Goal: Task Accomplishment & Management: Complete application form

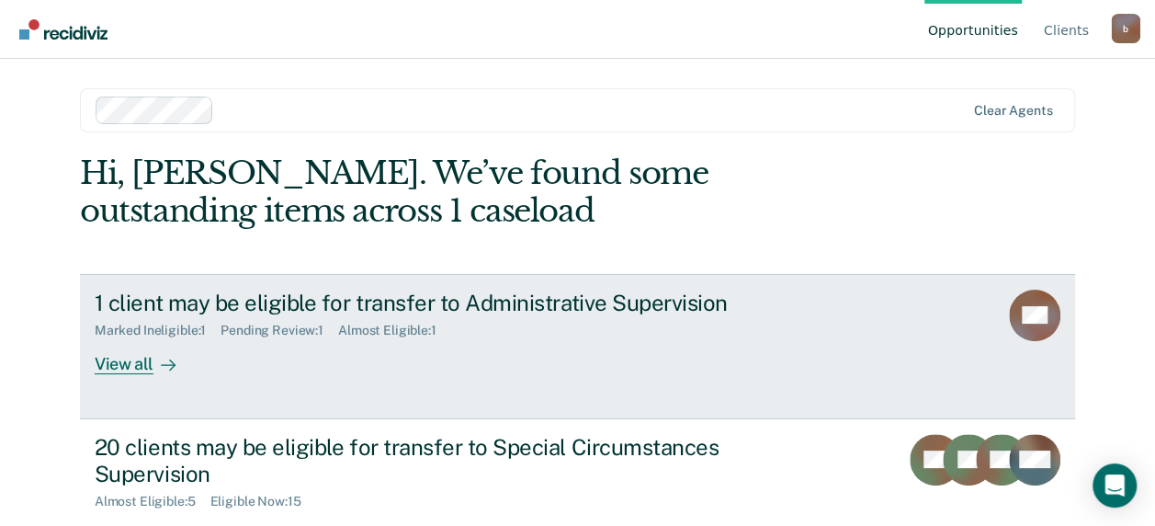
click at [524, 340] on div "1 client may be eligible for transfer to Administrative Supervision Marked Inel…" at bounding box center [439, 331] width 689 height 85
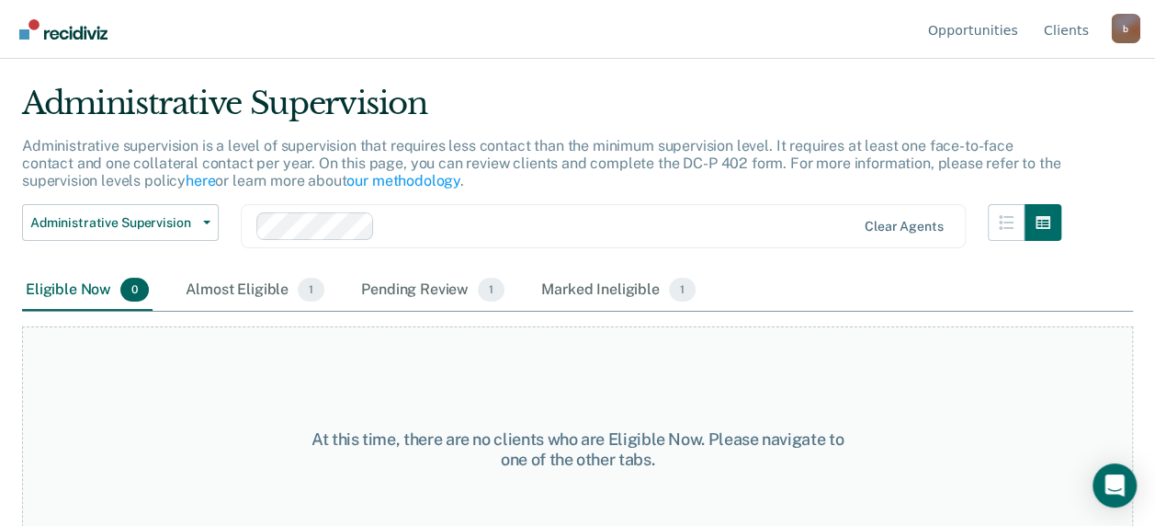
scroll to position [88, 0]
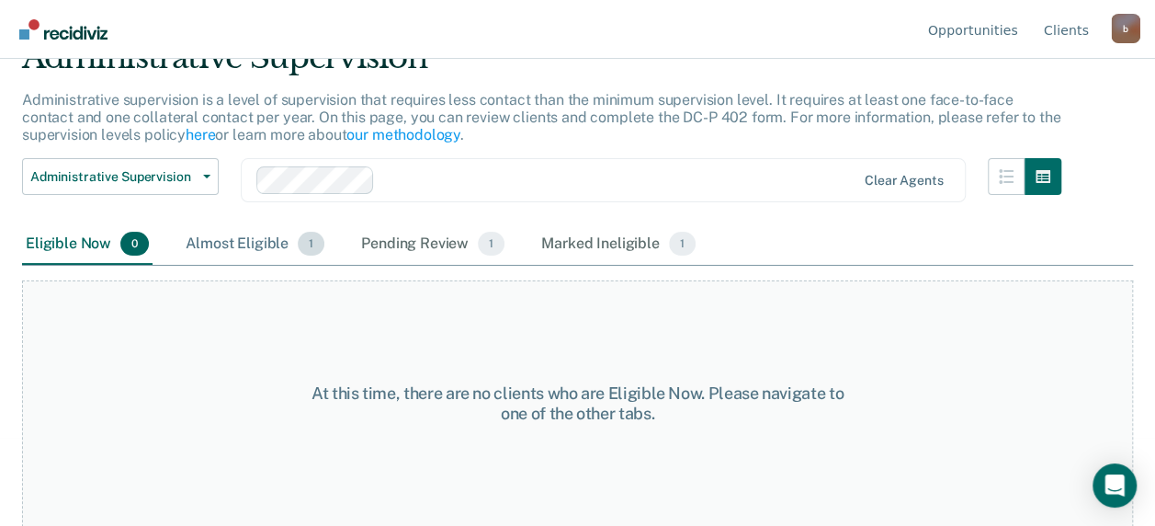
click at [255, 235] on div "Almost Eligible 1" at bounding box center [255, 244] width 146 height 40
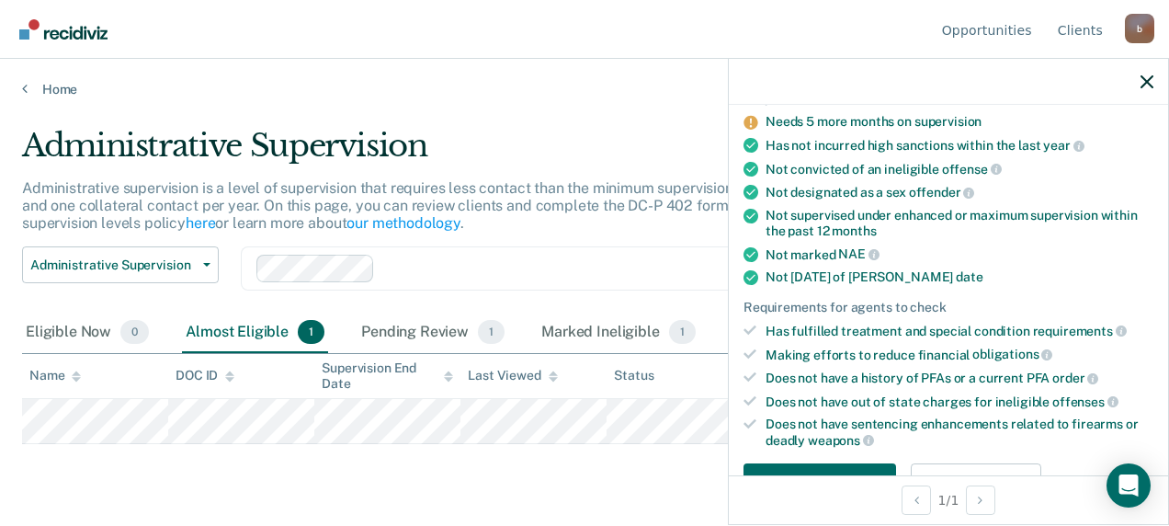
scroll to position [186, 0]
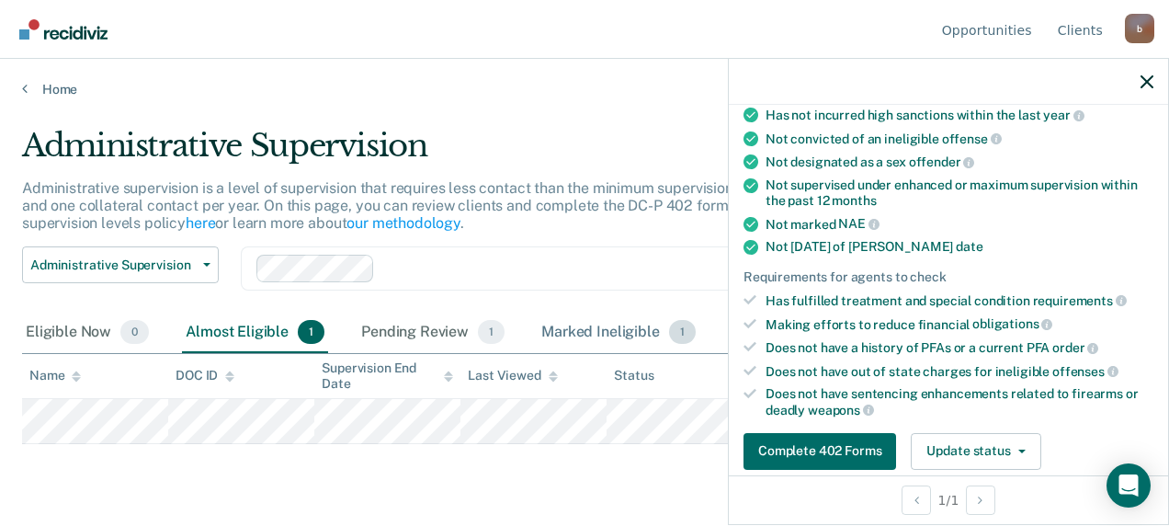
drag, startPoint x: 533, startPoint y: 351, endPoint x: 539, endPoint y: 336, distance: 15.7
click at [534, 349] on div "Eligible Now 0 Almost Eligible 1 Pending Review 1 Marked Ineligible 1" at bounding box center [360, 332] width 677 height 40
click at [993, 447] on button "Update status" at bounding box center [976, 451] width 130 height 37
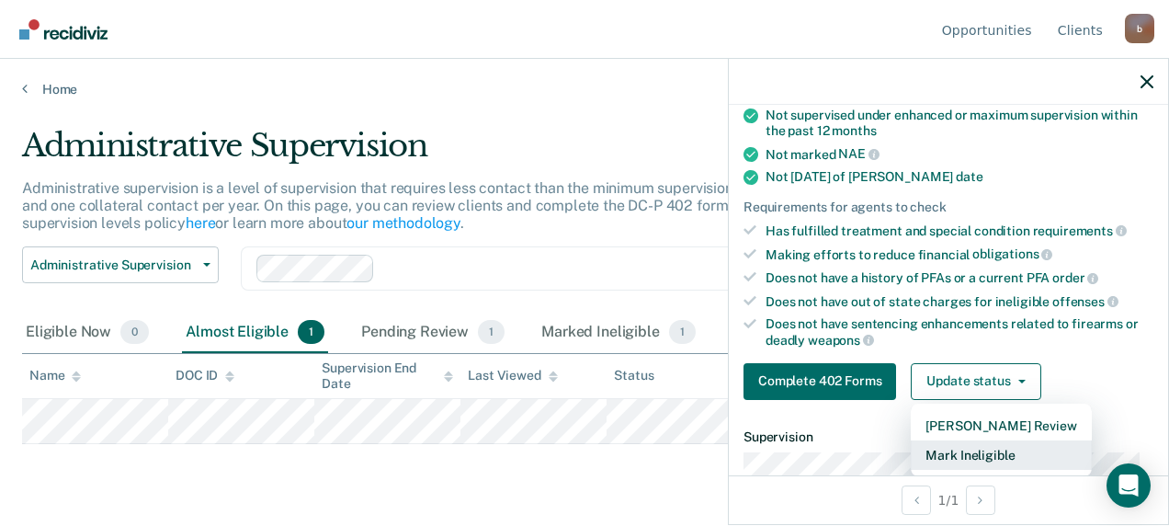
scroll to position [377, 0]
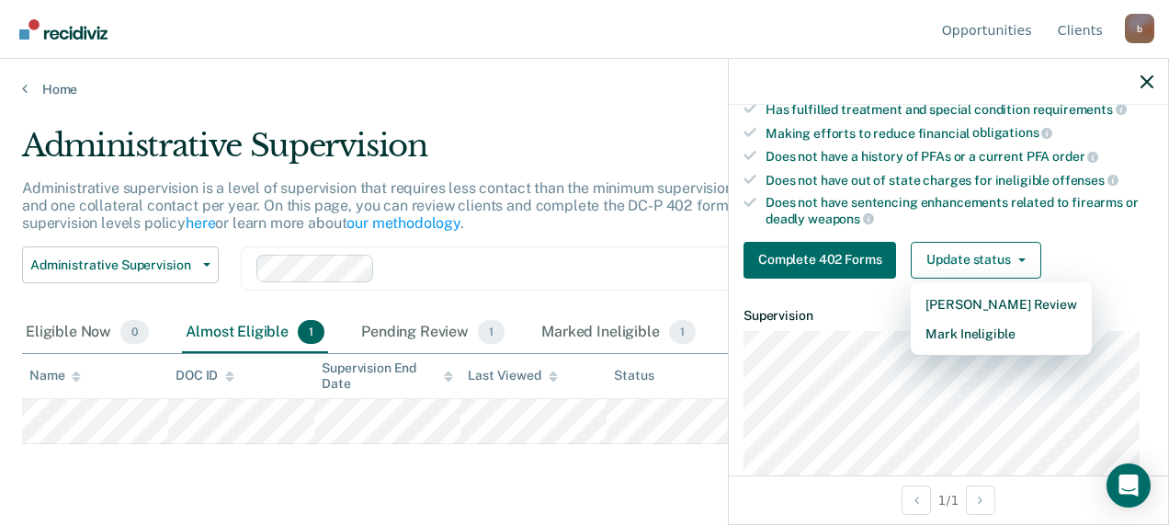
click at [1007, 172] on div "Does not have out of state charges for ineligible offenses" at bounding box center [959, 180] width 388 height 17
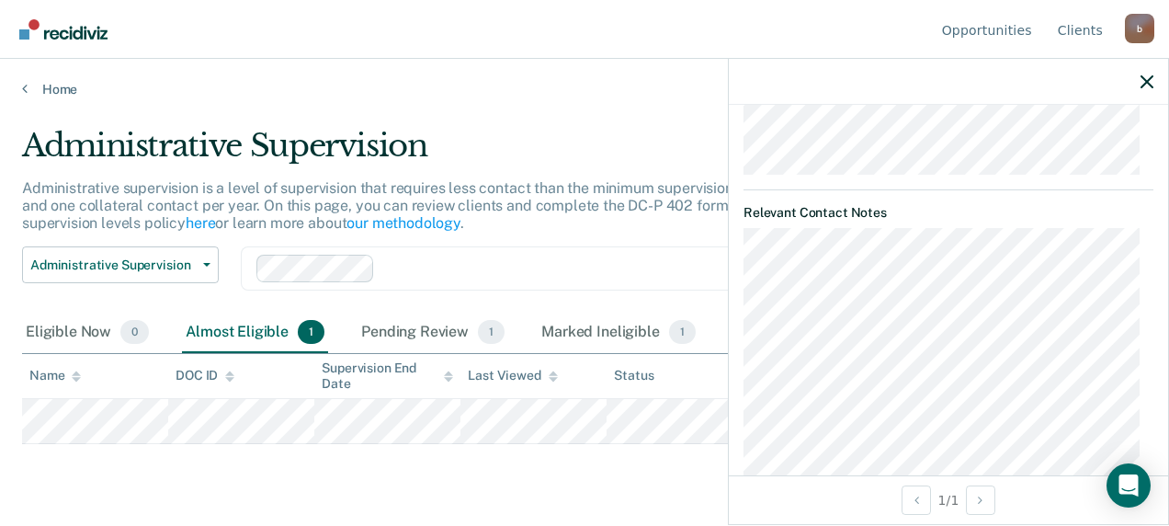
scroll to position [737, 0]
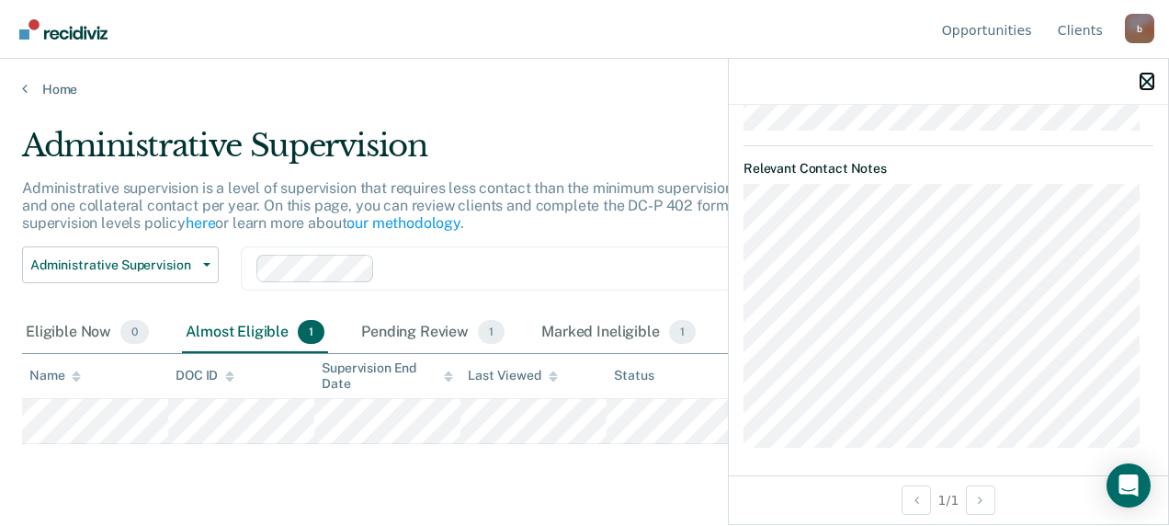
click at [1142, 82] on icon "button" at bounding box center [1146, 81] width 13 height 13
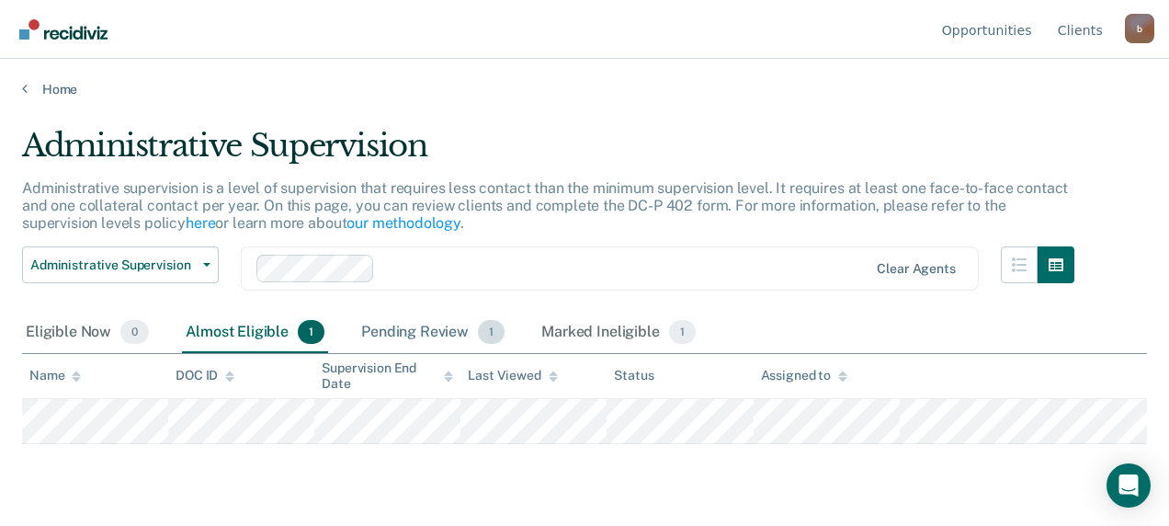
click at [426, 339] on div "Pending Review 1" at bounding box center [432, 332] width 151 height 40
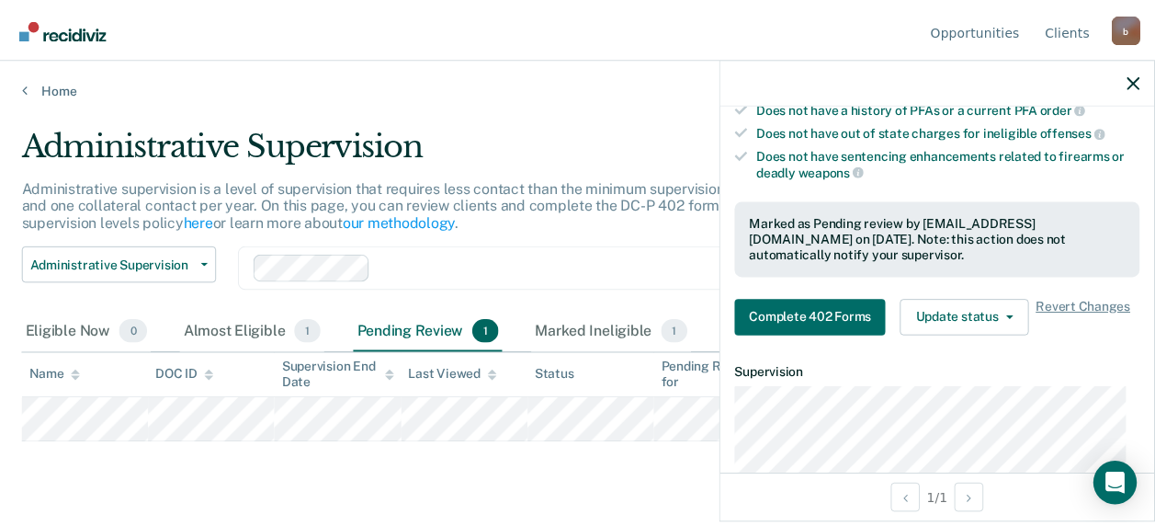
scroll to position [459, 0]
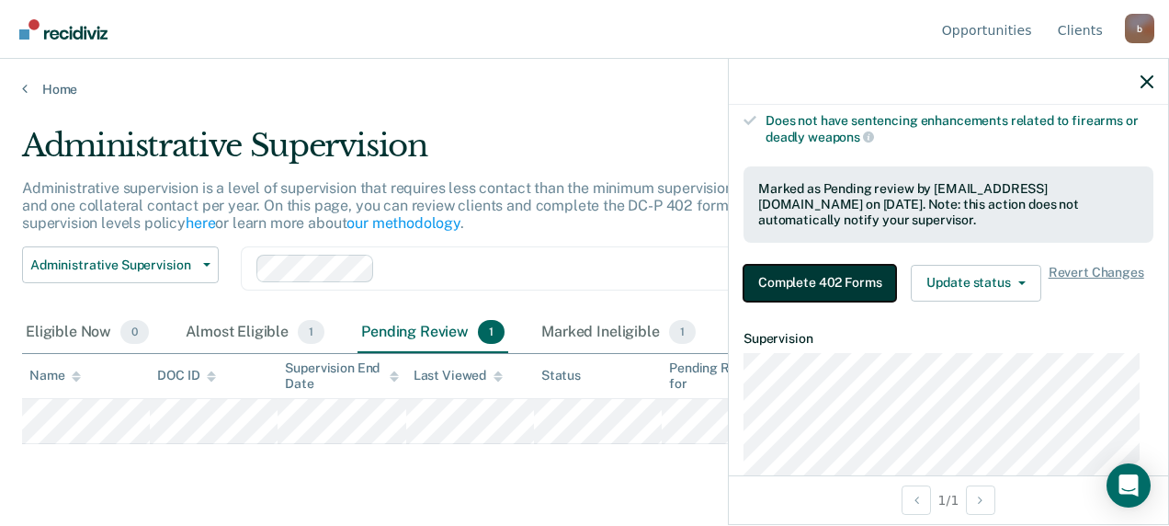
click at [853, 281] on button "Complete 402 Forms" at bounding box center [819, 283] width 153 height 37
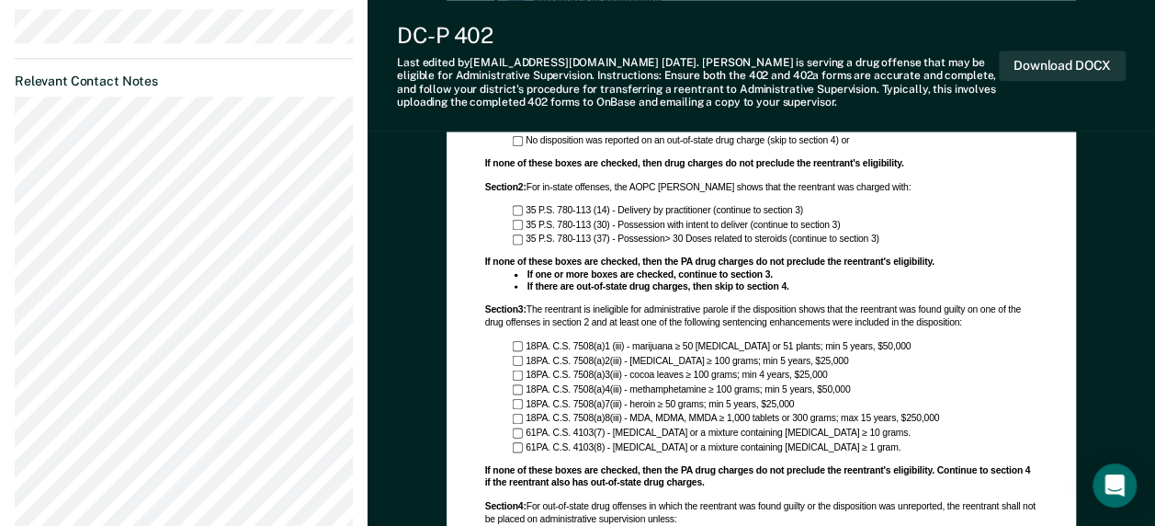
scroll to position [1039, 0]
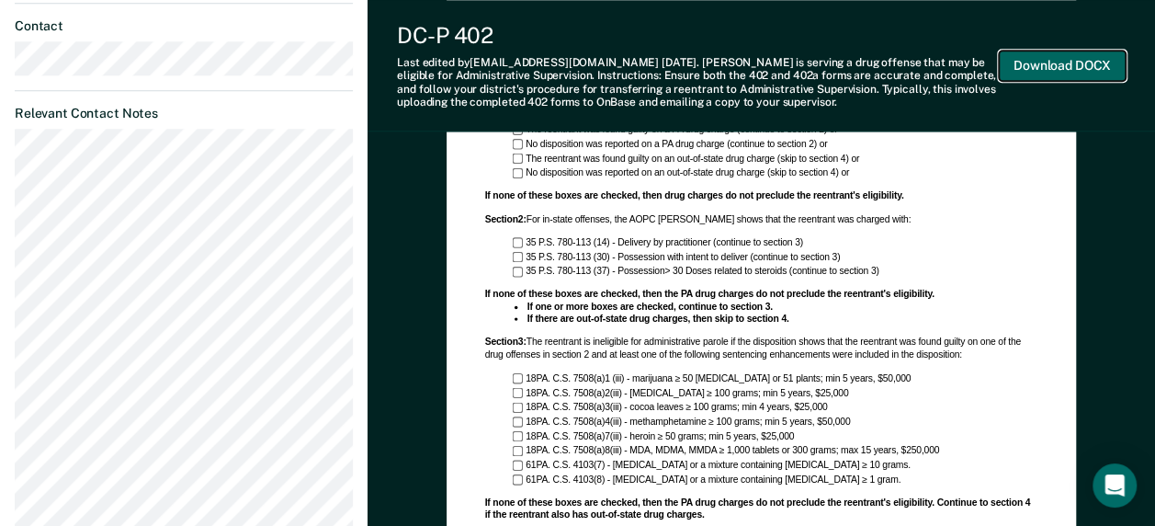
click at [1064, 62] on button "Download DOCX" at bounding box center [1062, 66] width 127 height 30
click at [277, 106] on dl "Relevant Contact Notes" at bounding box center [184, 364] width 338 height 517
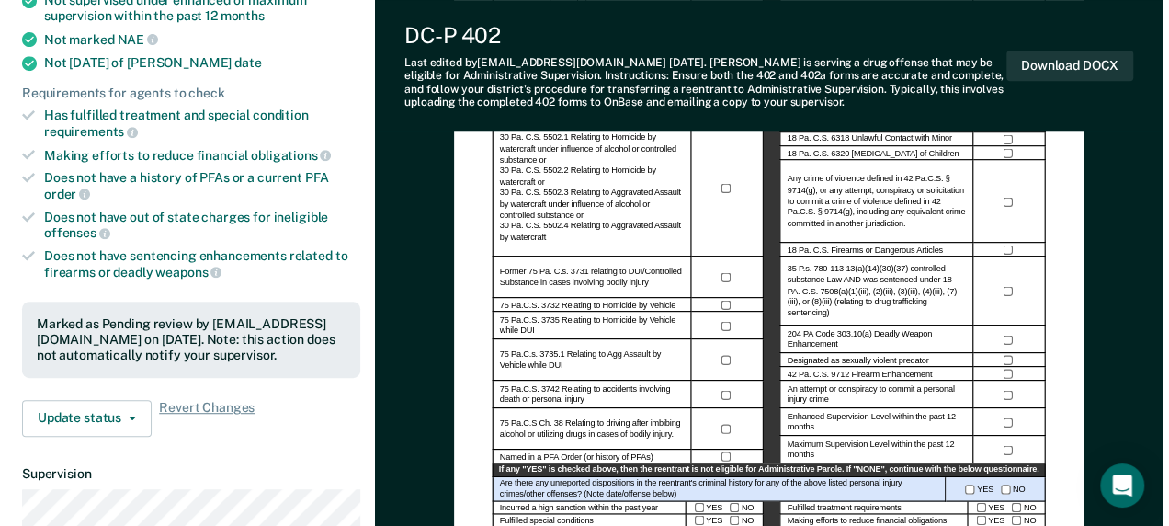
scroll to position [0, 0]
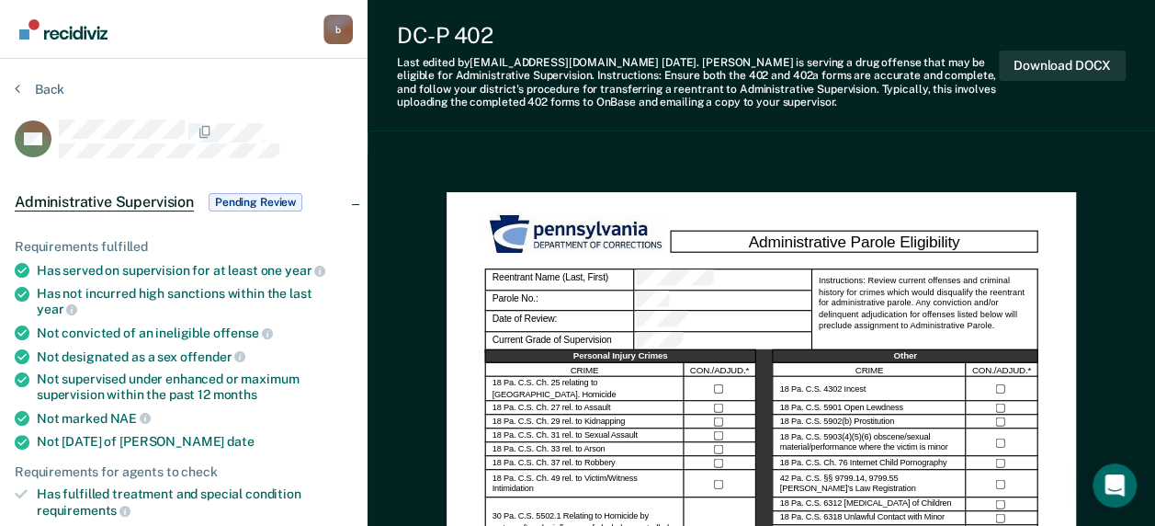
click at [279, 119] on div "ND" at bounding box center [184, 139] width 338 height 40
click at [17, 86] on icon at bounding box center [18, 88] width 6 height 15
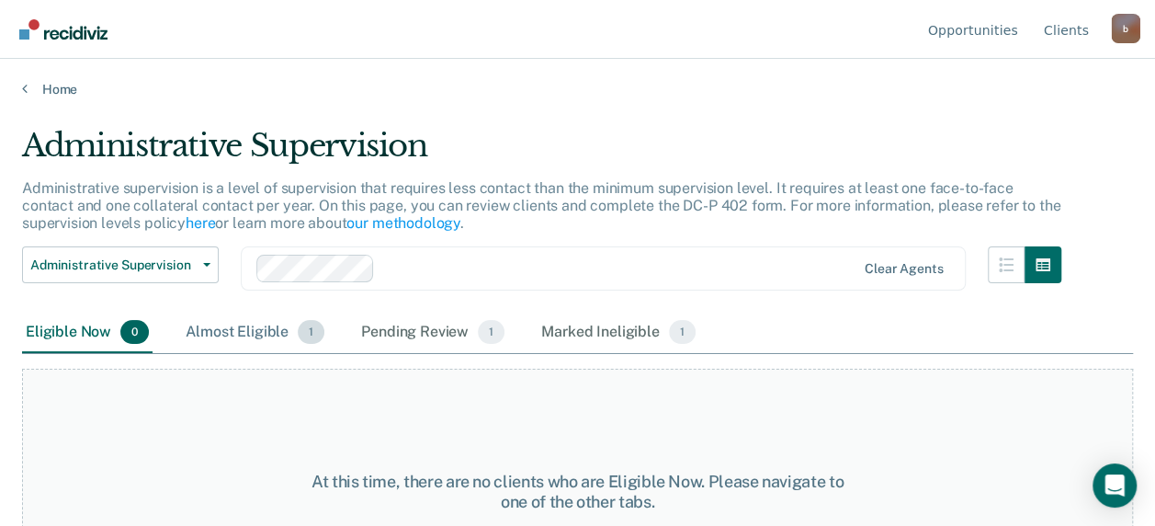
click at [257, 330] on div "Almost Eligible 1" at bounding box center [255, 332] width 146 height 40
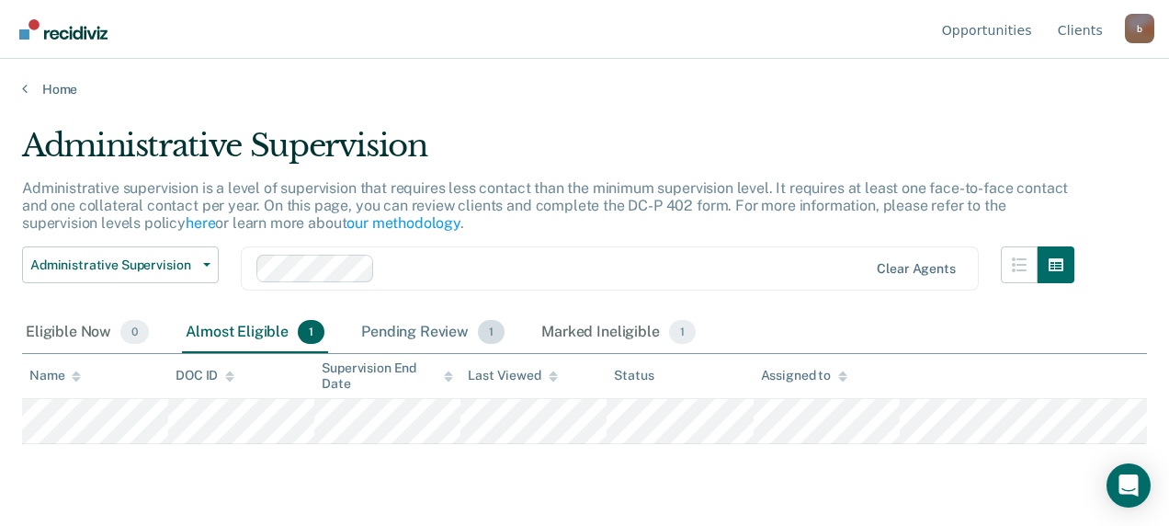
click at [425, 327] on div "Pending Review 1" at bounding box center [432, 332] width 151 height 40
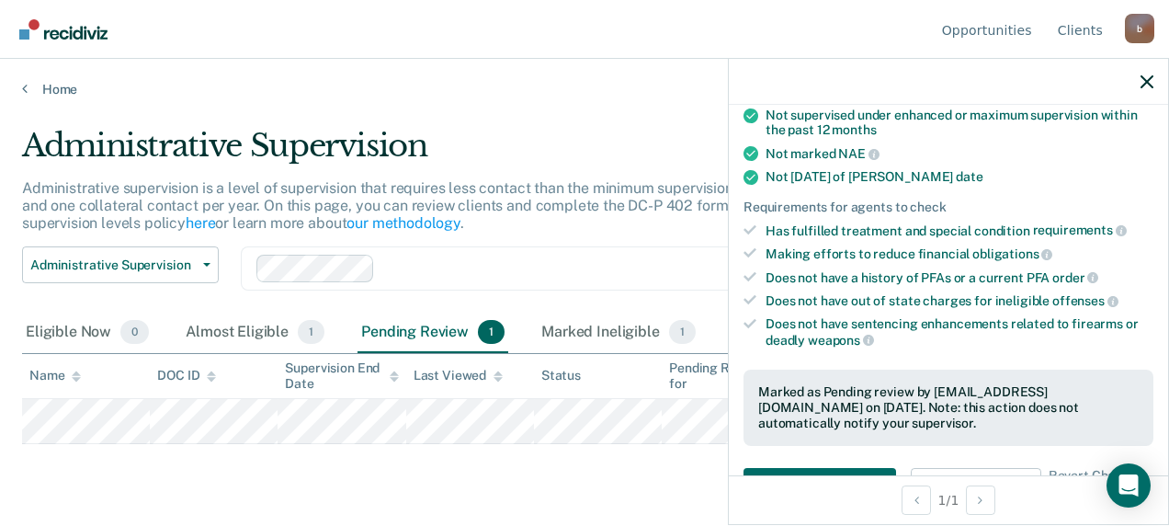
scroll to position [276, 0]
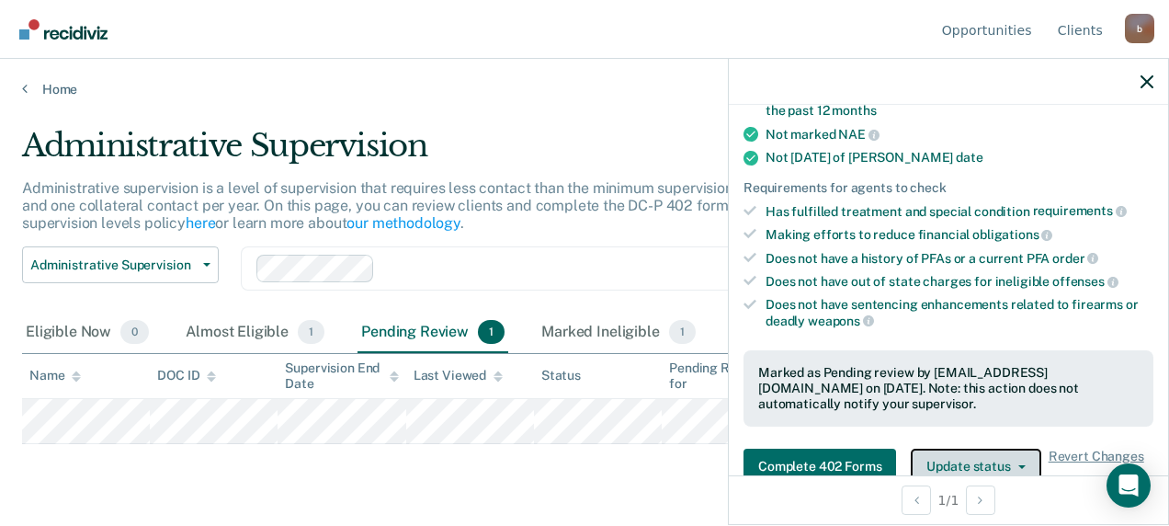
click at [947, 457] on button "Update status" at bounding box center [976, 466] width 130 height 37
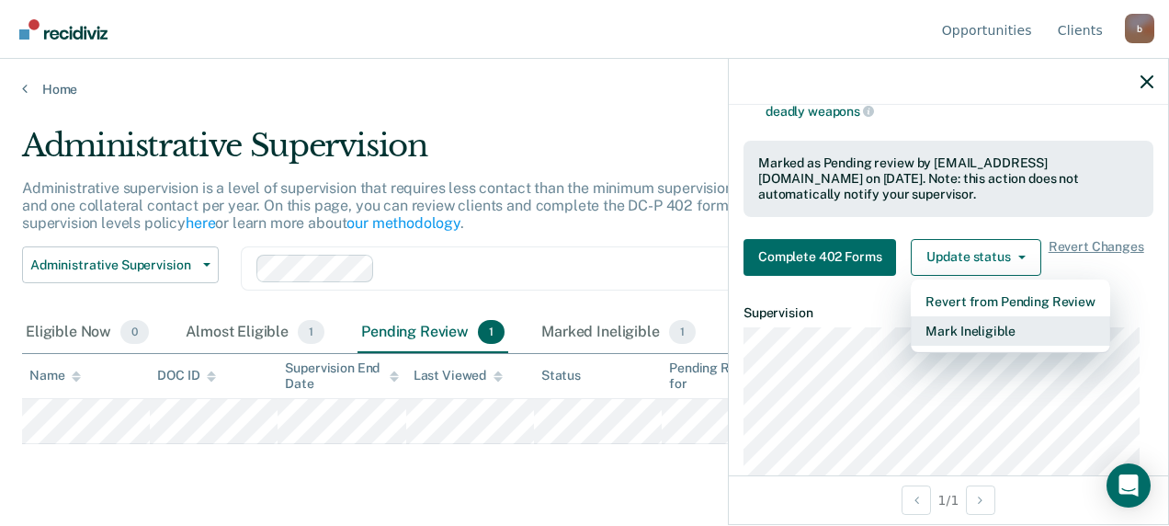
scroll to position [573, 0]
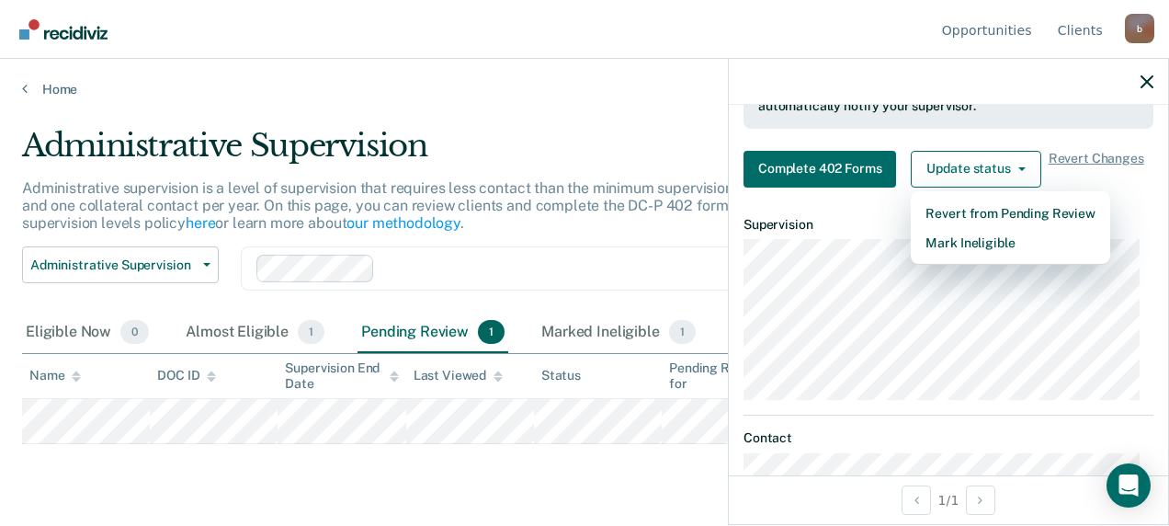
click at [518, 127] on div "Administrative Supervision" at bounding box center [548, 153] width 1052 height 52
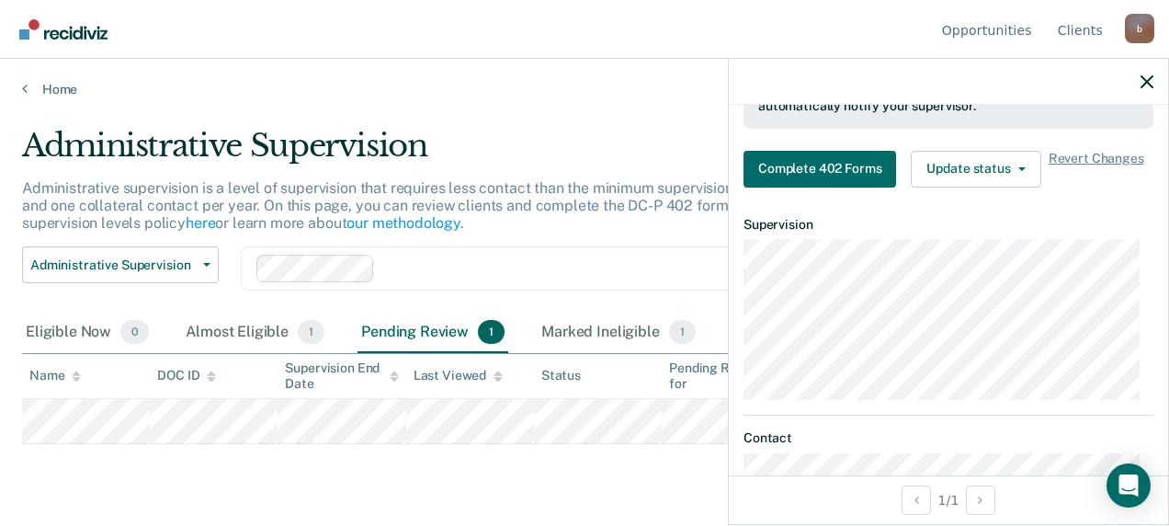
click at [605, 127] on div "Administrative Supervision" at bounding box center [548, 153] width 1052 height 52
click at [1144, 79] on icon "button" at bounding box center [1146, 81] width 13 height 13
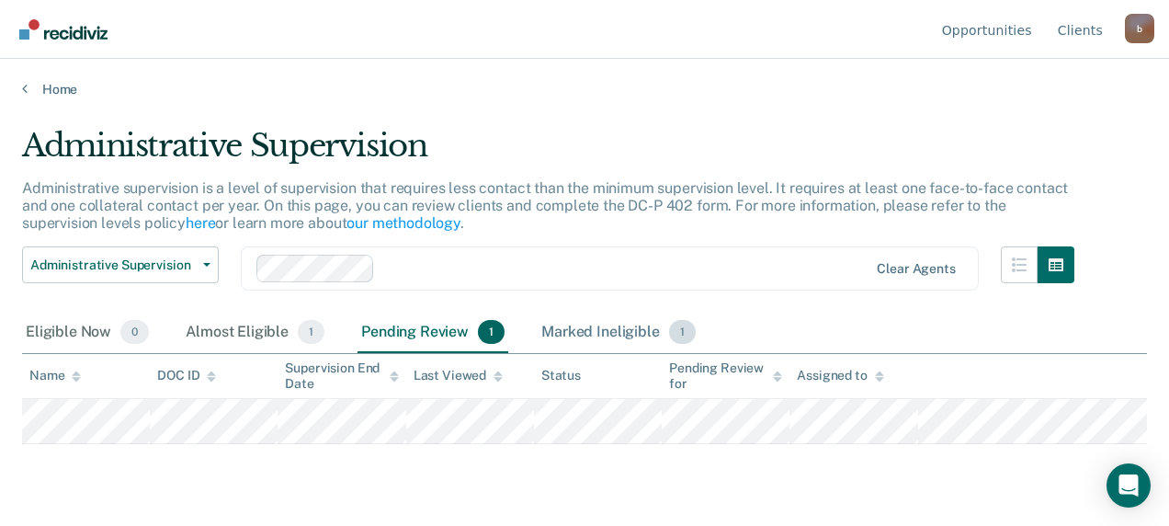
click at [576, 336] on div "Marked Ineligible 1" at bounding box center [619, 332] width 162 height 40
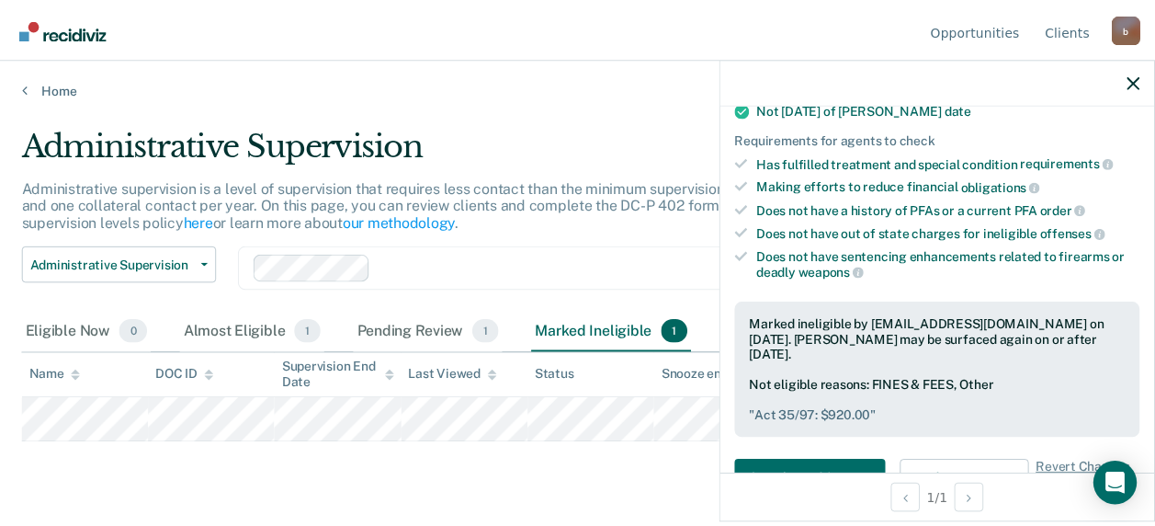
scroll to position [368, 0]
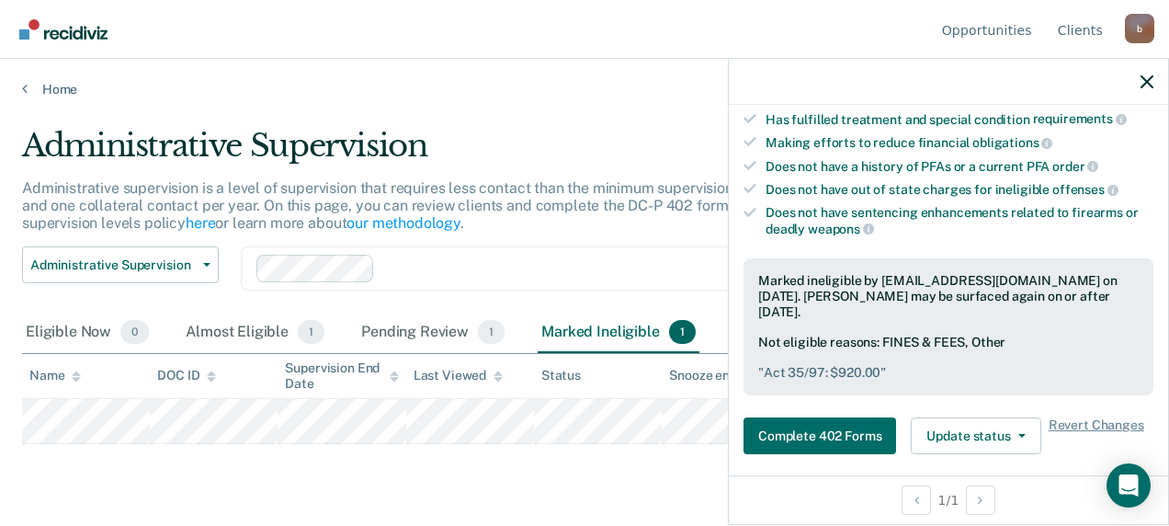
click at [1139, 80] on div at bounding box center [948, 82] width 439 height 46
click at [1147, 83] on icon "button" at bounding box center [1146, 81] width 13 height 13
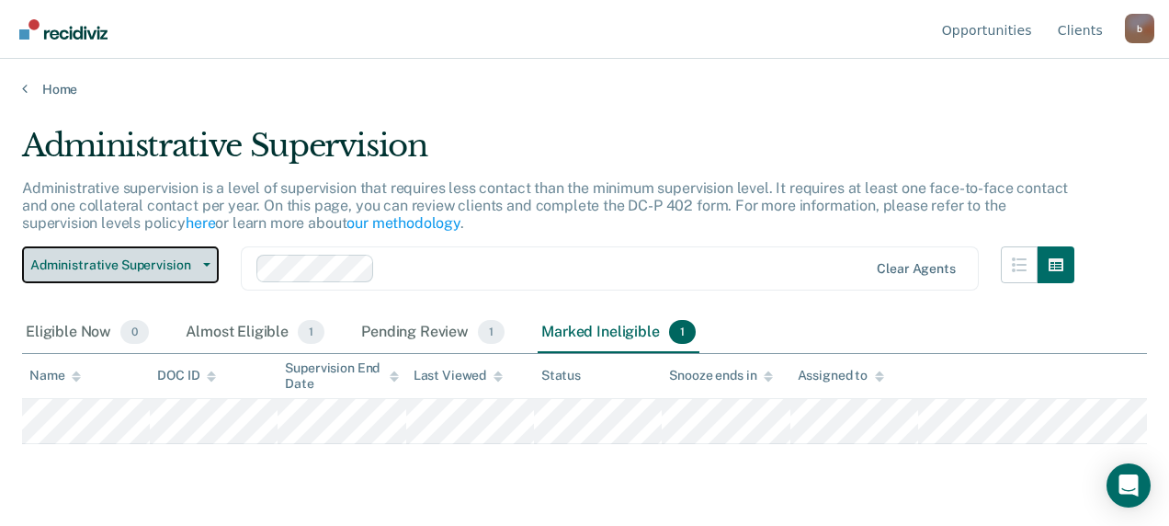
click at [173, 264] on span "Administrative Supervision" at bounding box center [112, 265] width 165 height 16
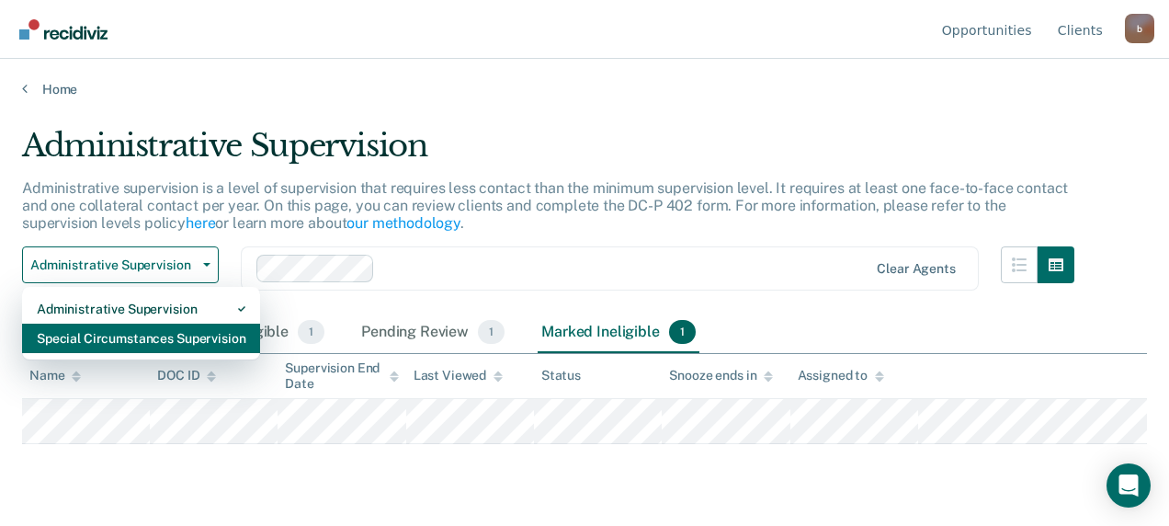
click at [138, 340] on div "Special Circumstances Supervision" at bounding box center [141, 337] width 209 height 29
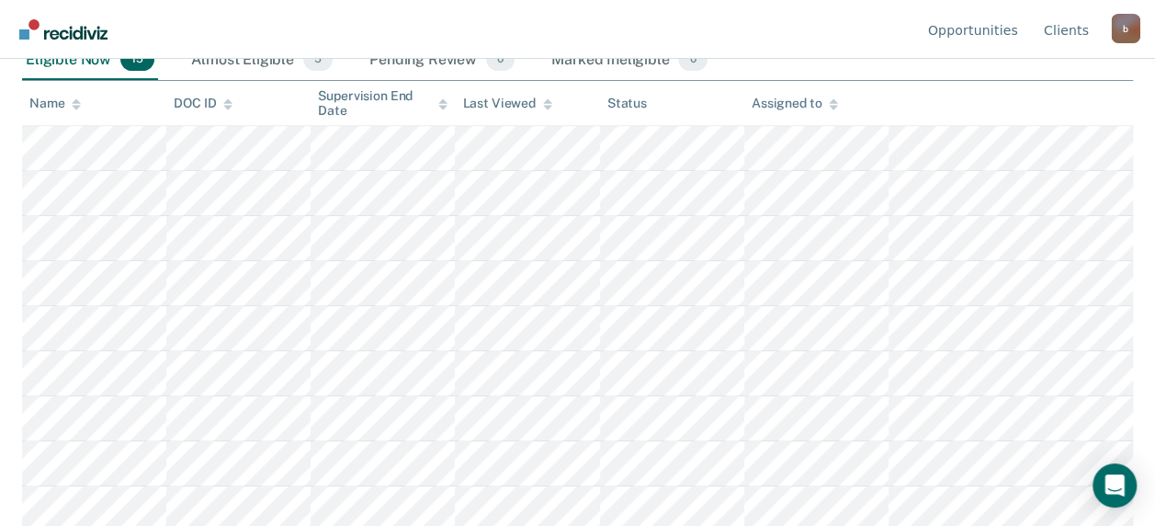
scroll to position [233, 0]
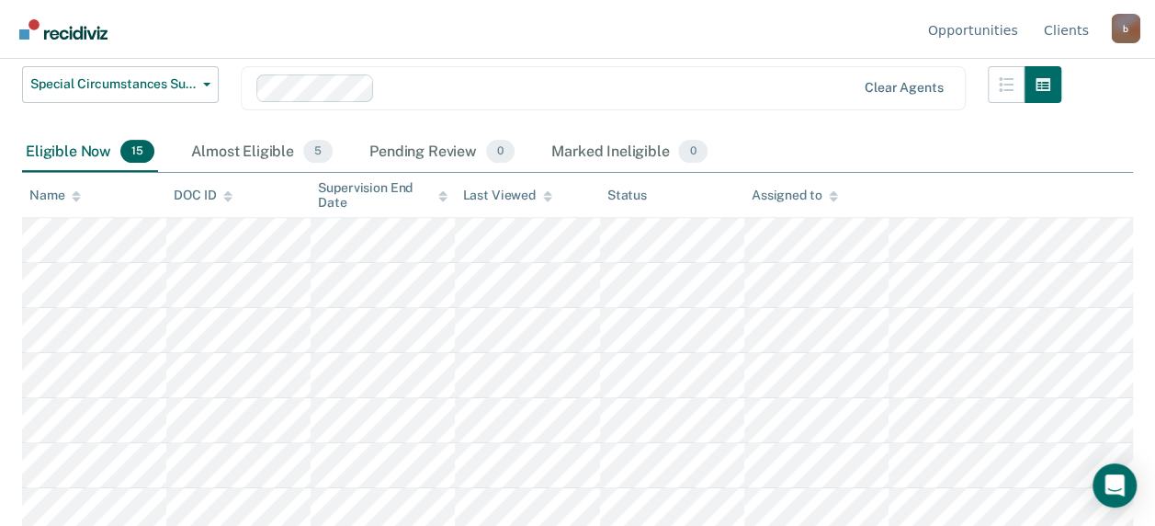
click at [244, 147] on div "Almost Eligible 5" at bounding box center [261, 152] width 149 height 40
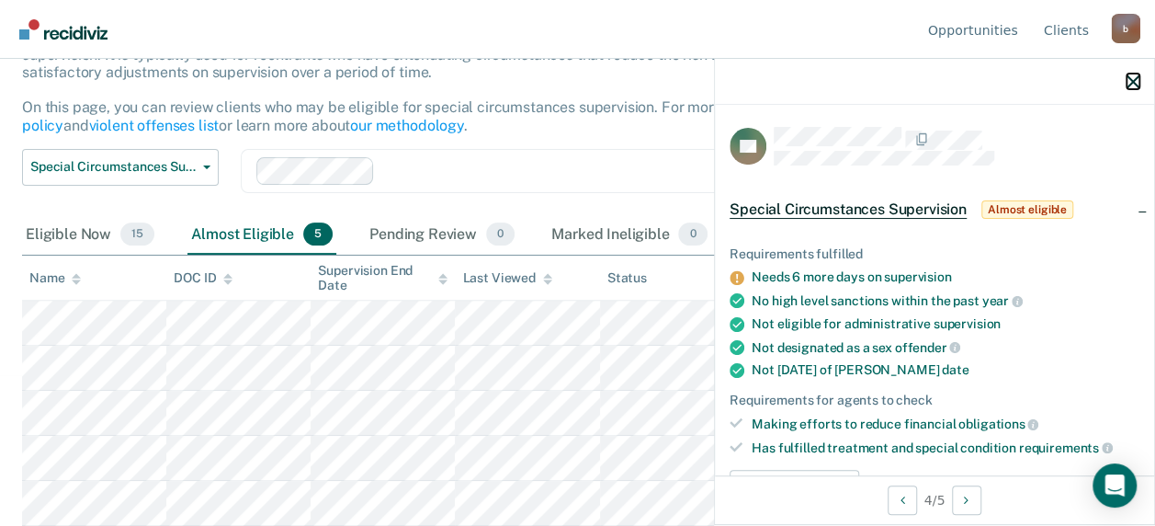
click at [1129, 81] on icon "button" at bounding box center [1133, 81] width 13 height 13
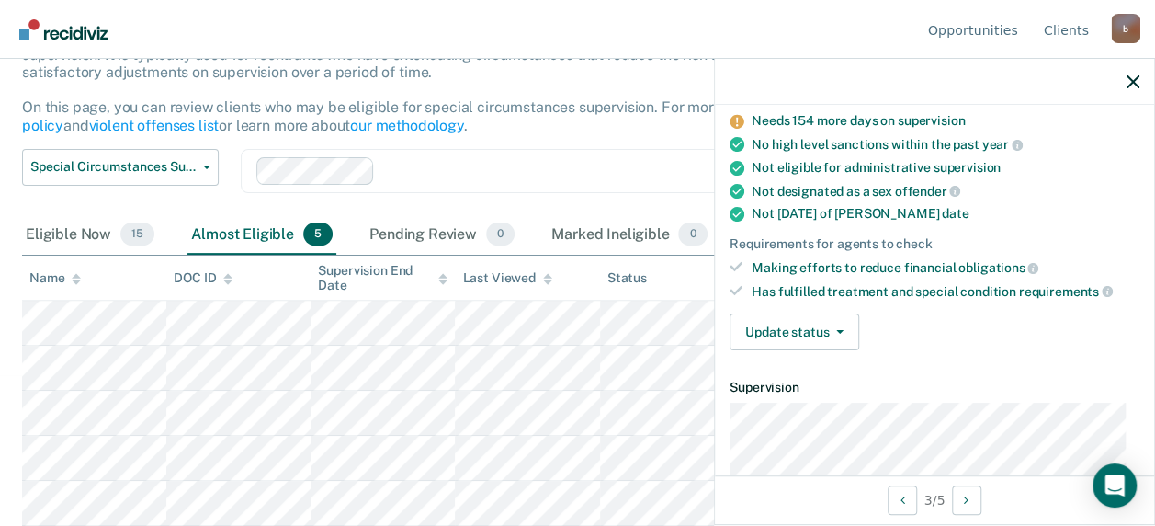
scroll to position [184, 0]
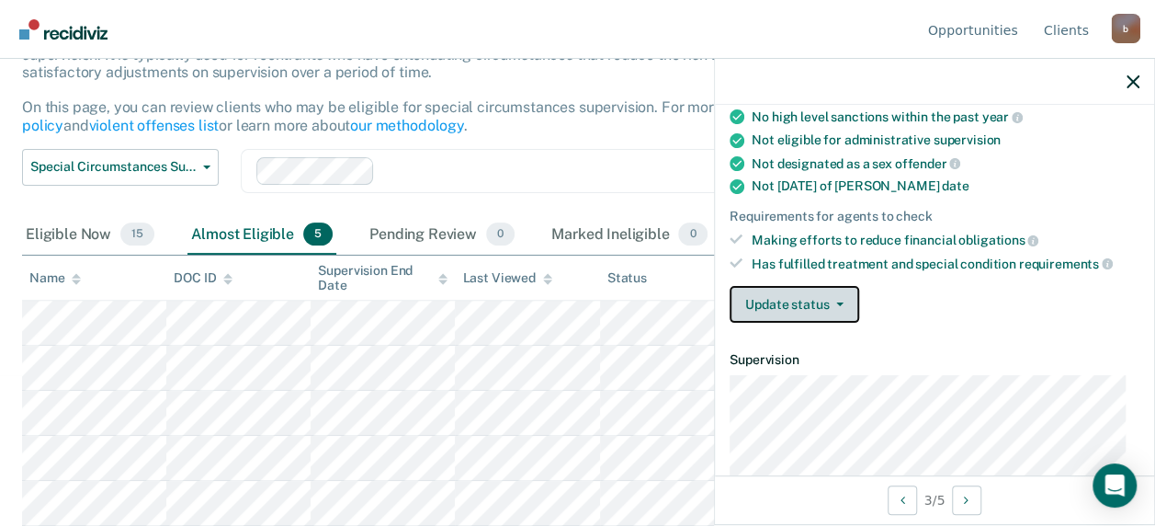
click at [819, 296] on button "Update status" at bounding box center [795, 304] width 130 height 37
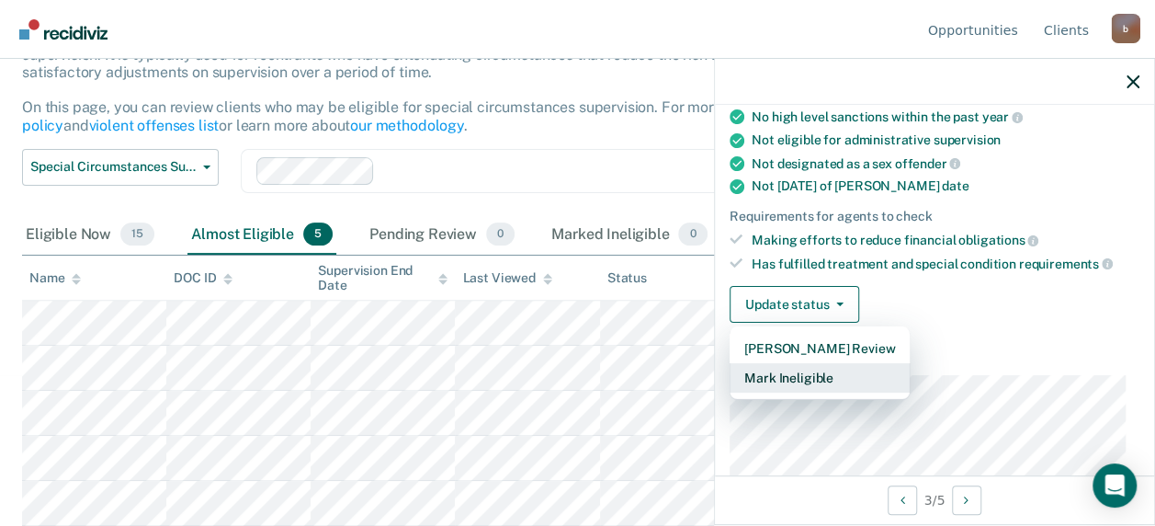
click at [792, 372] on button "Mark Ineligible" at bounding box center [820, 377] width 180 height 29
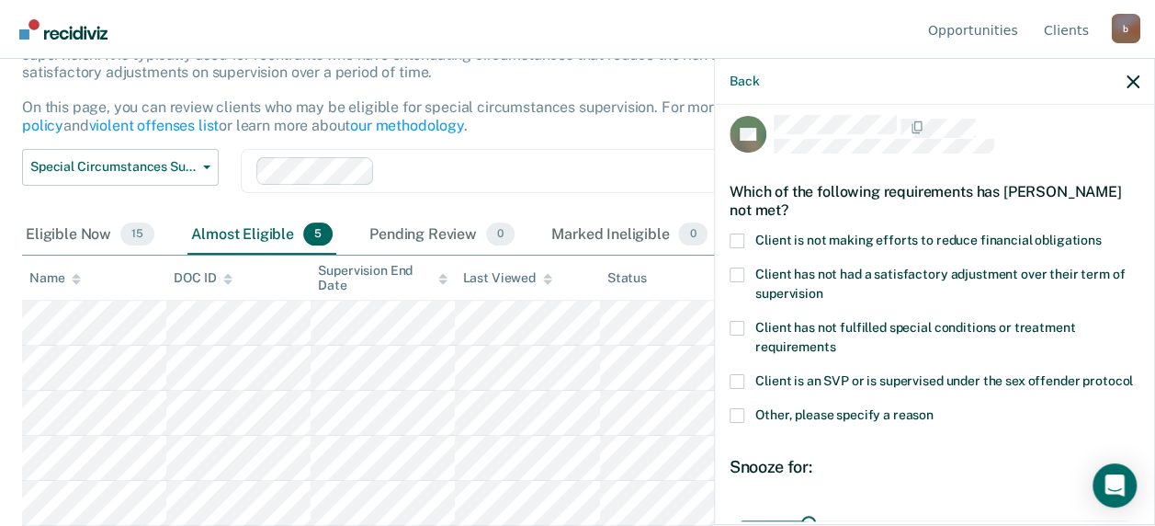
scroll to position [0, 0]
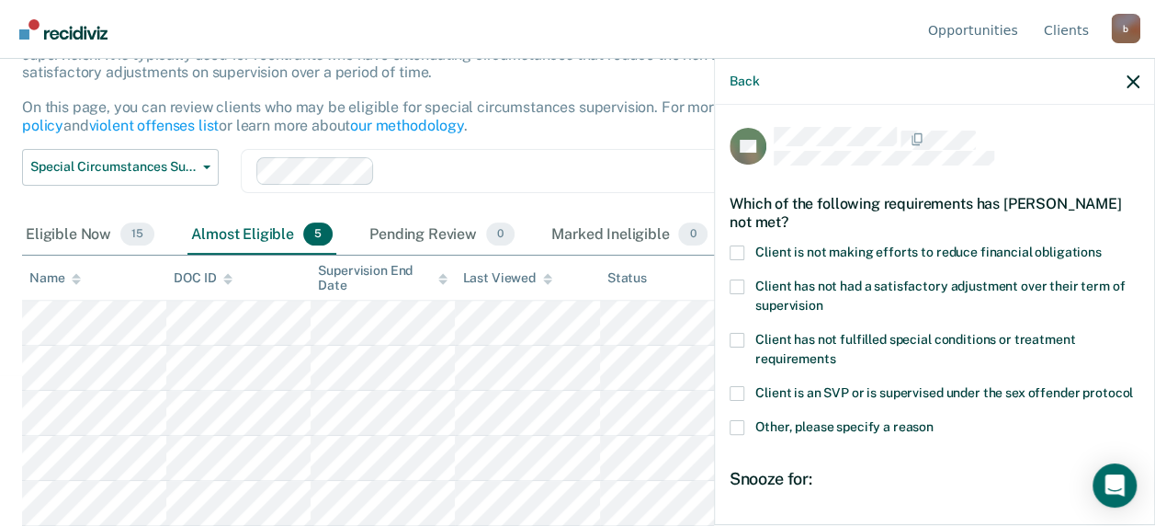
click at [744, 279] on label "Client has not had a satisfactory adjustment over their term of supervision" at bounding box center [935, 298] width 410 height 39
click at [822, 299] on input "Client has not had a satisfactory adjustment over their term of supervision" at bounding box center [822, 299] width 0 height 0
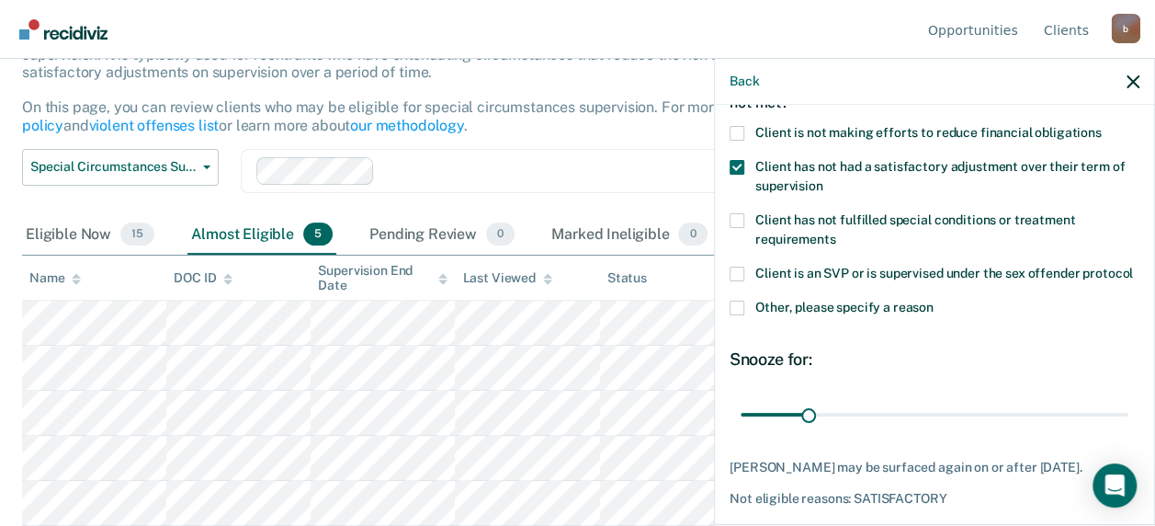
scroll to position [221, 0]
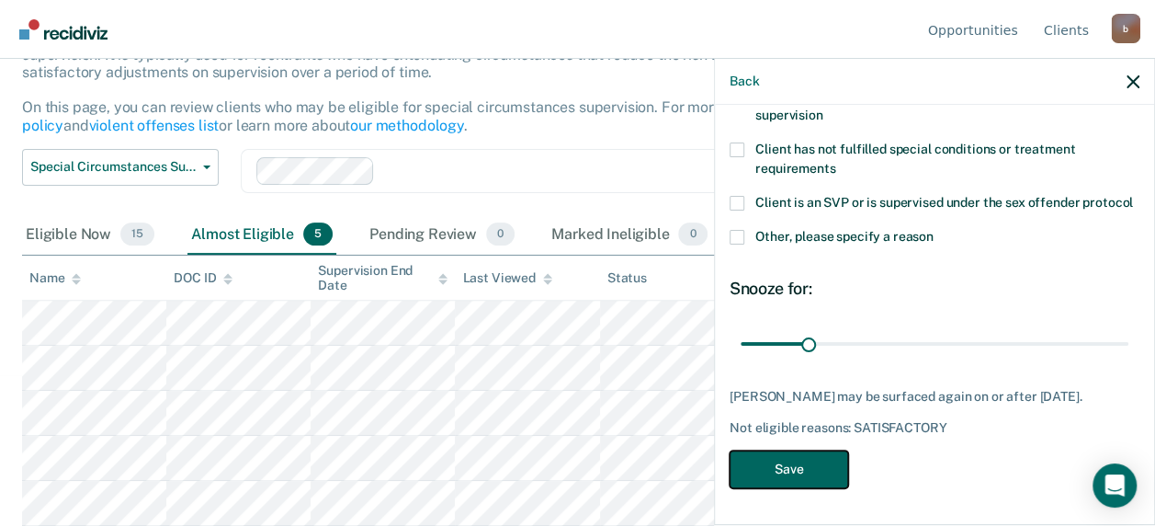
click at [787, 457] on button "Save" at bounding box center [789, 469] width 119 height 38
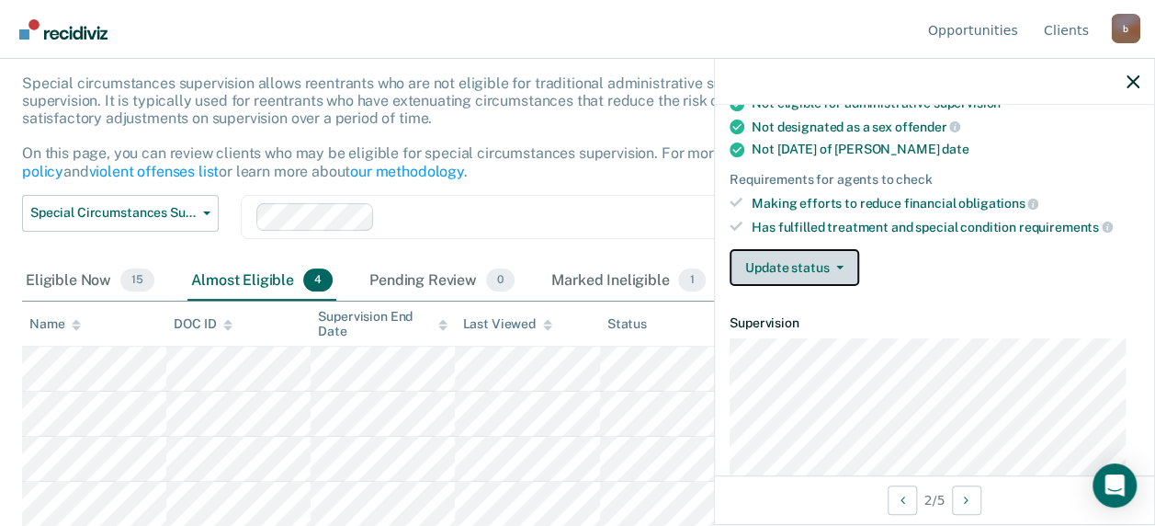
click at [836, 264] on button "Update status" at bounding box center [795, 267] width 130 height 37
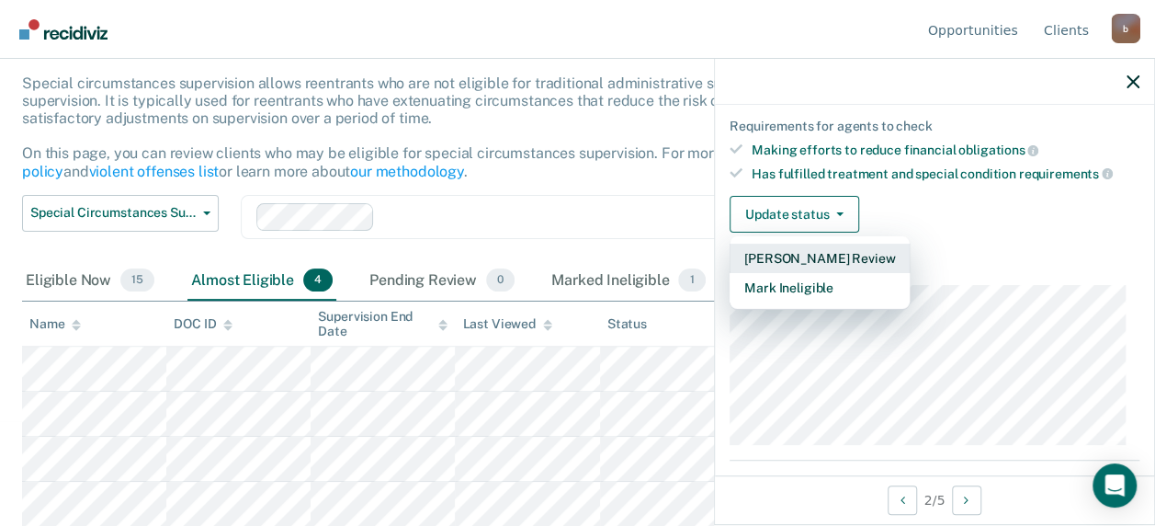
scroll to position [276, 0]
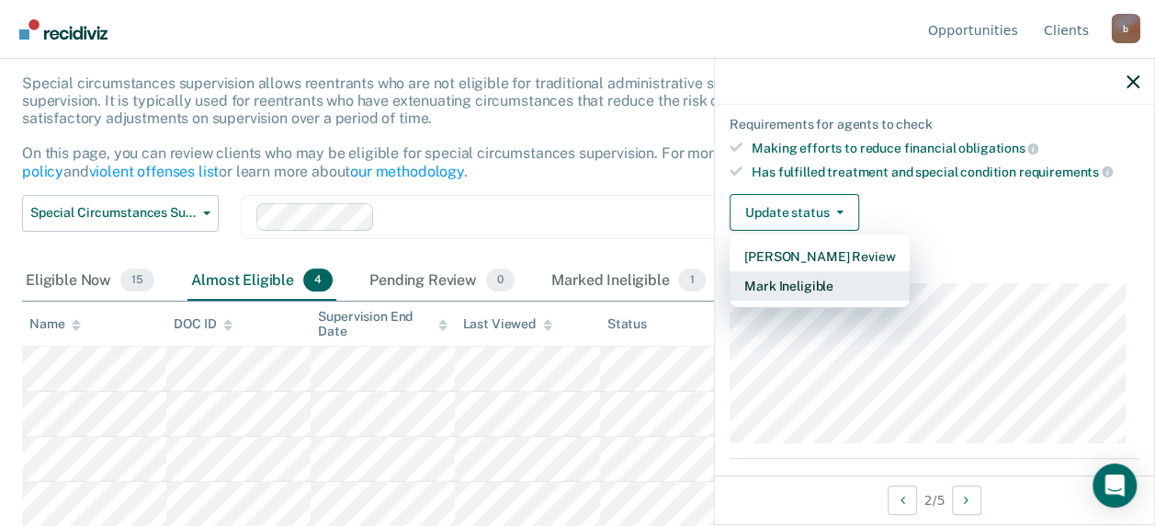
click at [811, 281] on button "Mark Ineligible" at bounding box center [820, 285] width 180 height 29
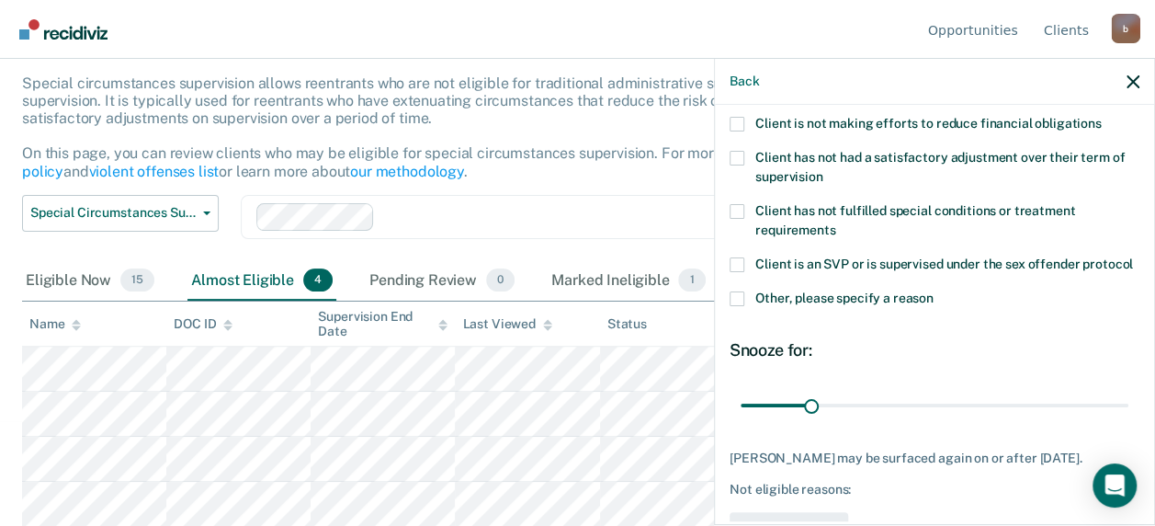
scroll to position [37, 0]
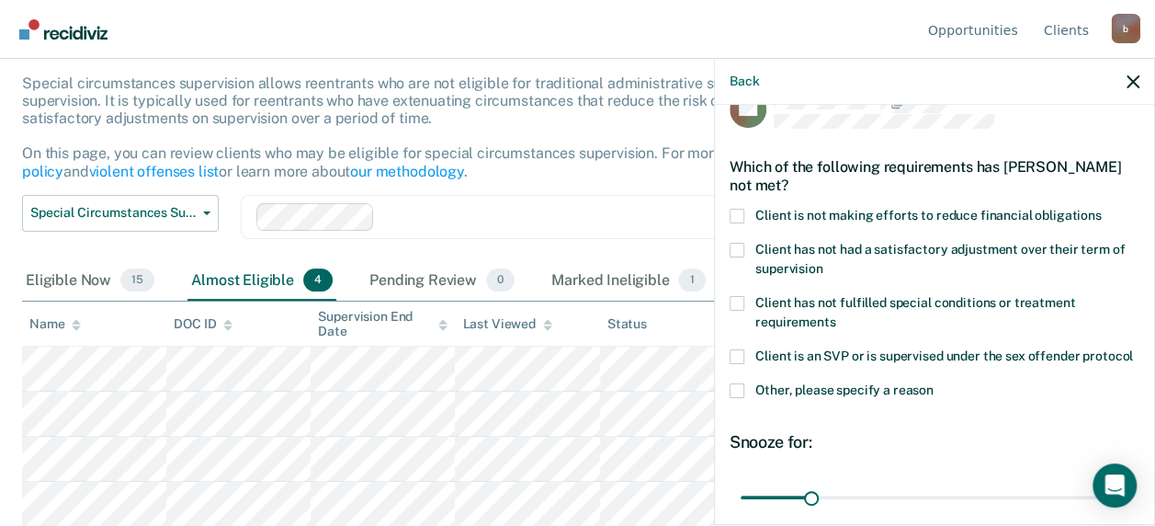
click at [736, 398] on span at bounding box center [737, 390] width 15 height 15
click at [934, 383] on input "Other, please specify a reason" at bounding box center [934, 383] width 0 height 0
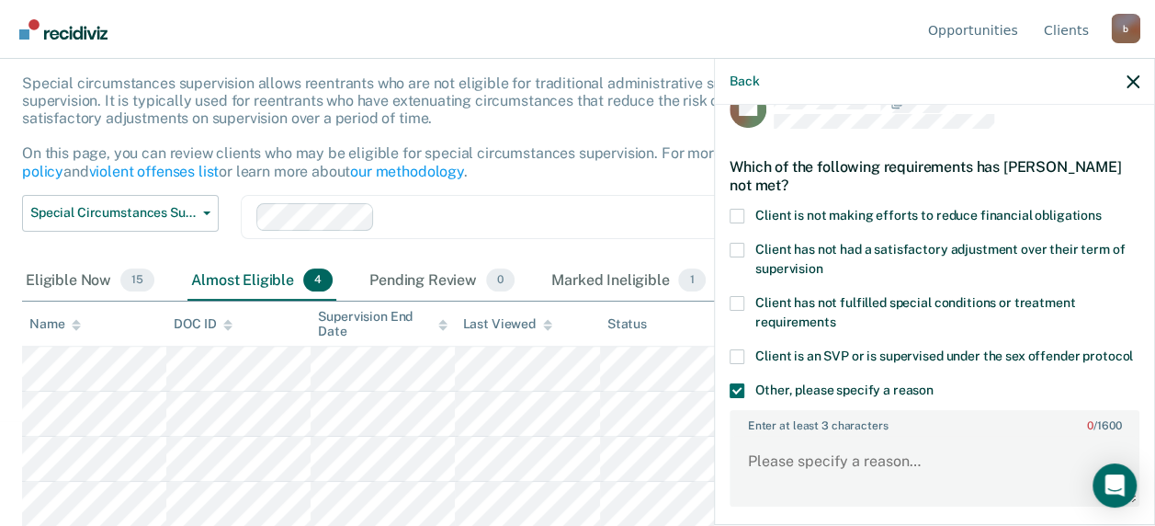
scroll to position [221, 0]
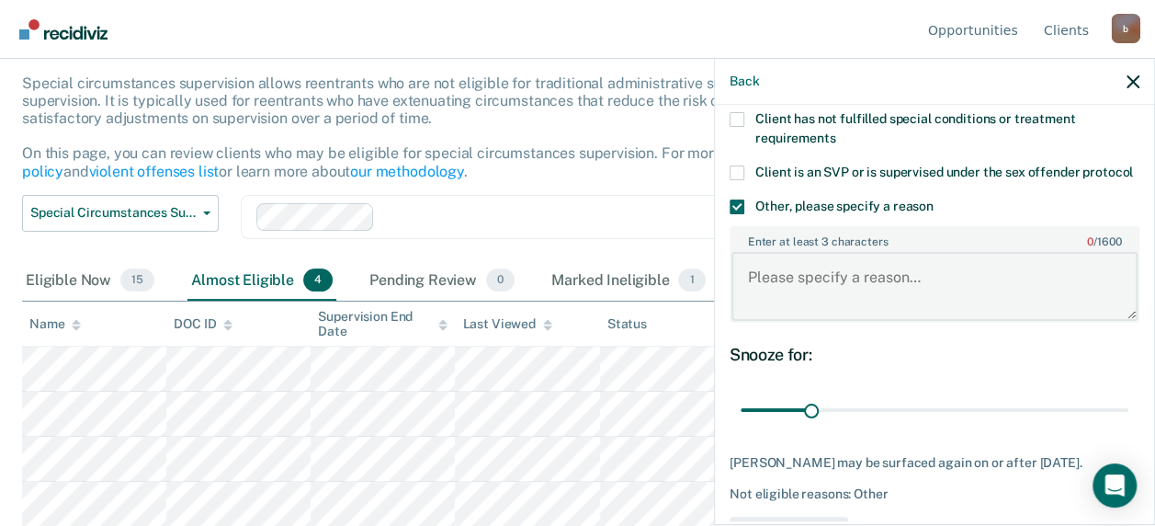
click at [757, 310] on textarea "Enter at least 3 characters 0 / 1600" at bounding box center [934, 286] width 406 height 68
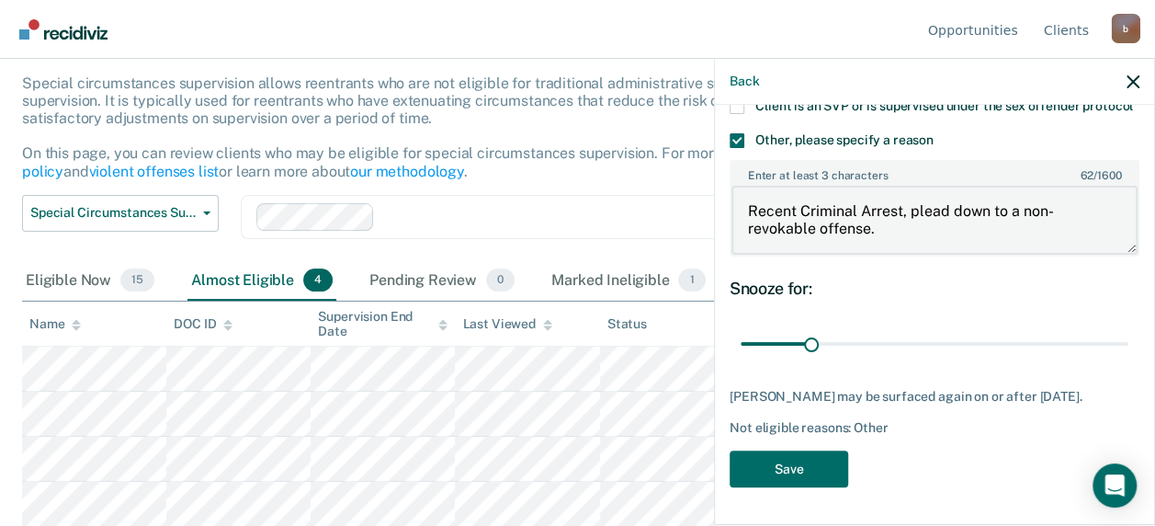
scroll to position [318, 0]
type textarea "Recent Criminal Arrest, plead down to a non-revokable offense."
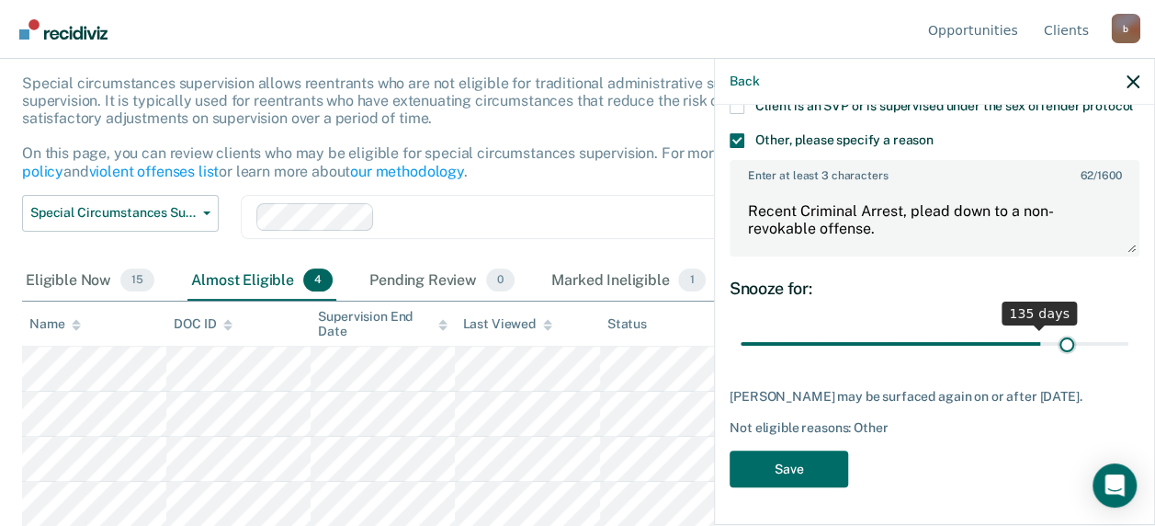
scroll to position [301, 0]
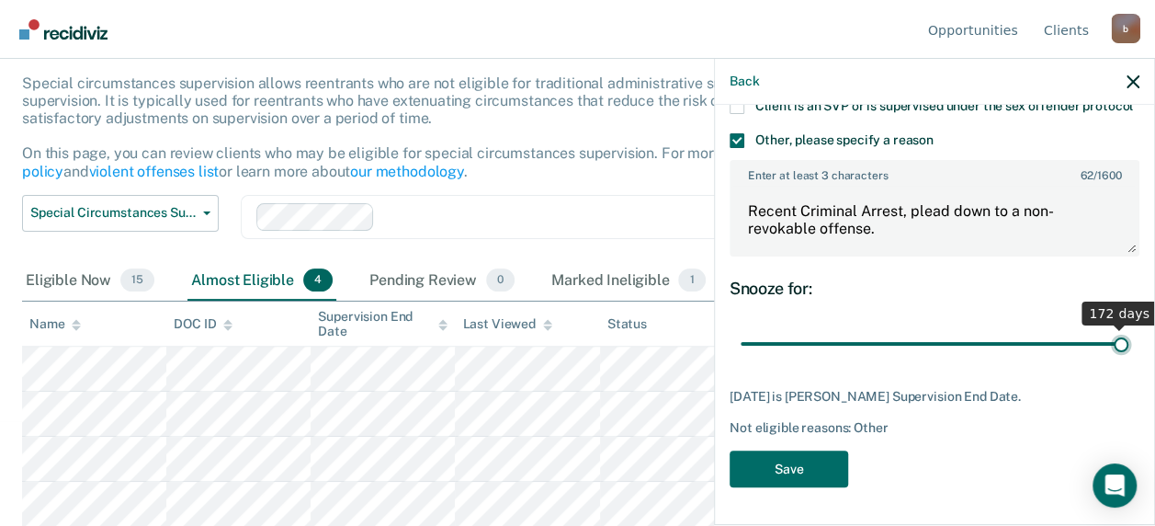
drag, startPoint x: 807, startPoint y: 331, endPoint x: 1134, endPoint y: 336, distance: 327.2
type input "172"
click at [1128, 336] on input "range" at bounding box center [935, 343] width 388 height 32
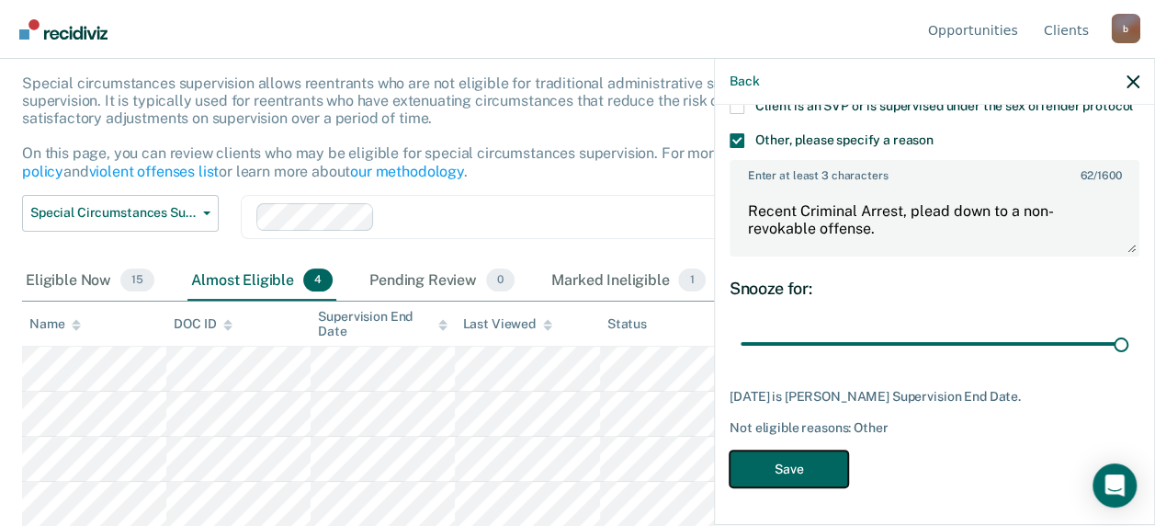
click at [771, 459] on button "Save" at bounding box center [789, 469] width 119 height 38
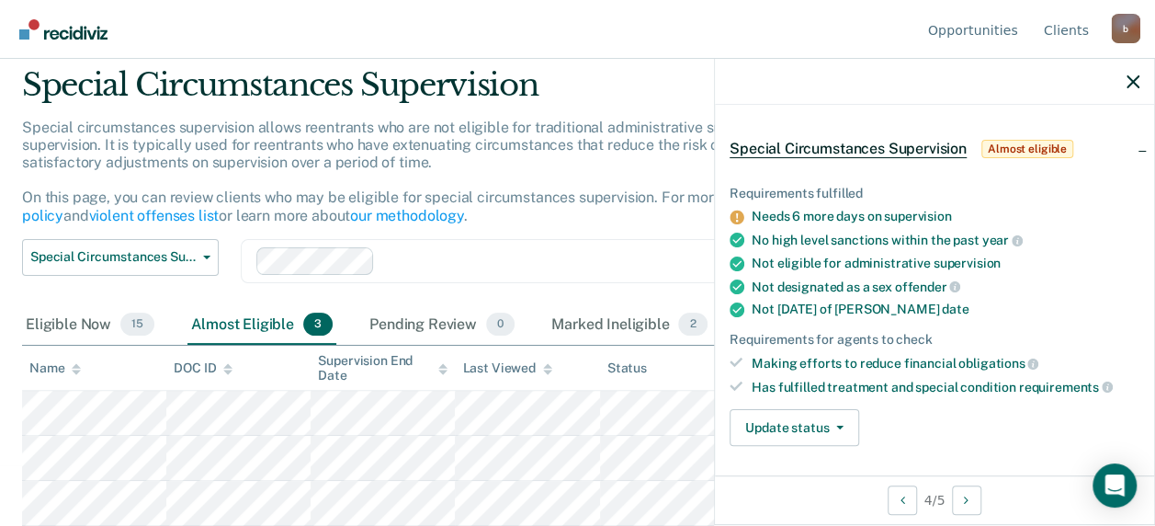
scroll to position [92, 0]
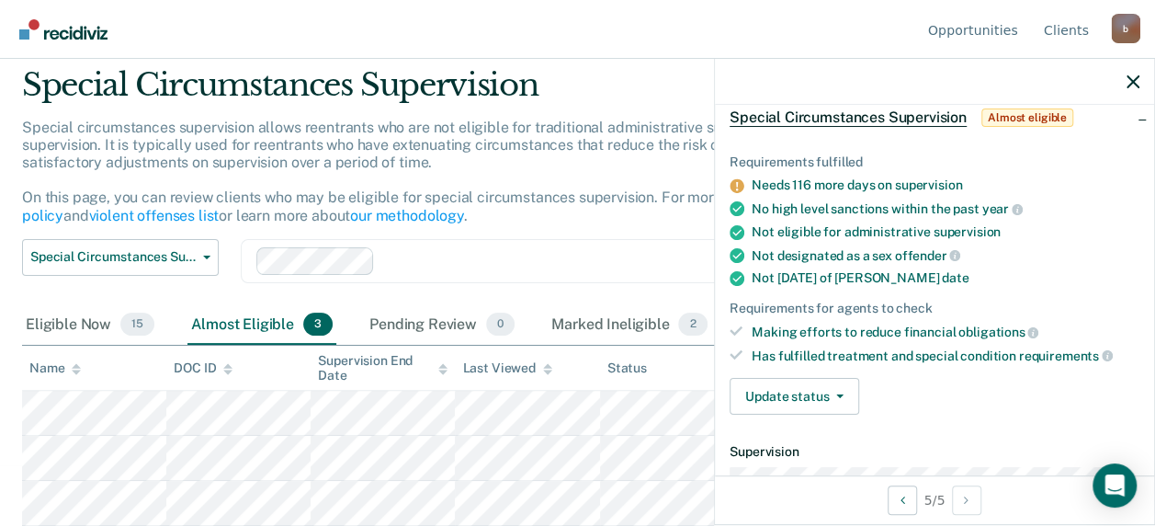
click at [499, 272] on div "Clear agents" at bounding box center [603, 261] width 725 height 44
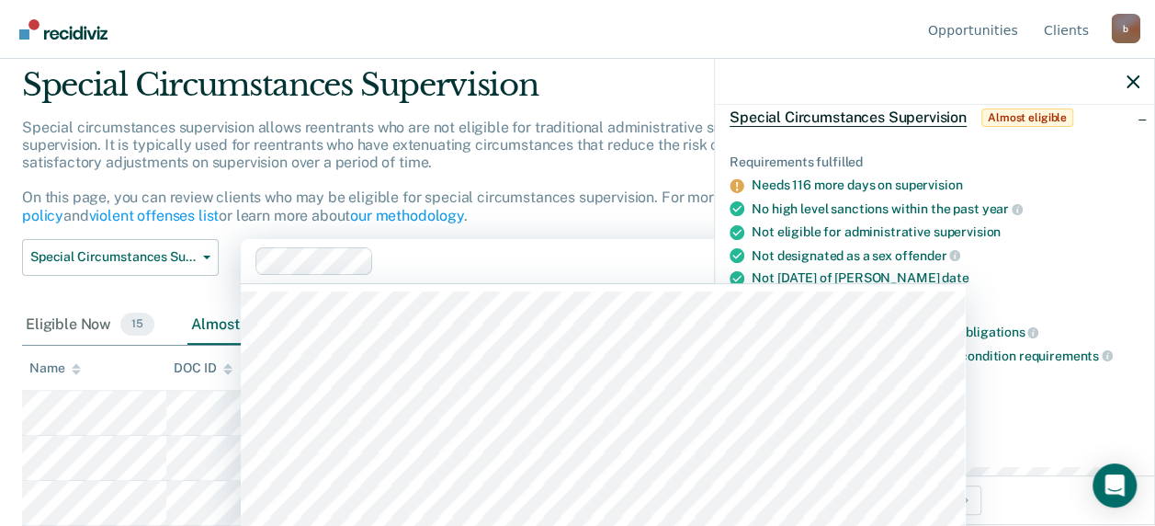
scroll to position [94, 0]
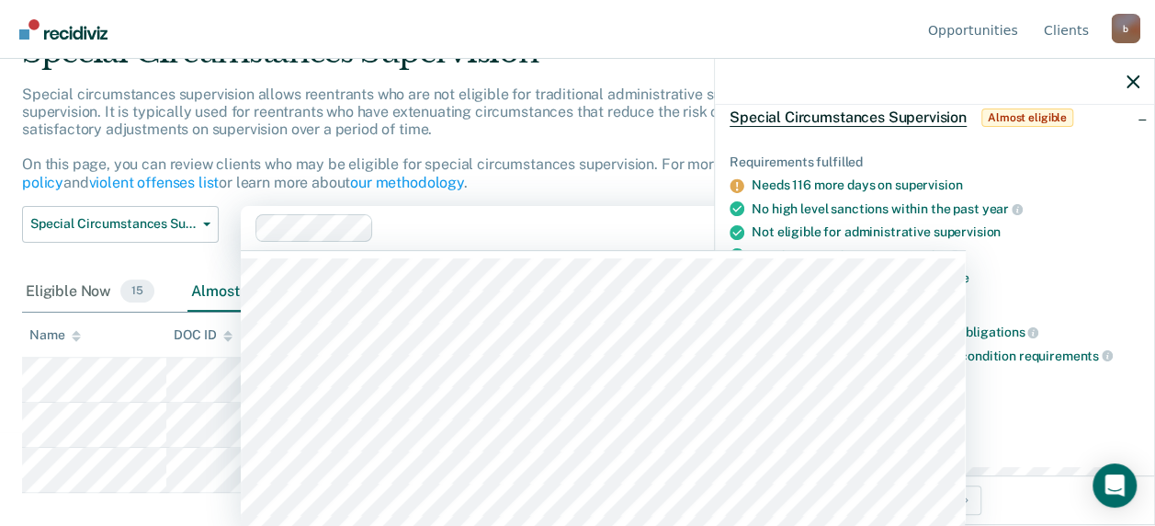
click at [551, 148] on div "Special circumstances supervision allows reentrants who are not eligible for tr…" at bounding box center [541, 145] width 1039 height 120
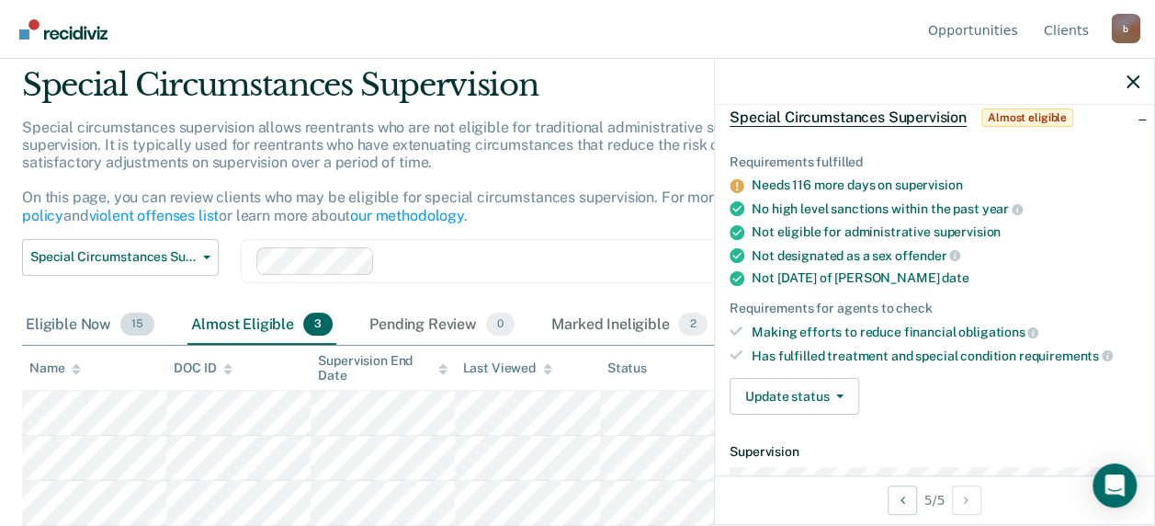
click at [74, 333] on div "Eligible Now 15" at bounding box center [90, 325] width 136 height 40
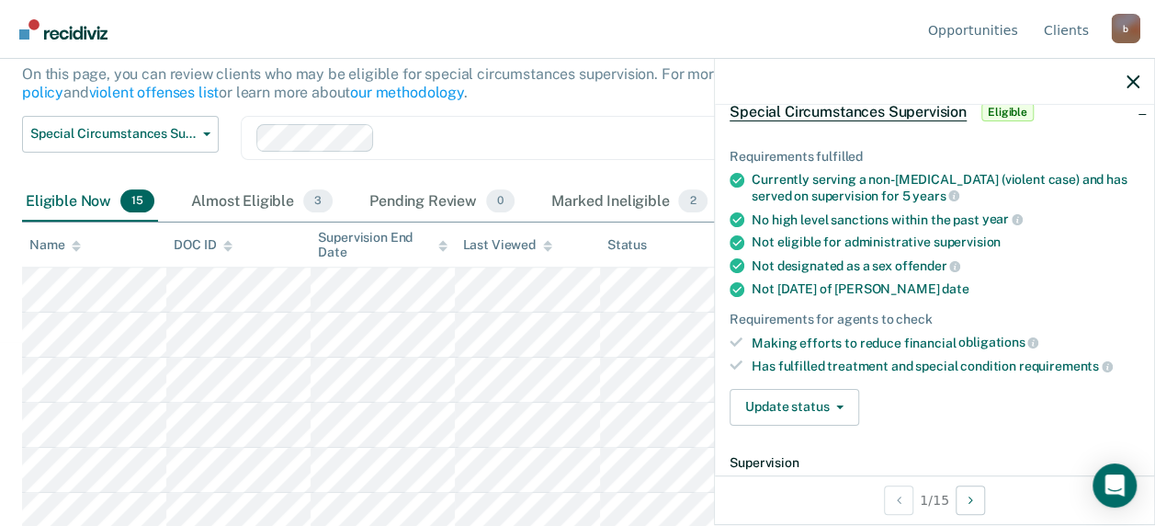
scroll to position [97, 0]
click at [810, 389] on button "Update status" at bounding box center [795, 407] width 130 height 37
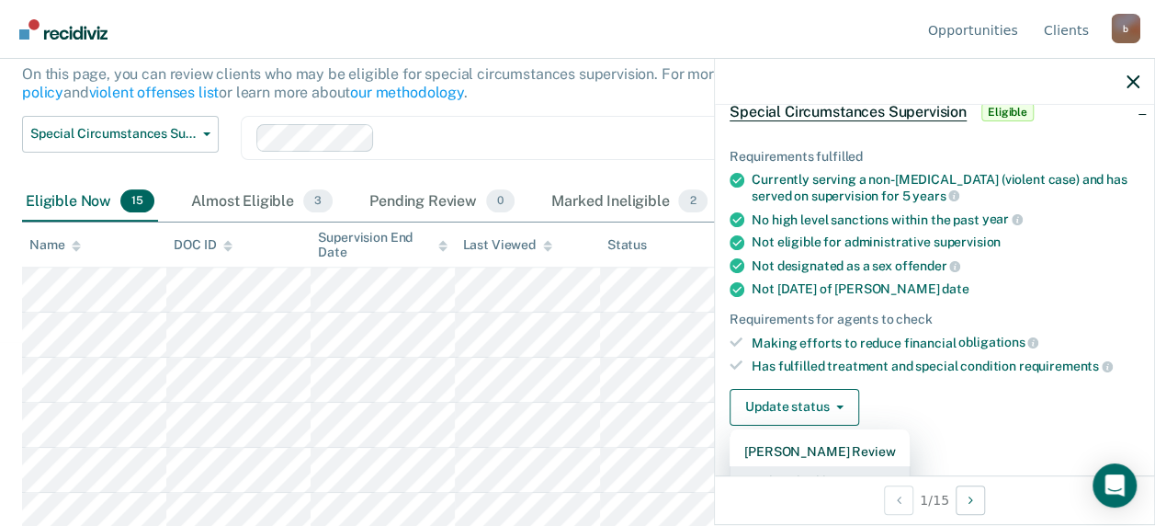
scroll to position [110, 0]
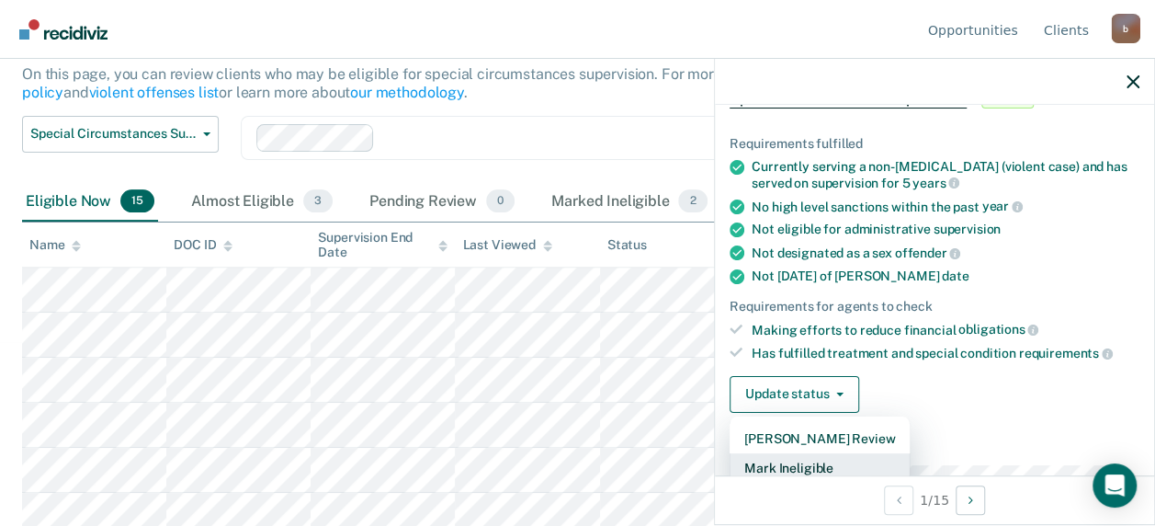
click at [797, 454] on button "Mark Ineligible" at bounding box center [820, 467] width 180 height 29
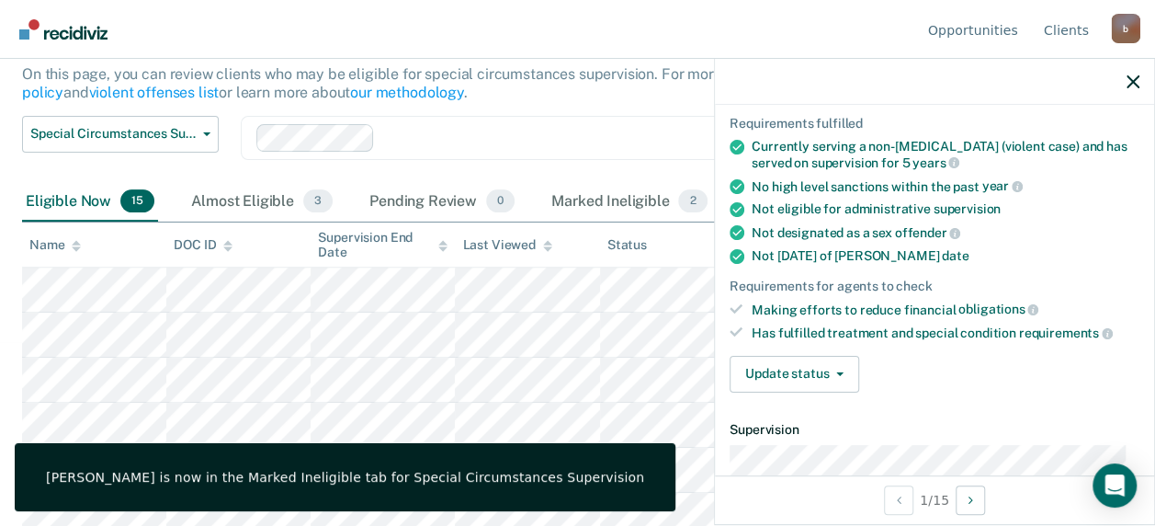
scroll to position [97, 0]
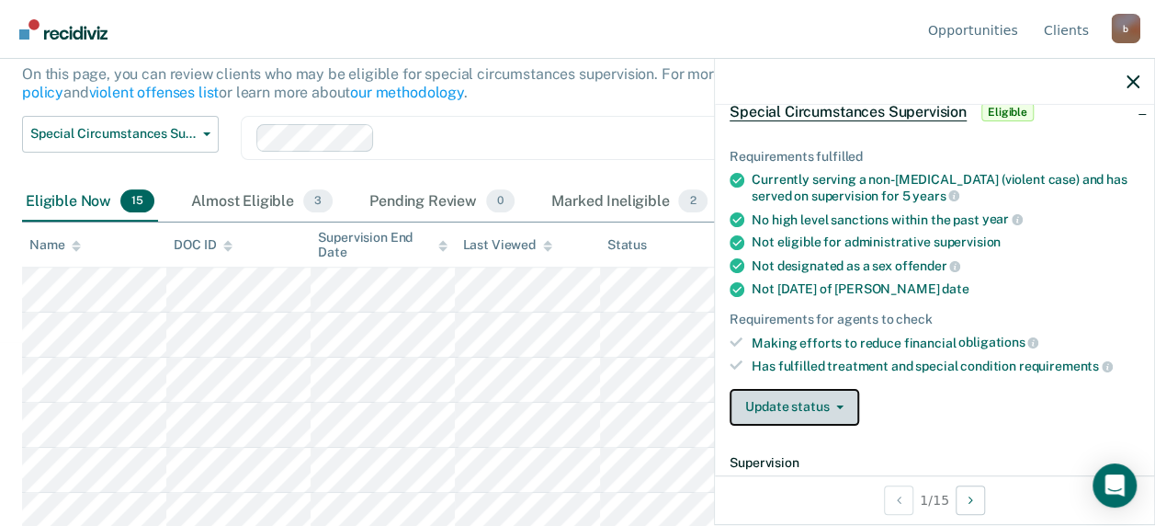
click at [837, 409] on button "Update status" at bounding box center [795, 407] width 130 height 37
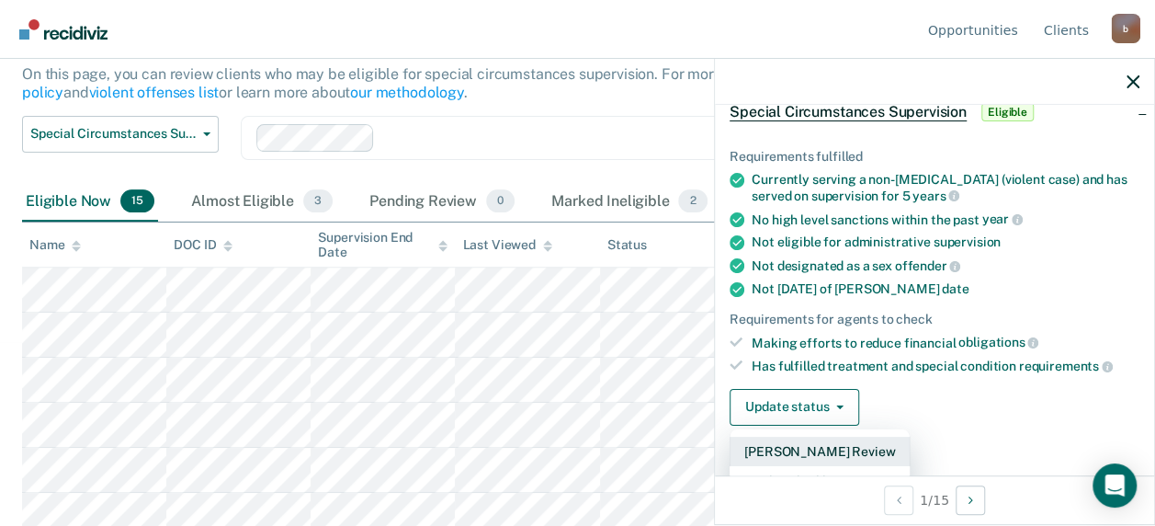
scroll to position [189, 0]
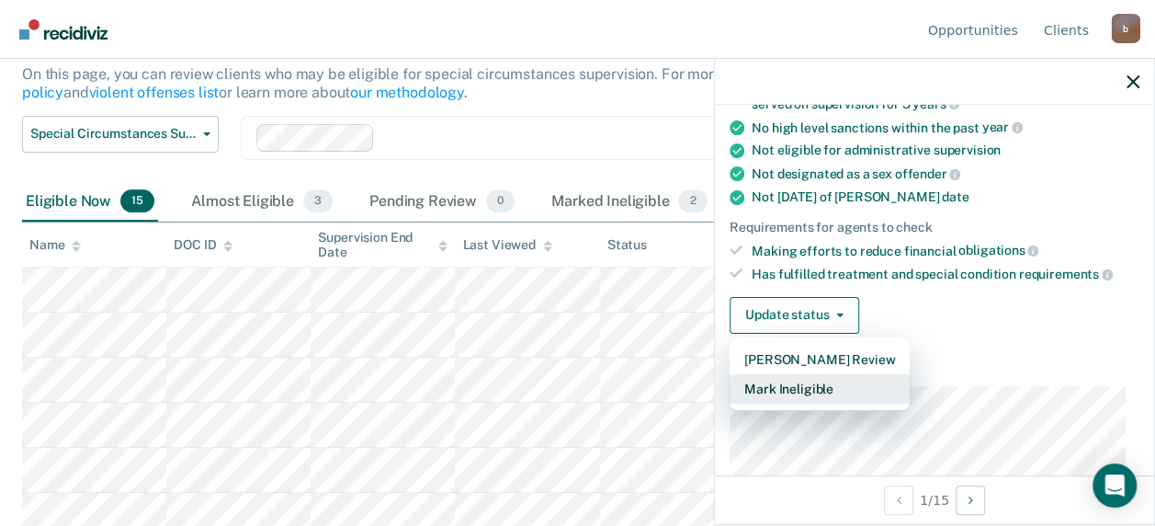
click at [811, 384] on button "Mark Ineligible" at bounding box center [820, 388] width 180 height 29
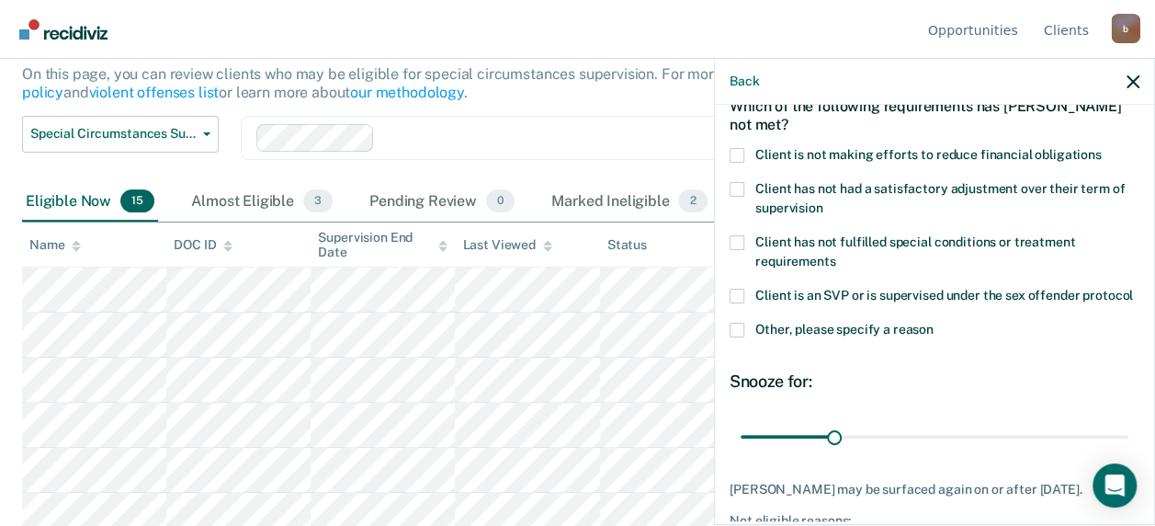
scroll to position [6, 0]
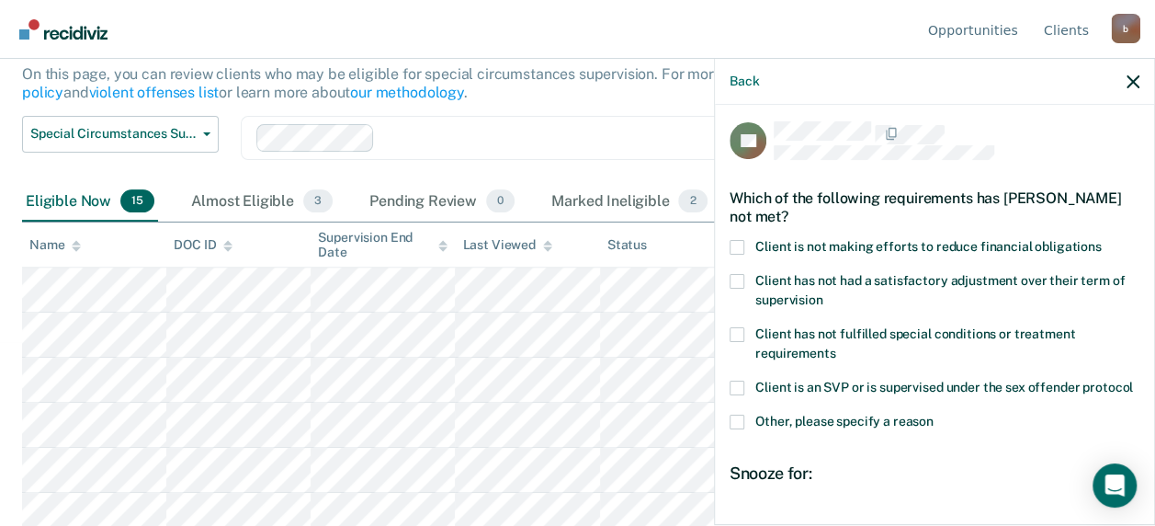
click at [733, 242] on span at bounding box center [737, 247] width 15 height 15
click at [1102, 240] on input "Client is not making efforts to reduce financial obligations" at bounding box center [1102, 240] width 0 height 0
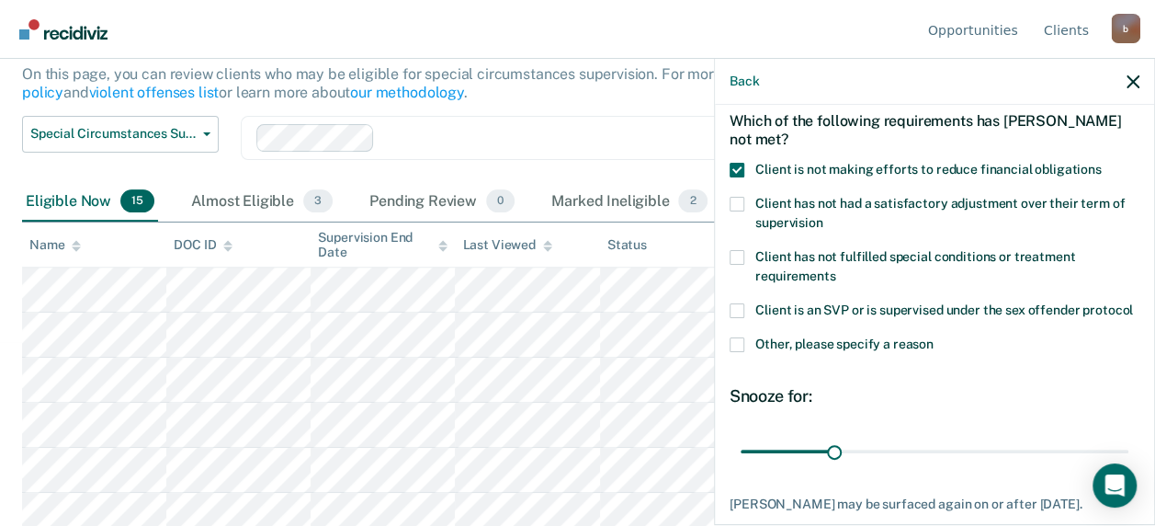
scroll to position [206, 0]
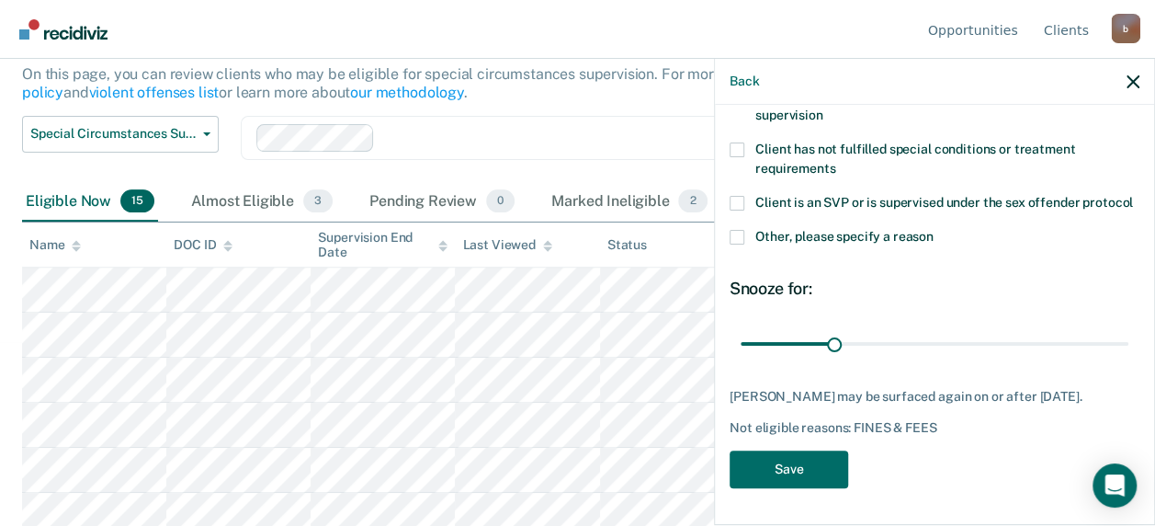
click at [739, 241] on span at bounding box center [737, 237] width 15 height 15
click at [934, 230] on input "Other, please specify a reason" at bounding box center [934, 230] width 0 height 0
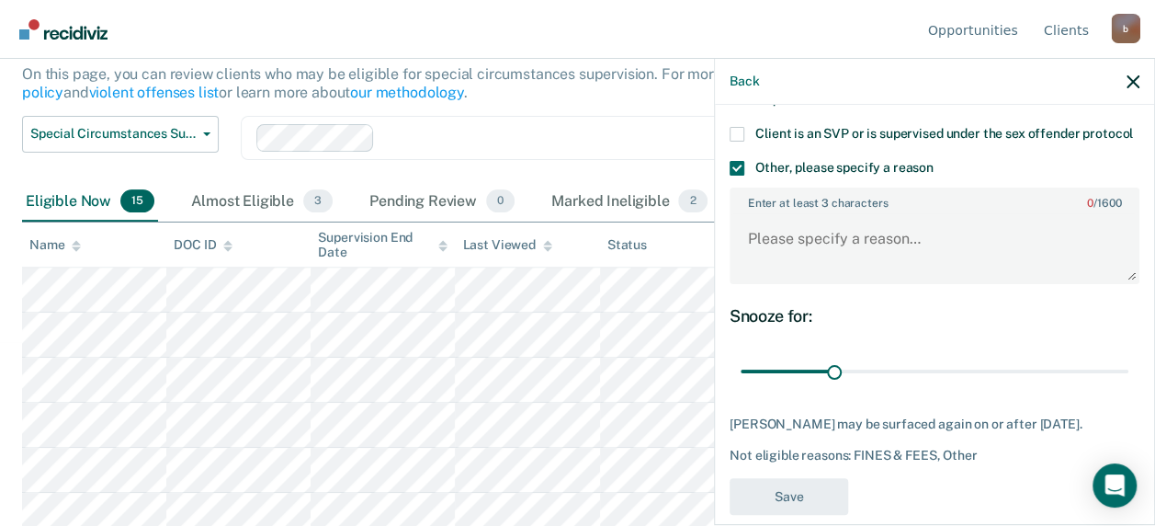
scroll to position [301, 0]
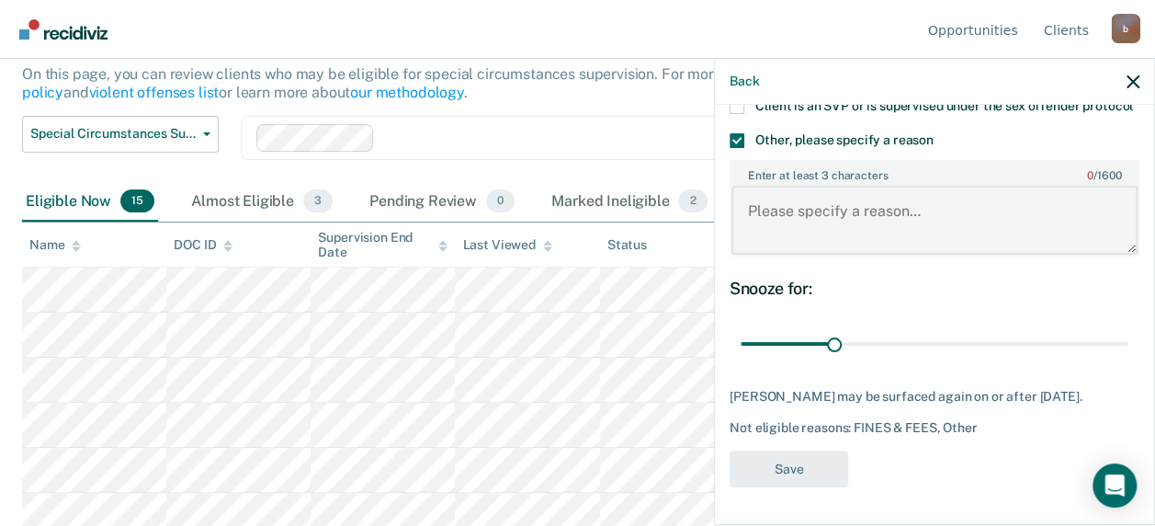
click at [784, 218] on textarea "Enter at least 3 characters 0 / 1600" at bounding box center [934, 220] width 406 height 68
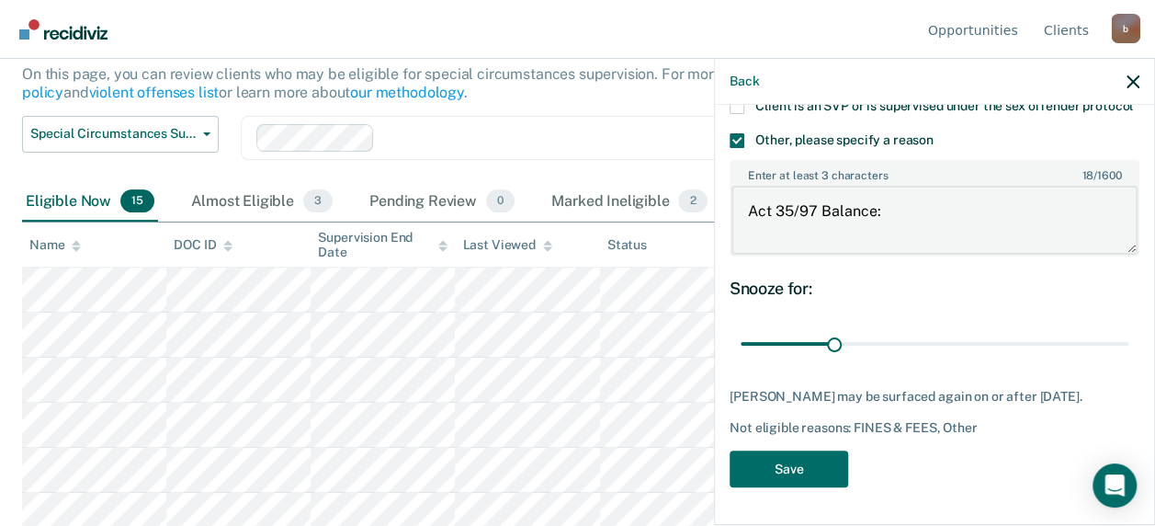
click at [914, 215] on textarea "Act 35/97 Balance:" at bounding box center [934, 220] width 406 height 68
paste textarea "922.60"
type textarea "Act 35/97 Balance: 922.60"
click at [791, 471] on button "Save" at bounding box center [789, 469] width 119 height 38
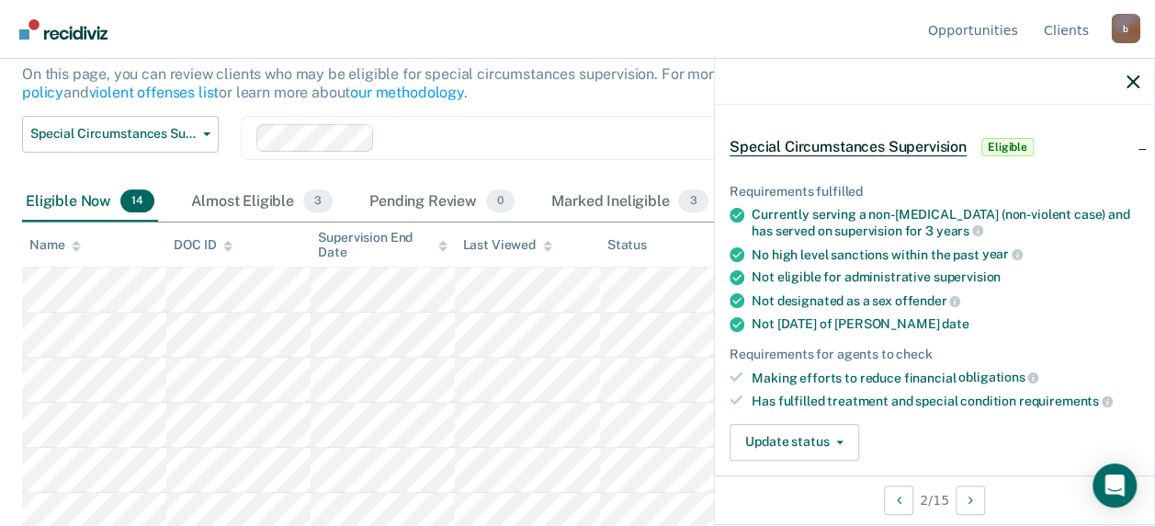
scroll to position [184, 0]
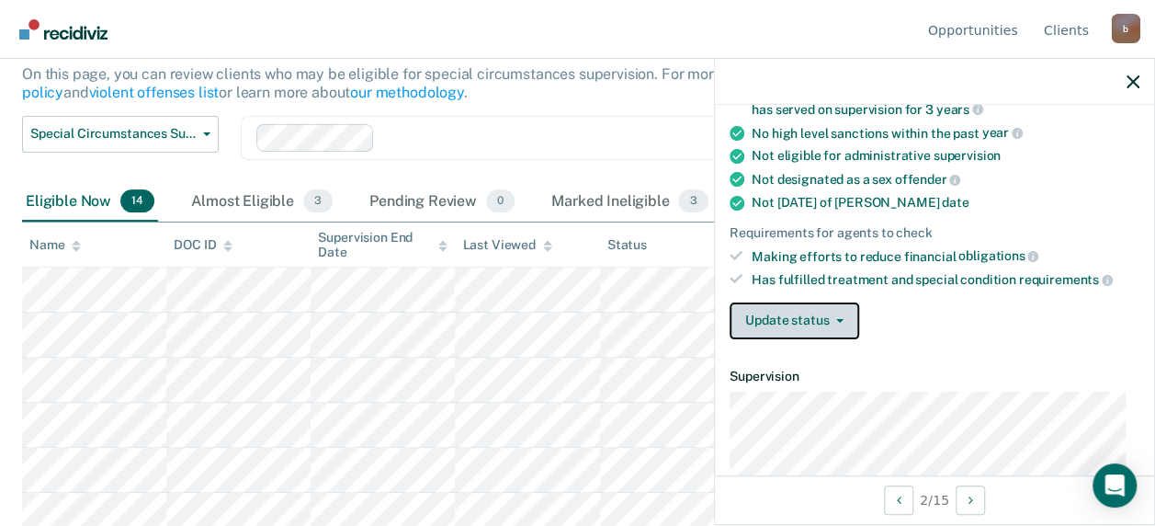
click at [784, 317] on button "Update status" at bounding box center [795, 320] width 130 height 37
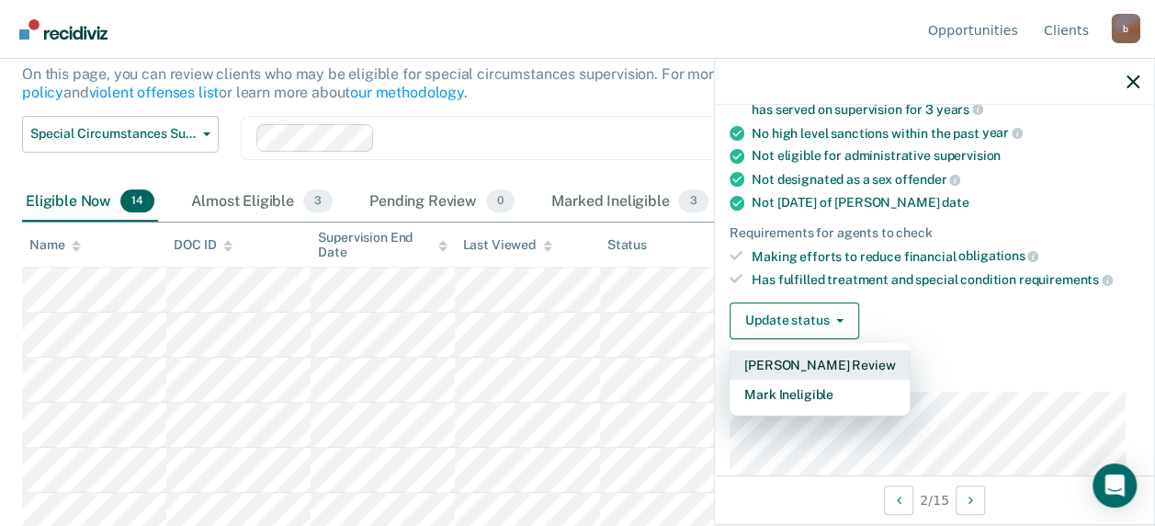
click at [799, 357] on button "[PERSON_NAME] Review" at bounding box center [820, 364] width 180 height 29
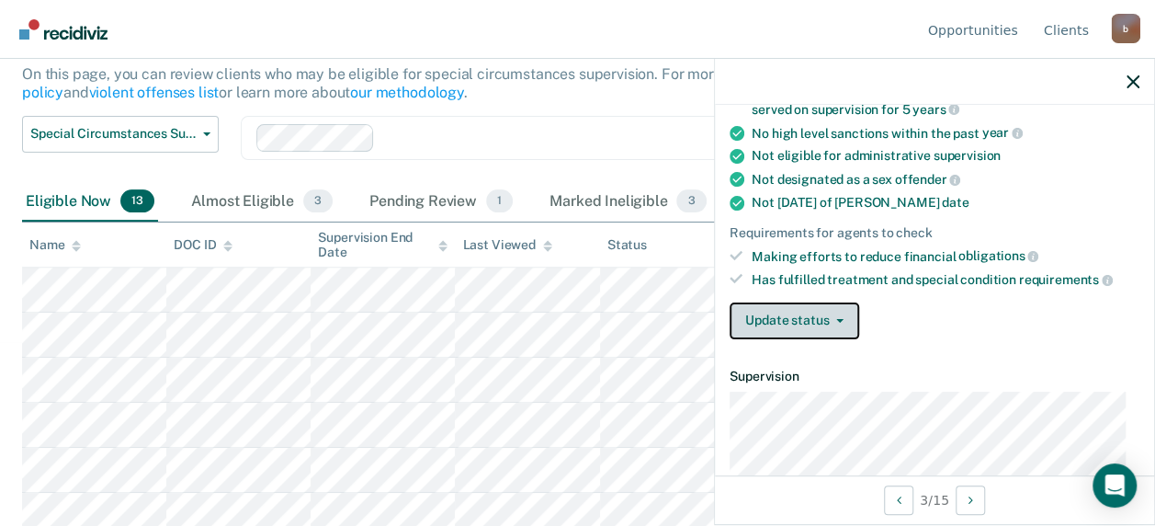
click at [808, 312] on button "Update status" at bounding box center [795, 320] width 130 height 37
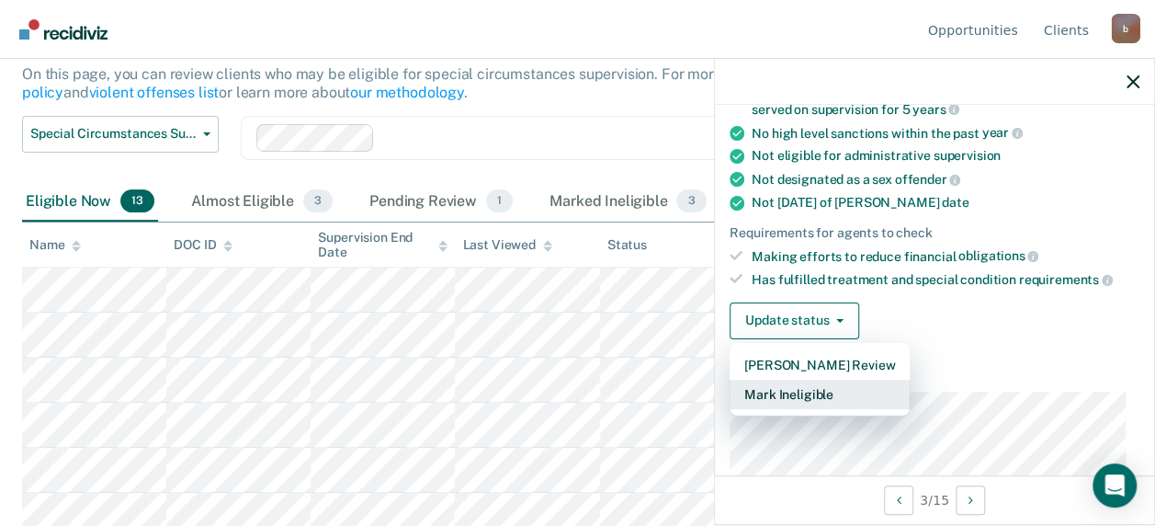
click at [783, 395] on button "Mark Ineligible" at bounding box center [820, 394] width 180 height 29
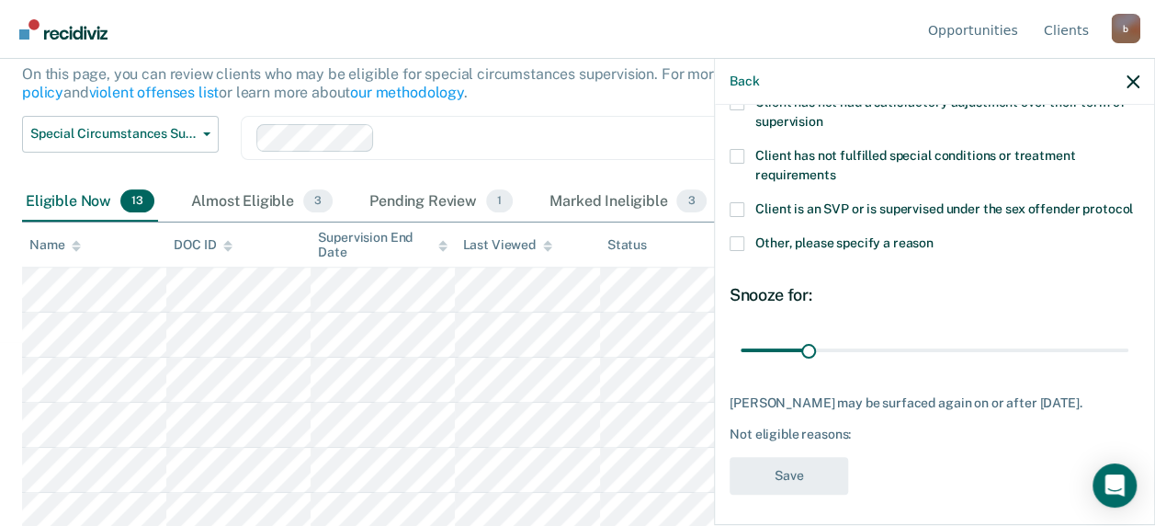
click at [741, 251] on span at bounding box center [737, 243] width 15 height 15
click at [934, 236] on input "Other, please specify a reason" at bounding box center [934, 236] width 0 height 0
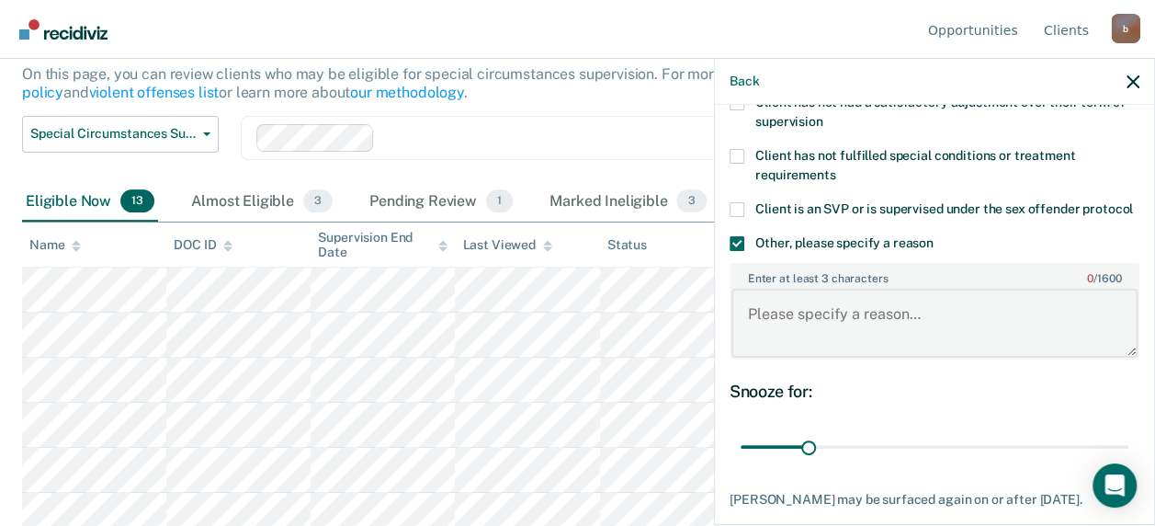
click at [789, 345] on textarea "Enter at least 3 characters 0 / 1600" at bounding box center [934, 323] width 406 height 68
paste textarea "2088.20"
paste textarea "52.93"
click at [800, 332] on textarea "Act 35: 2088.20 Act 97: 52.93" at bounding box center [934, 323] width 406 height 68
click at [800, 349] on textarea "Act 35: $2088.20 Act 97: 52.93" at bounding box center [934, 323] width 406 height 68
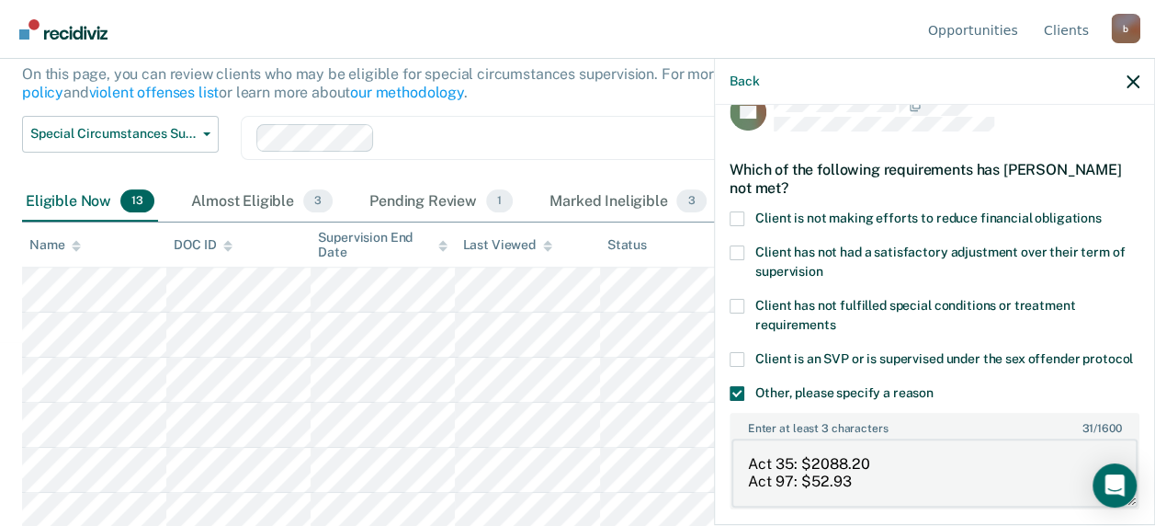
scroll to position [0, 0]
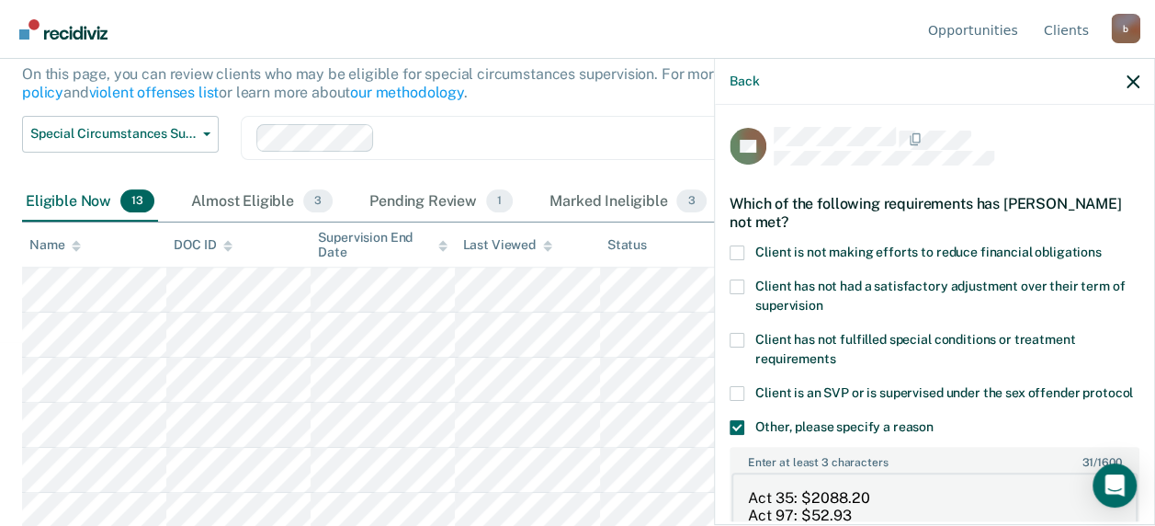
type textarea "Act 35: $2088.20 Act 97: $52.93"
click at [743, 247] on span at bounding box center [737, 252] width 15 height 15
click at [1102, 245] on input "Client is not making efforts to reduce financial obligations" at bounding box center [1102, 245] width 0 height 0
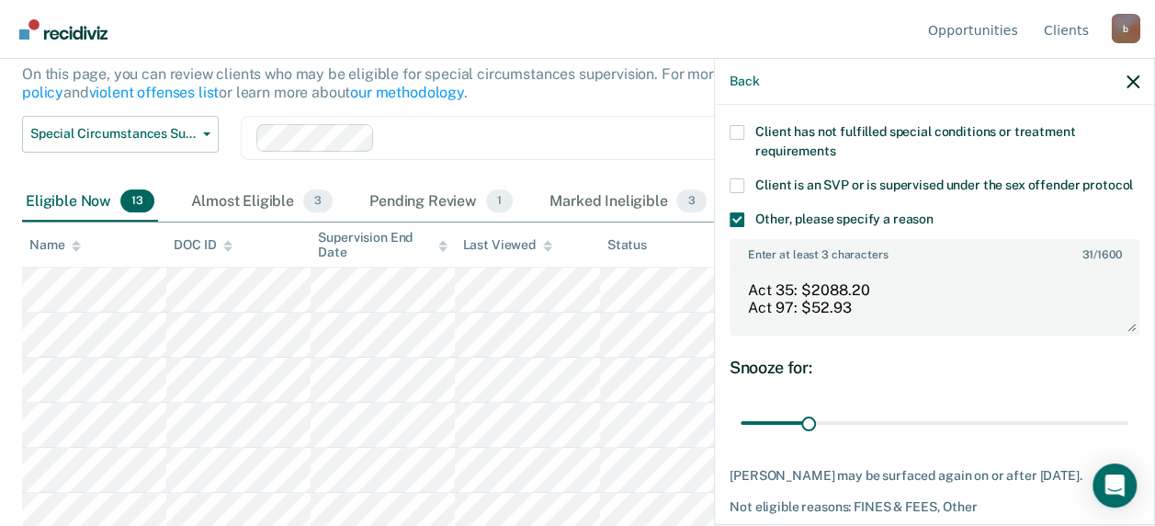
scroll to position [318, 0]
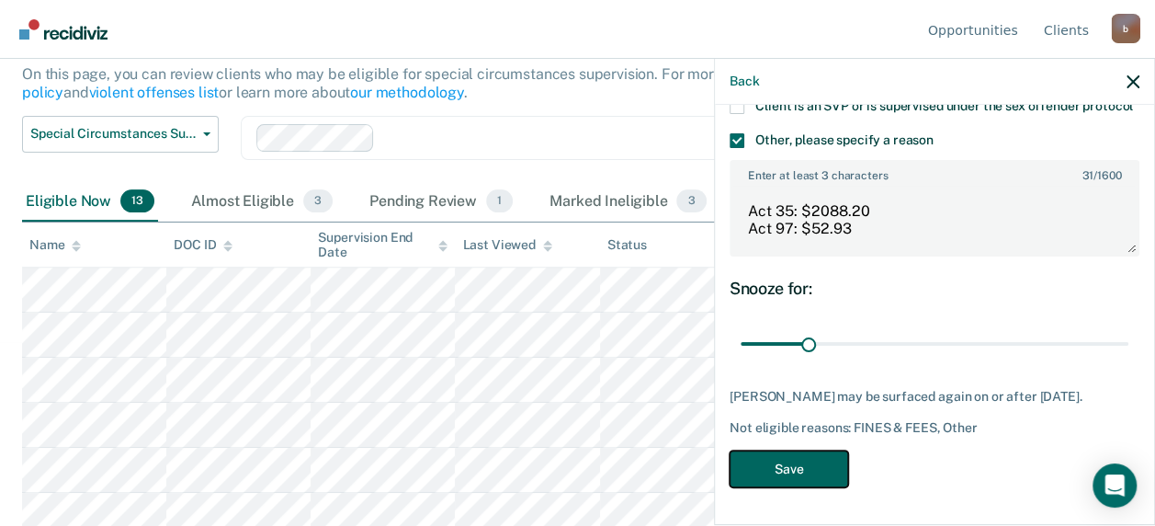
click at [814, 469] on button "Save" at bounding box center [789, 469] width 119 height 38
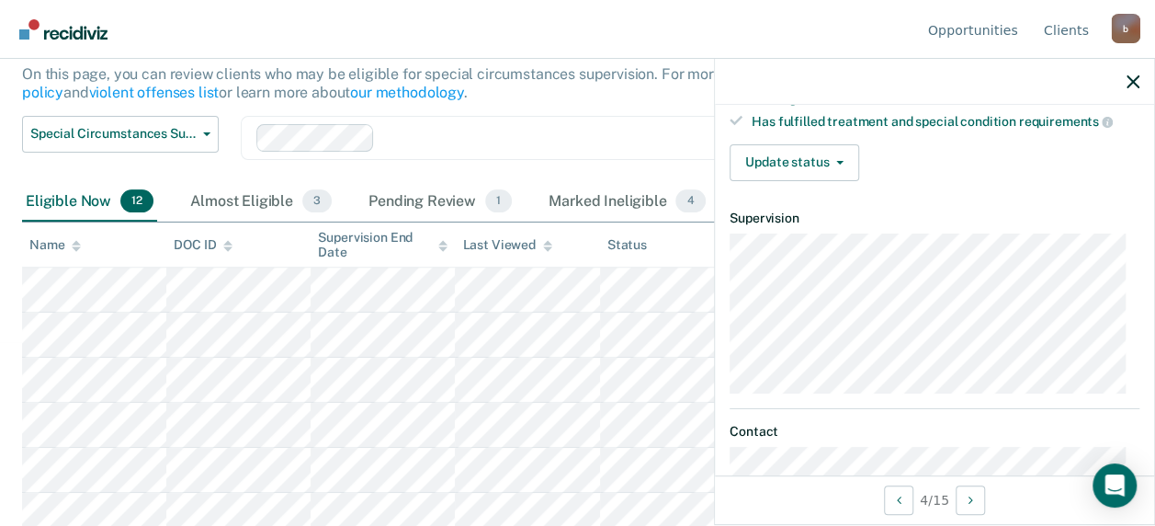
scroll to position [250, 0]
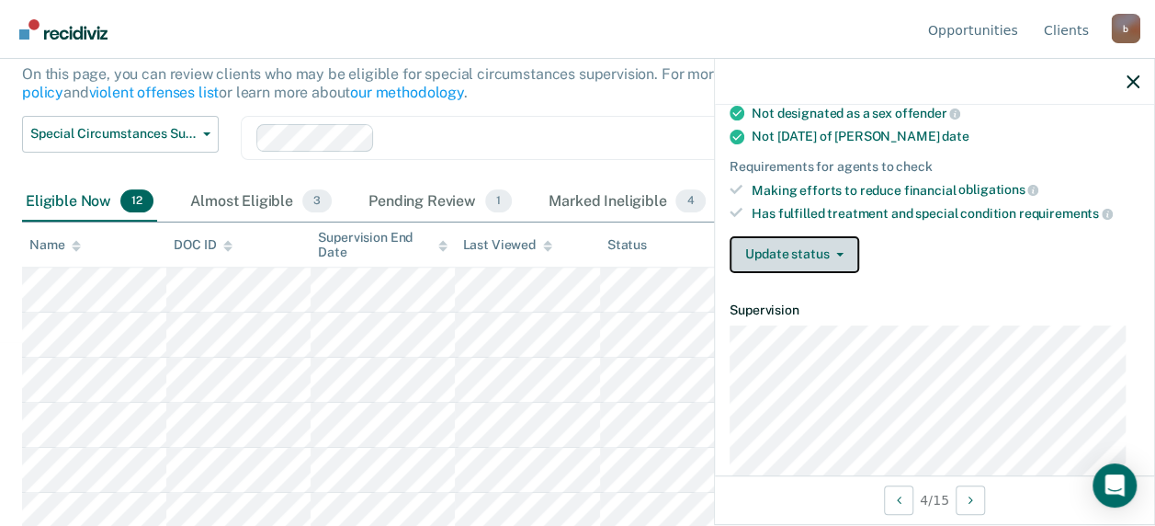
click at [827, 244] on button "Update status" at bounding box center [795, 254] width 130 height 37
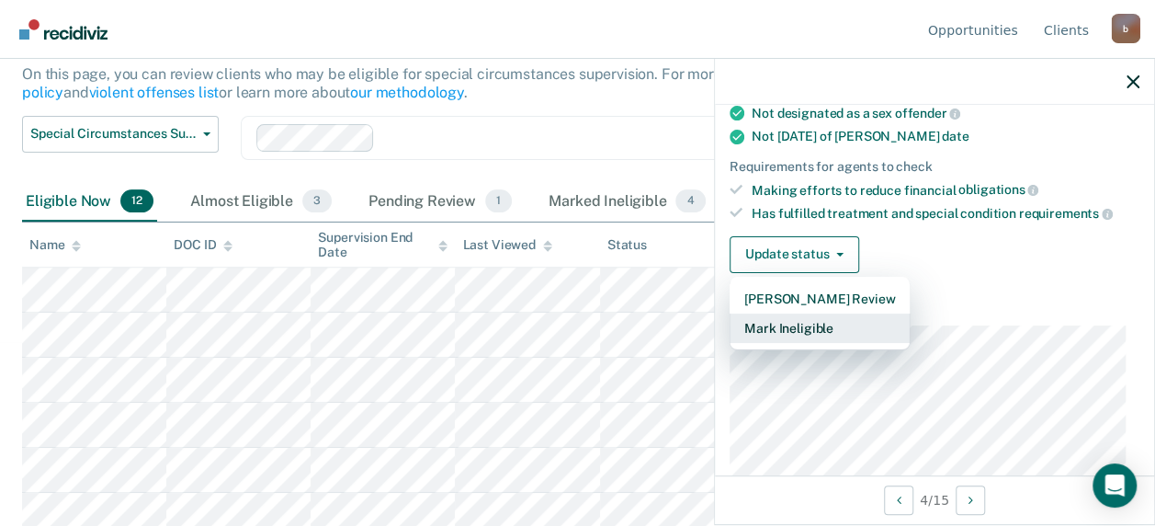
click at [799, 320] on button "Mark Ineligible" at bounding box center [820, 327] width 180 height 29
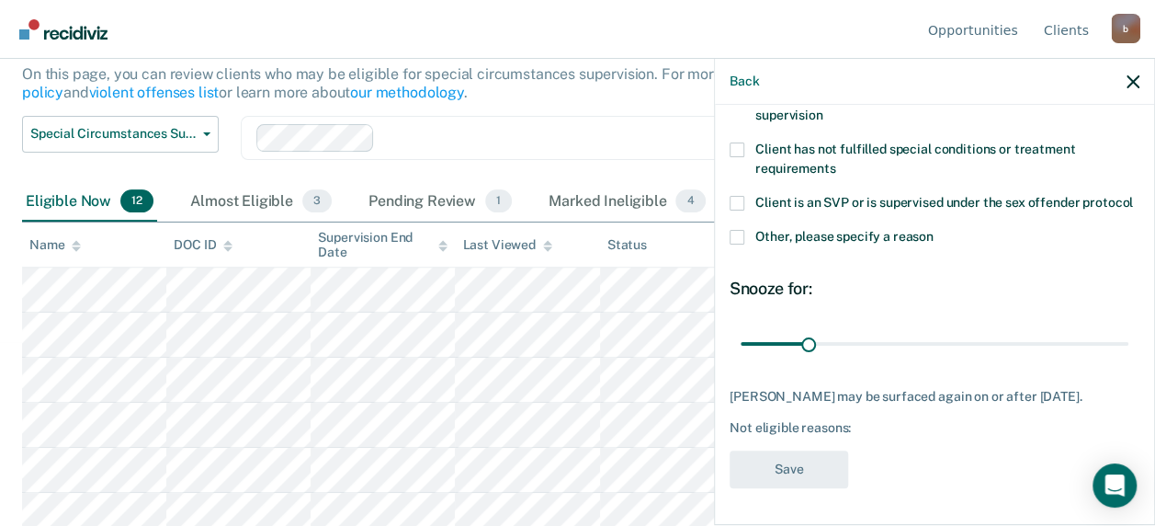
scroll to position [221, 0]
click at [744, 230] on label "Other, please specify a reason" at bounding box center [935, 239] width 410 height 19
click at [934, 230] on input "Other, please specify a reason" at bounding box center [934, 230] width 0 height 0
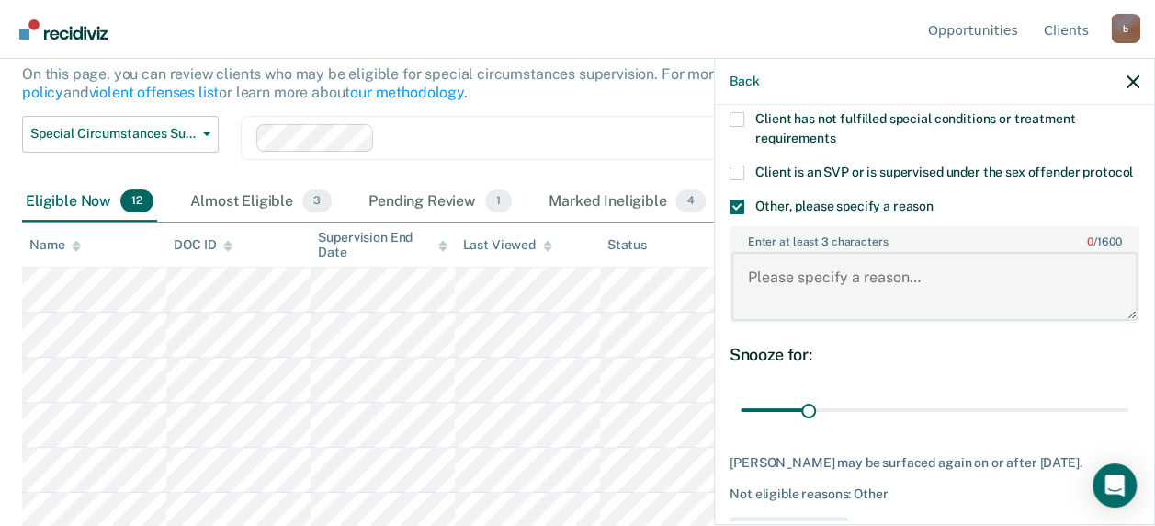
drag, startPoint x: 796, startPoint y: 314, endPoint x: 773, endPoint y: 316, distance: 23.0
click at [778, 316] on textarea "Enter at least 3 characters 0 / 1600" at bounding box center [934, 286] width 406 height 68
paste textarea "1263.80"
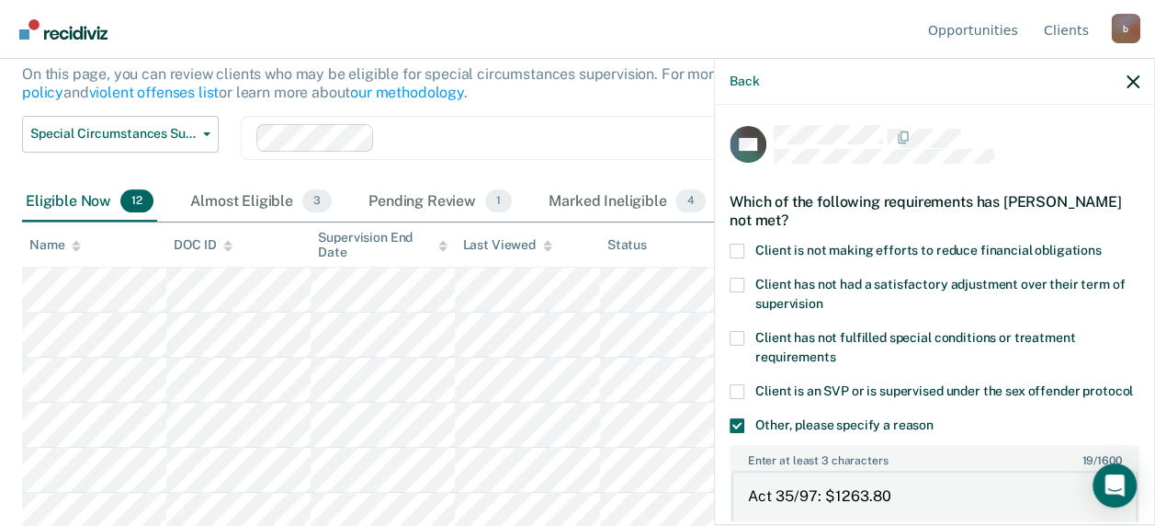
scroll to position [0, 0]
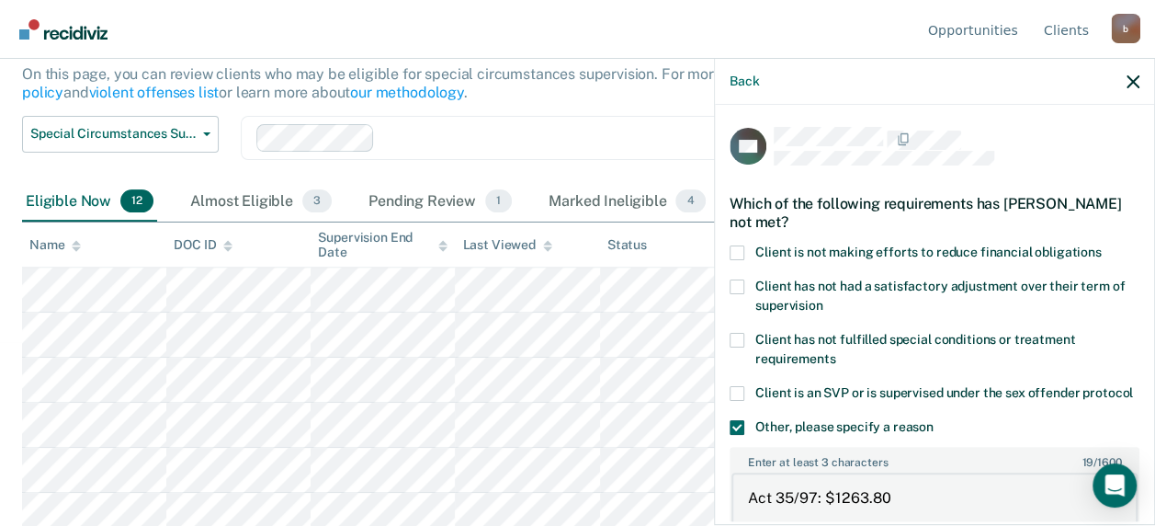
type textarea "Act 35/97: $1263.80"
click at [739, 250] on span at bounding box center [737, 252] width 15 height 15
click at [1102, 245] on input "Client is not making efforts to reduce financial obligations" at bounding box center [1102, 245] width 0 height 0
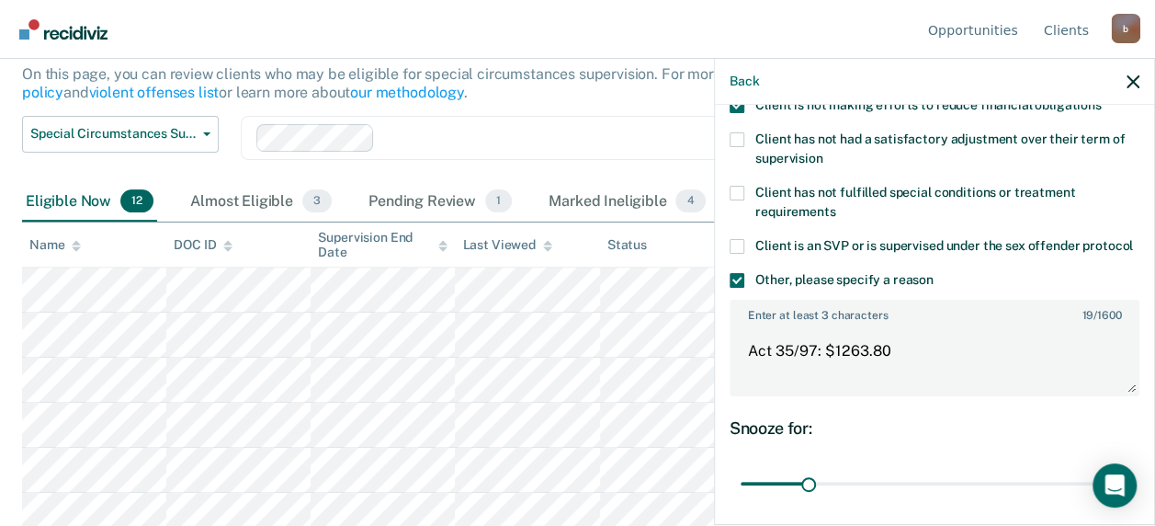
scroll to position [318, 0]
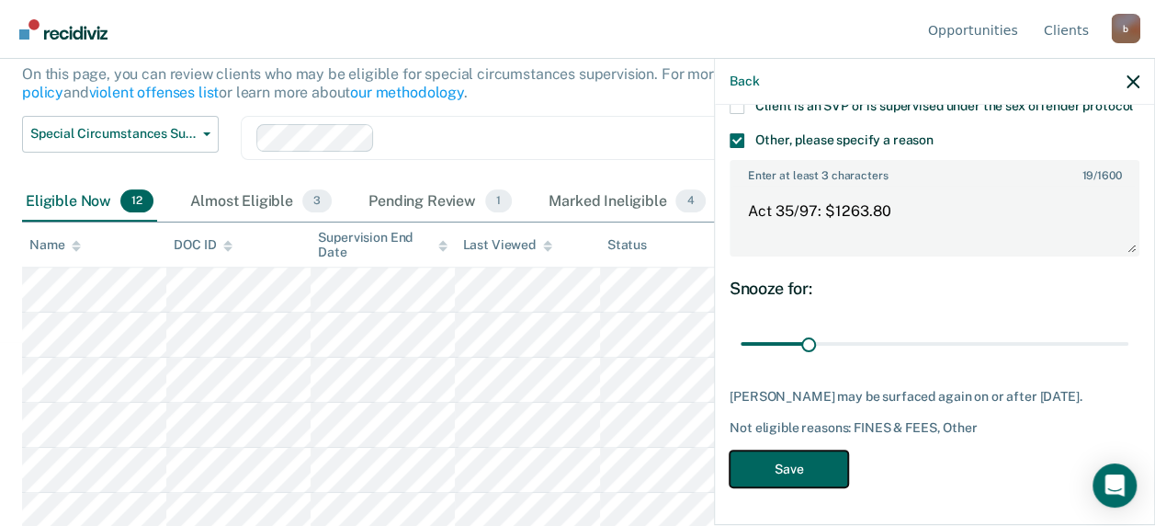
click at [790, 464] on button "Save" at bounding box center [789, 469] width 119 height 38
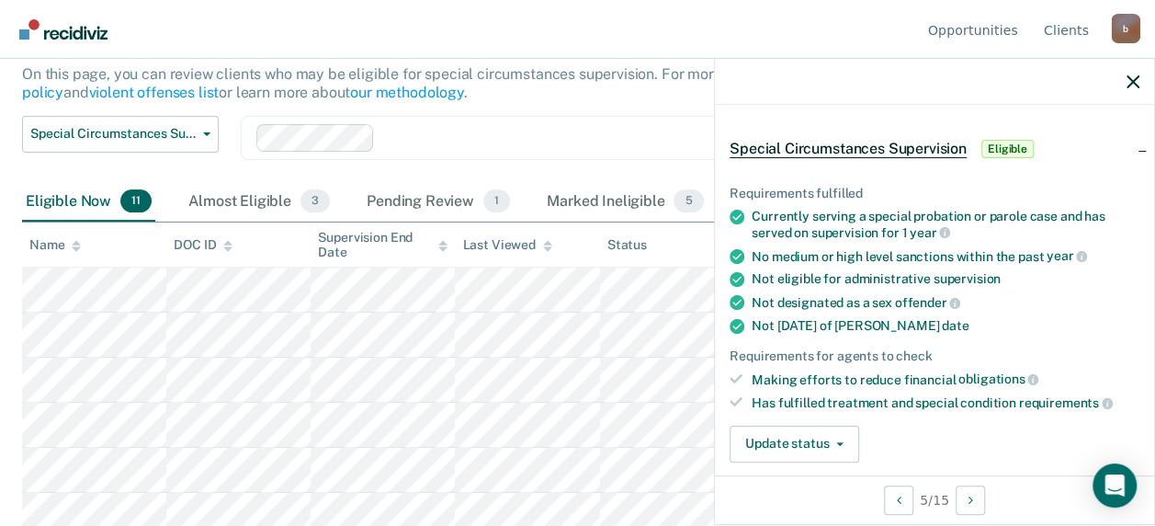
scroll to position [42, 0]
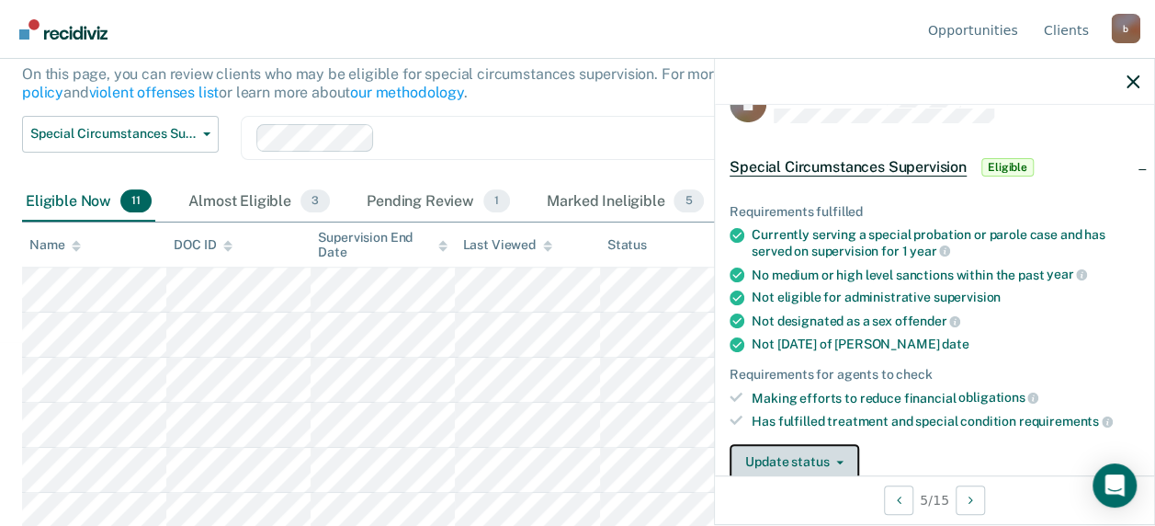
click at [805, 451] on button "Update status" at bounding box center [795, 462] width 130 height 37
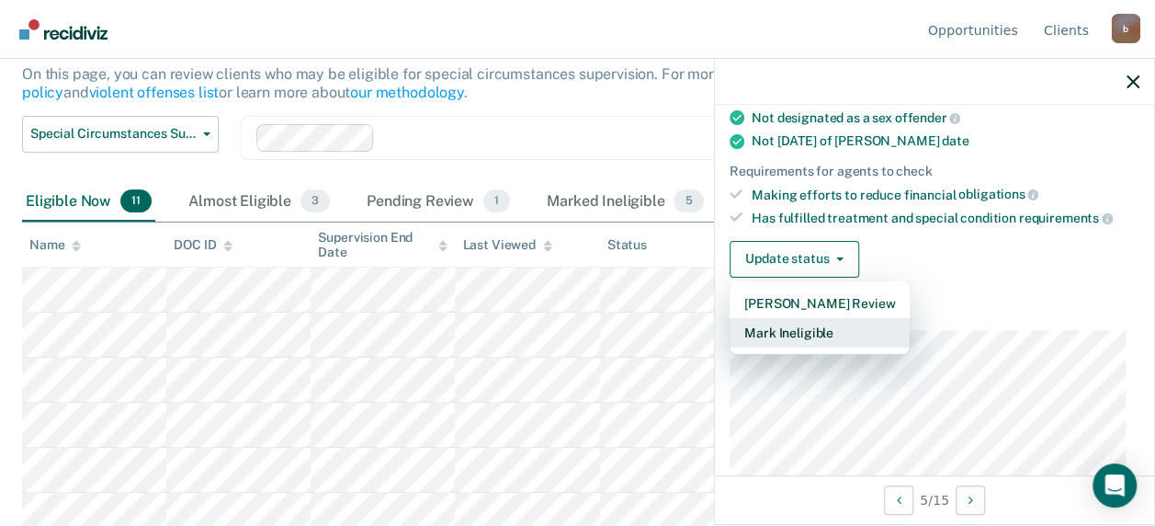
scroll to position [246, 0]
click at [781, 322] on button "Mark Ineligible" at bounding box center [820, 331] width 180 height 29
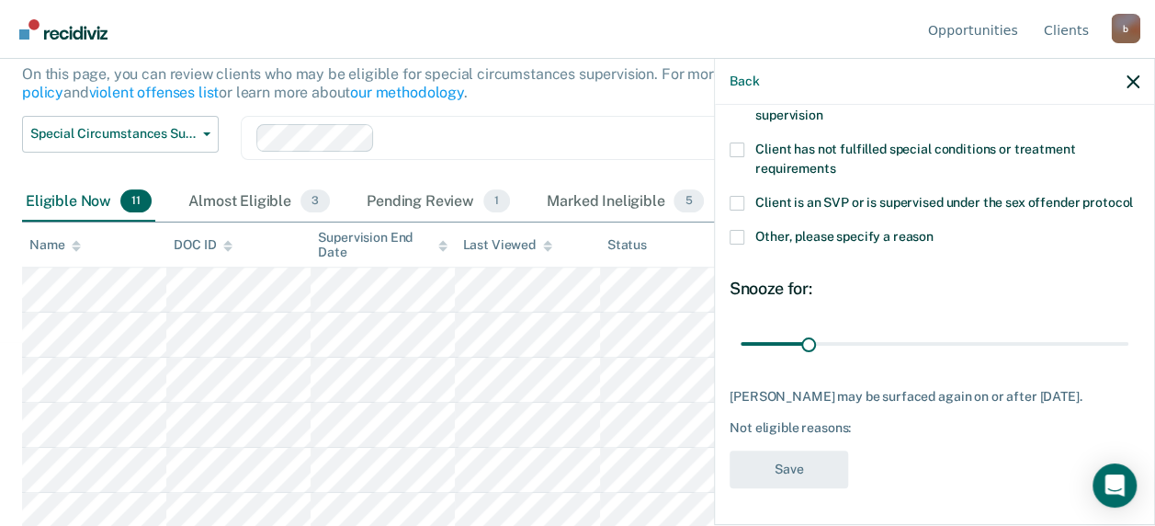
click at [734, 239] on span at bounding box center [737, 237] width 15 height 15
click at [934, 230] on input "Other, please specify a reason" at bounding box center [934, 230] width 0 height 0
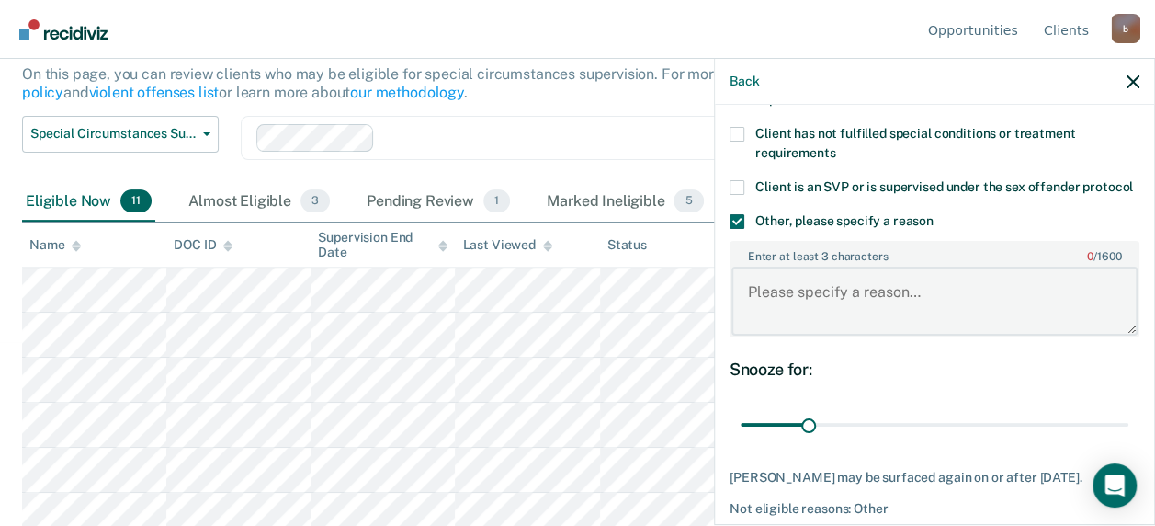
click at [768, 318] on textarea "Enter at least 3 characters 0 / 1600" at bounding box center [934, 300] width 406 height 68
paste textarea "1900.00"
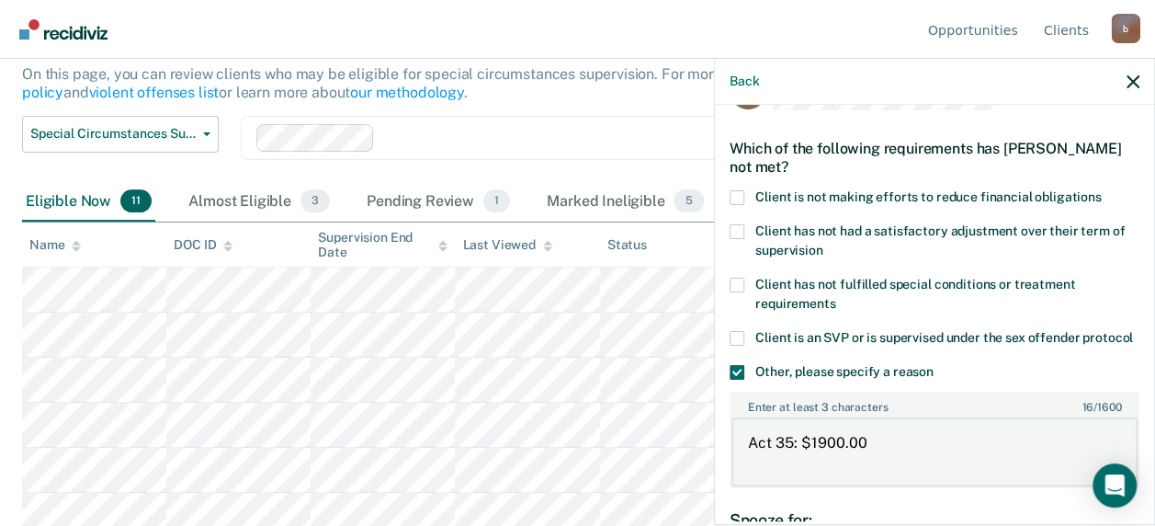
scroll to position [22, 0]
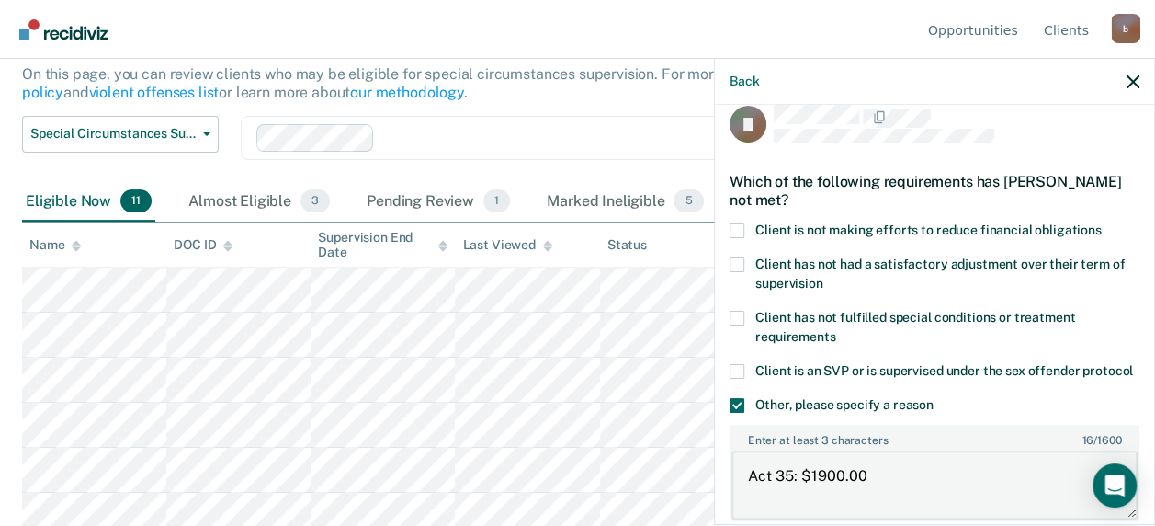
type textarea "Act 35: $1900.00"
click at [740, 225] on span at bounding box center [737, 230] width 15 height 15
click at [1102, 223] on input "Client is not making efforts to reduce financial obligations" at bounding box center [1102, 223] width 0 height 0
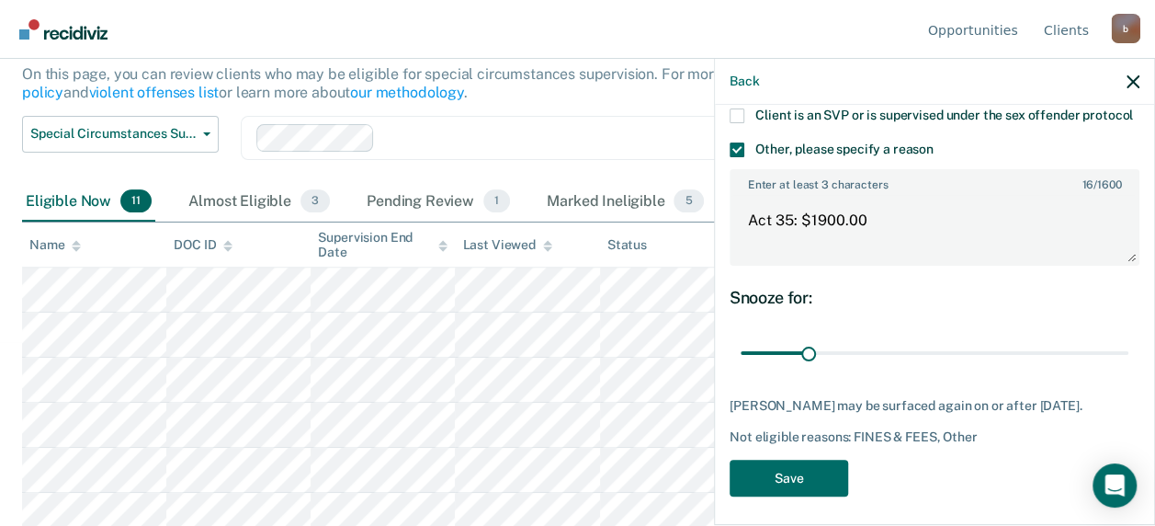
scroll to position [301, 0]
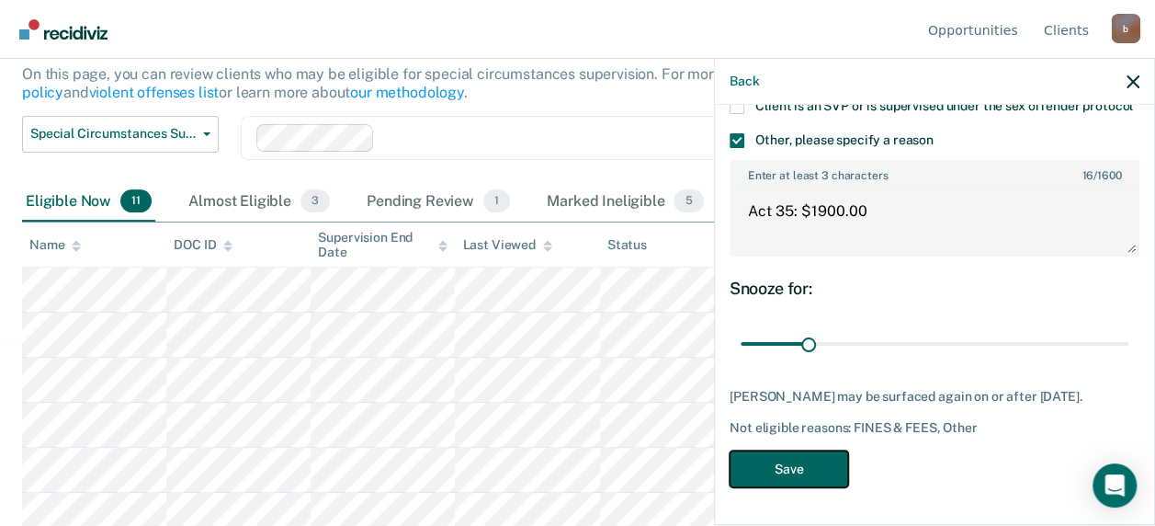
click at [788, 472] on button "Save" at bounding box center [789, 469] width 119 height 38
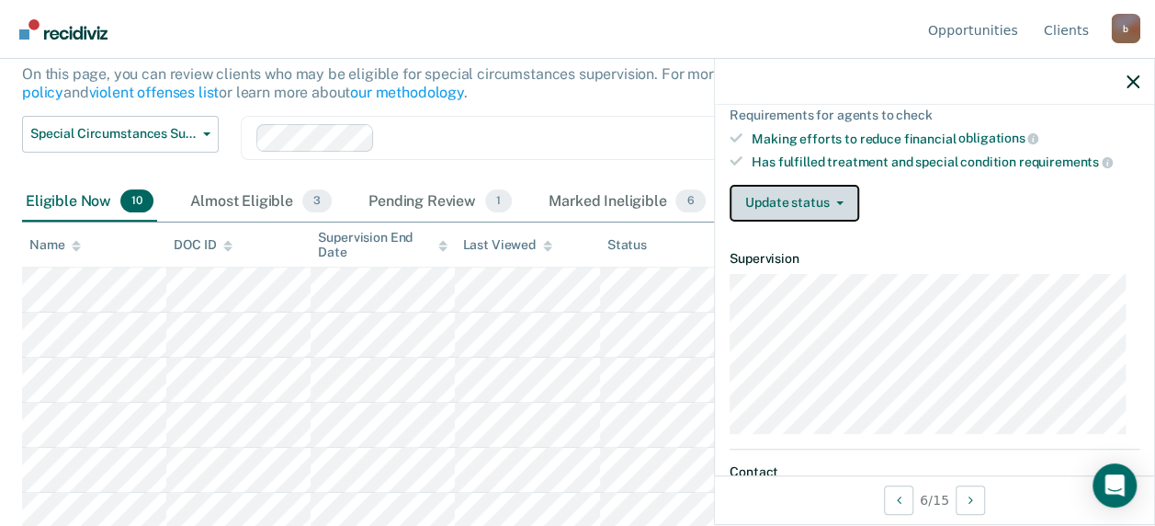
click at [774, 207] on button "Update status" at bounding box center [795, 203] width 130 height 37
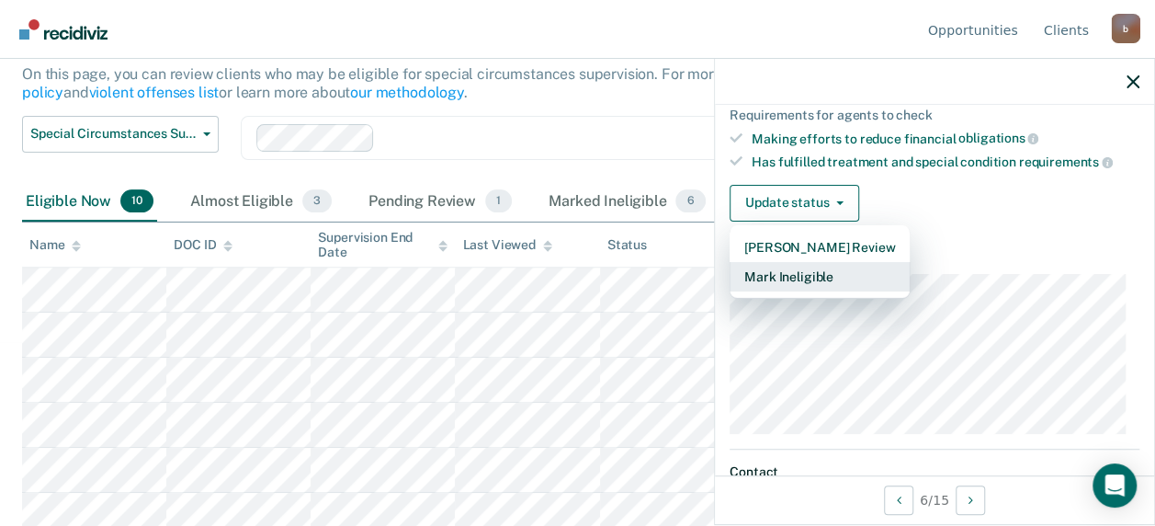
click at [779, 271] on button "Mark Ineligible" at bounding box center [820, 276] width 180 height 29
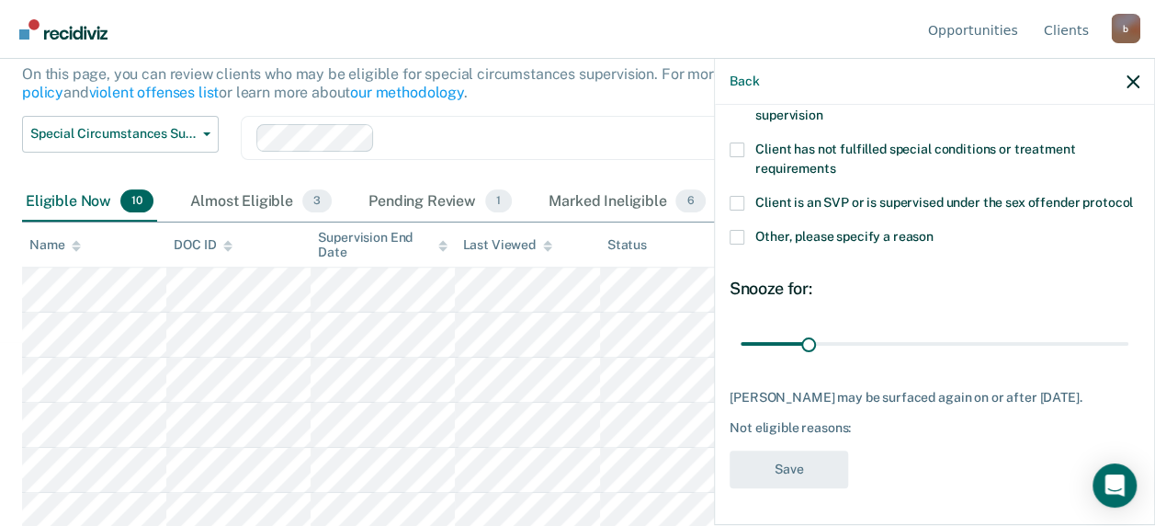
scroll to position [221, 0]
click at [741, 230] on span at bounding box center [737, 237] width 15 height 15
click at [934, 230] on input "Other, please specify a reason" at bounding box center [934, 230] width 0 height 0
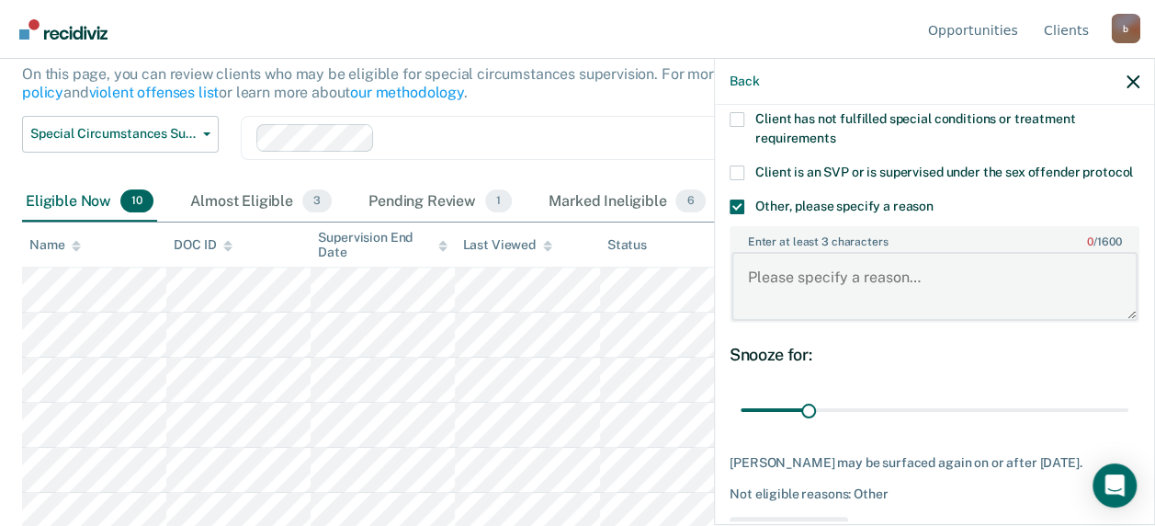
click at [776, 300] on textarea "Enter at least 3 characters 0 / 1600" at bounding box center [934, 286] width 406 height 68
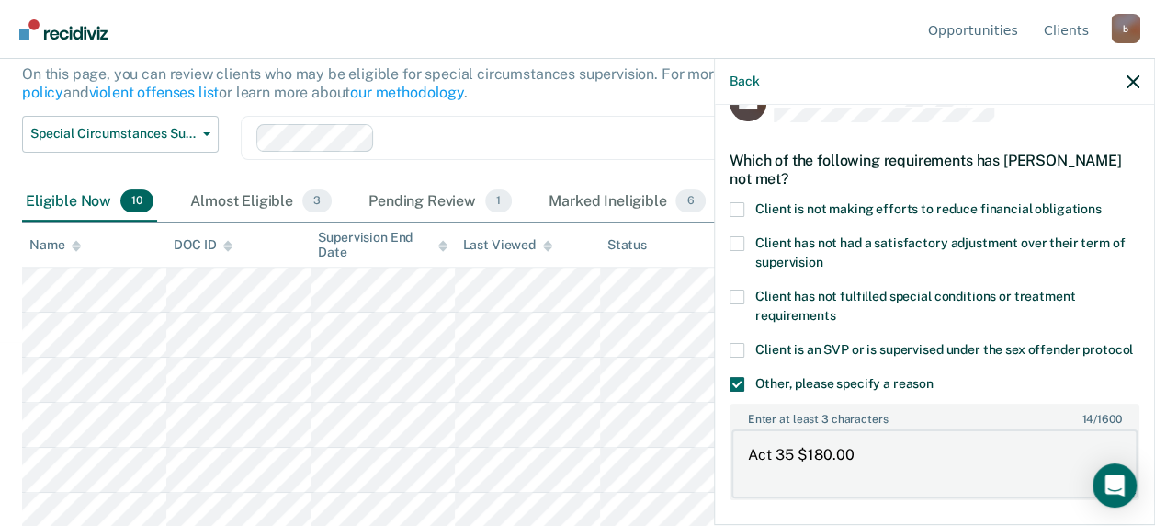
scroll to position [0, 0]
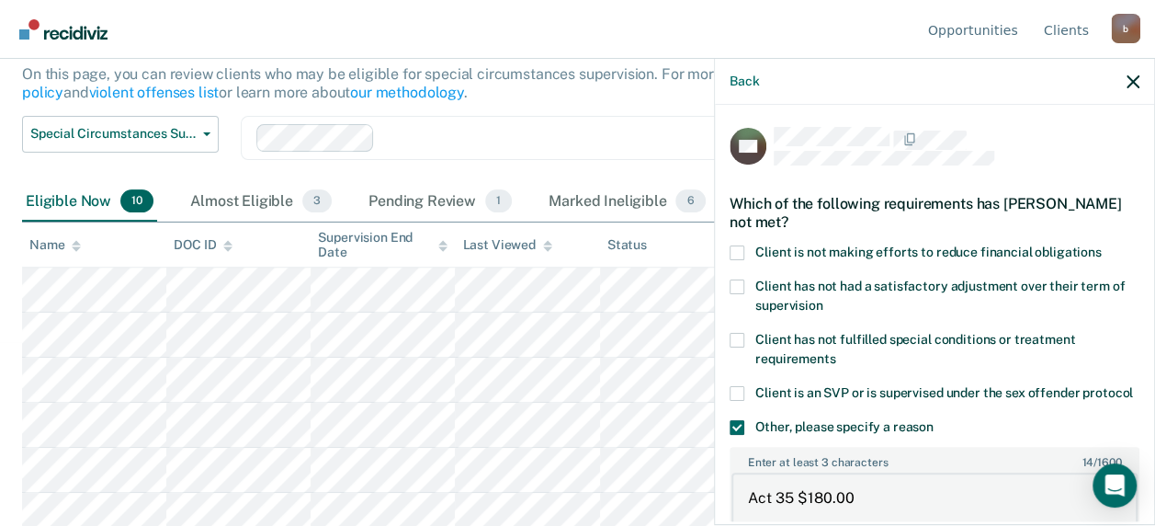
type textarea "Act 35 $180.00"
click at [741, 248] on span at bounding box center [737, 252] width 15 height 15
click at [1102, 245] on input "Client is not making efforts to reduce financial obligations" at bounding box center [1102, 245] width 0 height 0
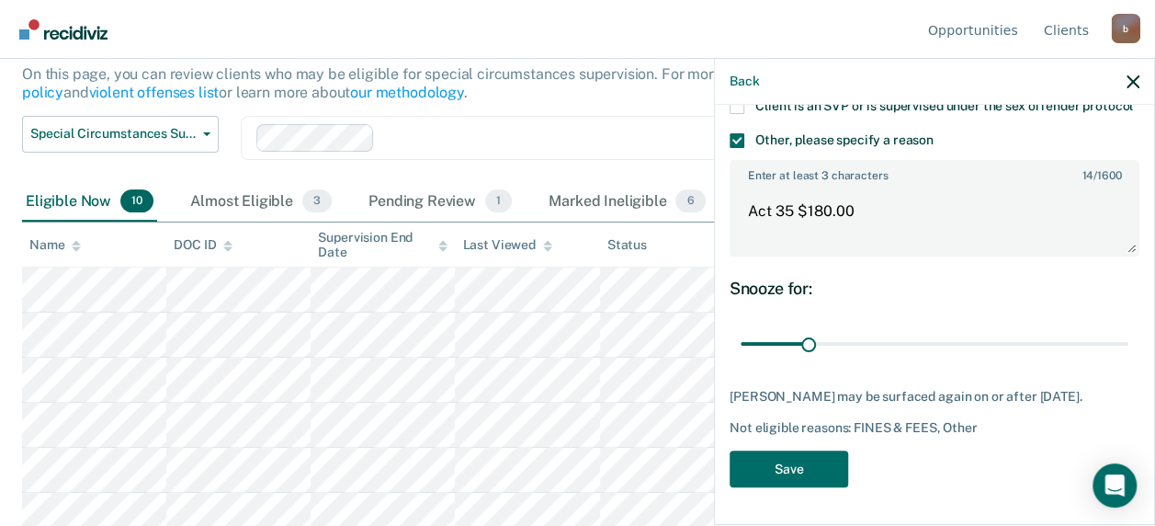
scroll to position [318, 0]
click at [799, 464] on button "Save" at bounding box center [789, 469] width 119 height 38
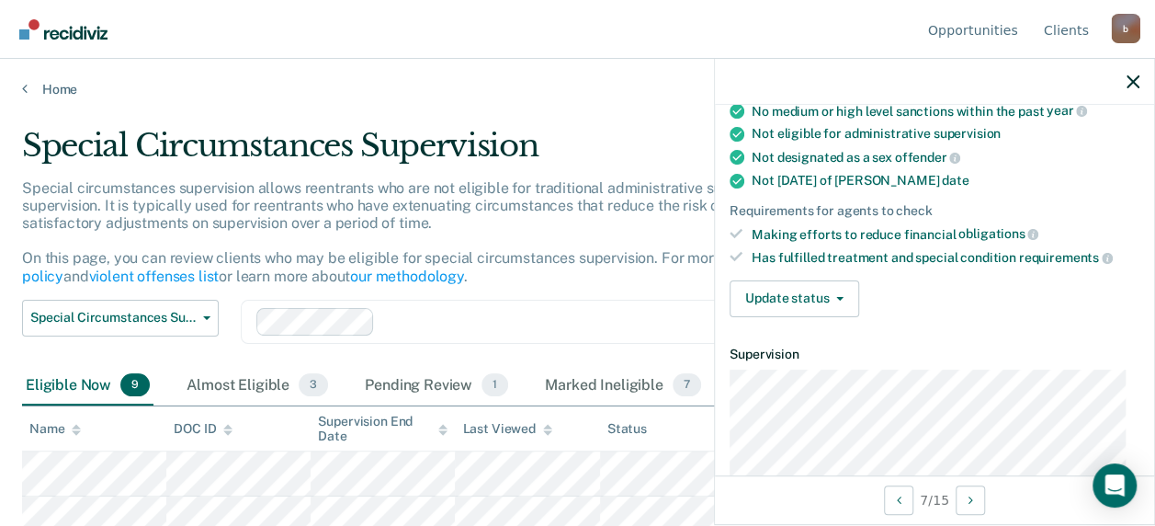
scroll to position [171, 0]
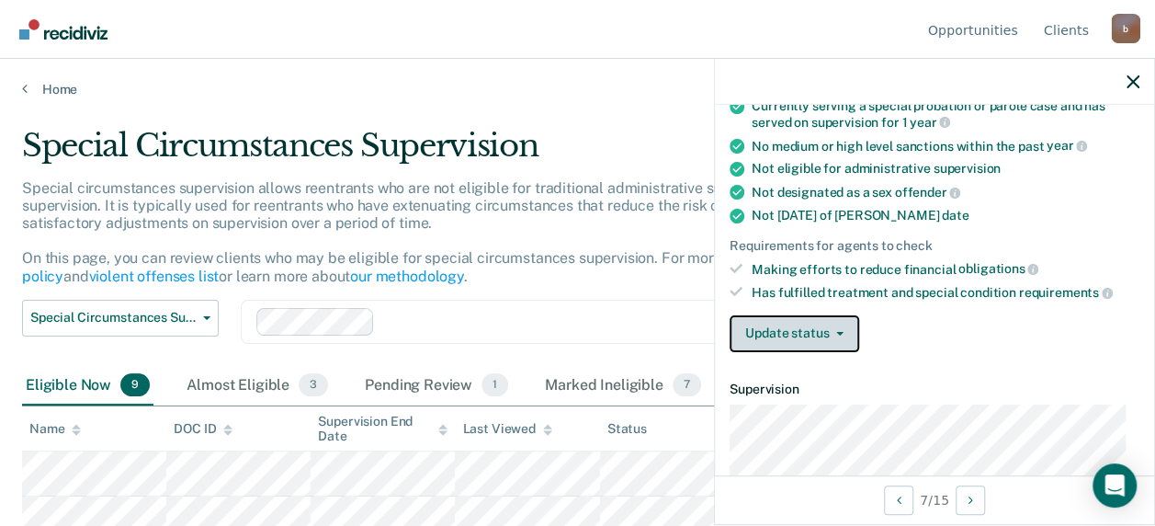
click at [796, 323] on button "Update status" at bounding box center [795, 333] width 130 height 37
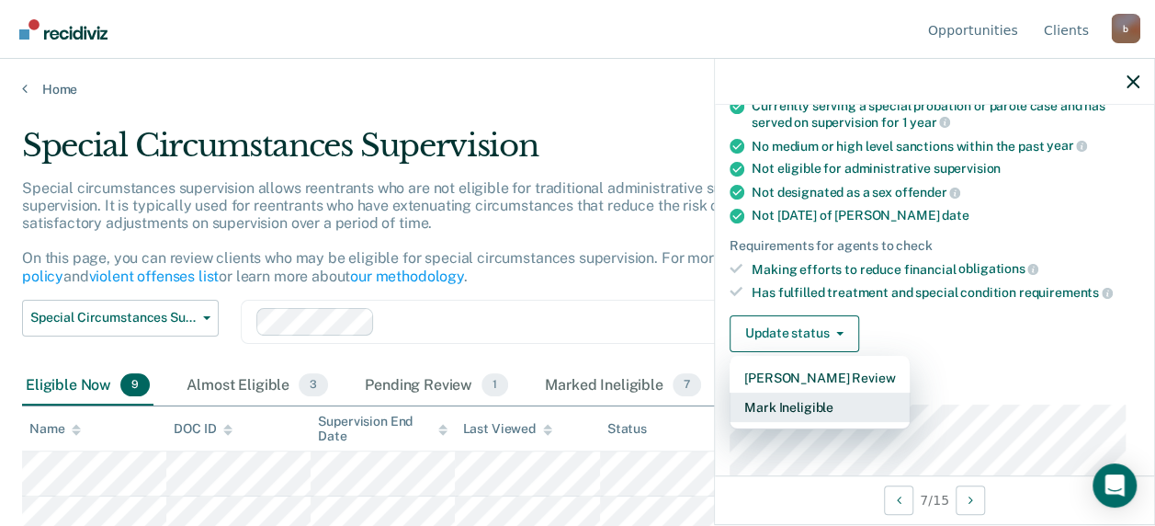
click at [782, 400] on button "Mark Ineligible" at bounding box center [820, 406] width 180 height 29
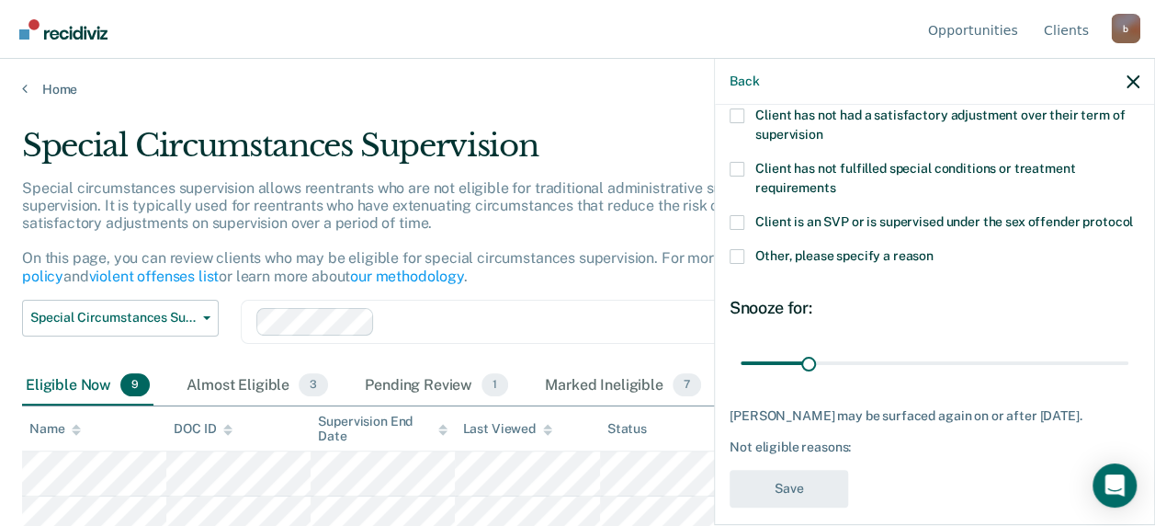
click at [739, 264] on span at bounding box center [737, 256] width 15 height 15
click at [934, 249] on input "Other, please specify a reason" at bounding box center [934, 249] width 0 height 0
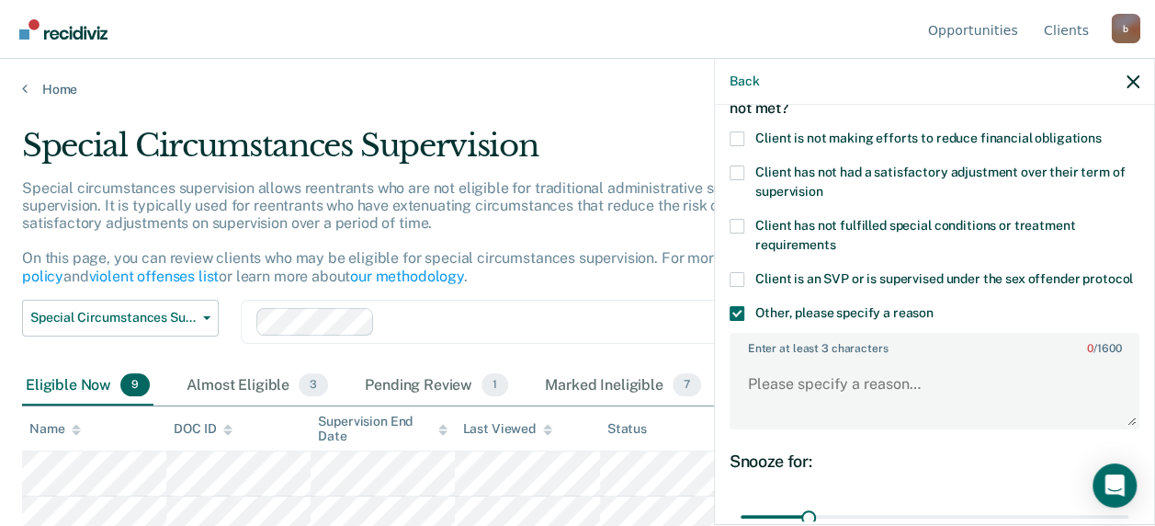
scroll to position [79, 0]
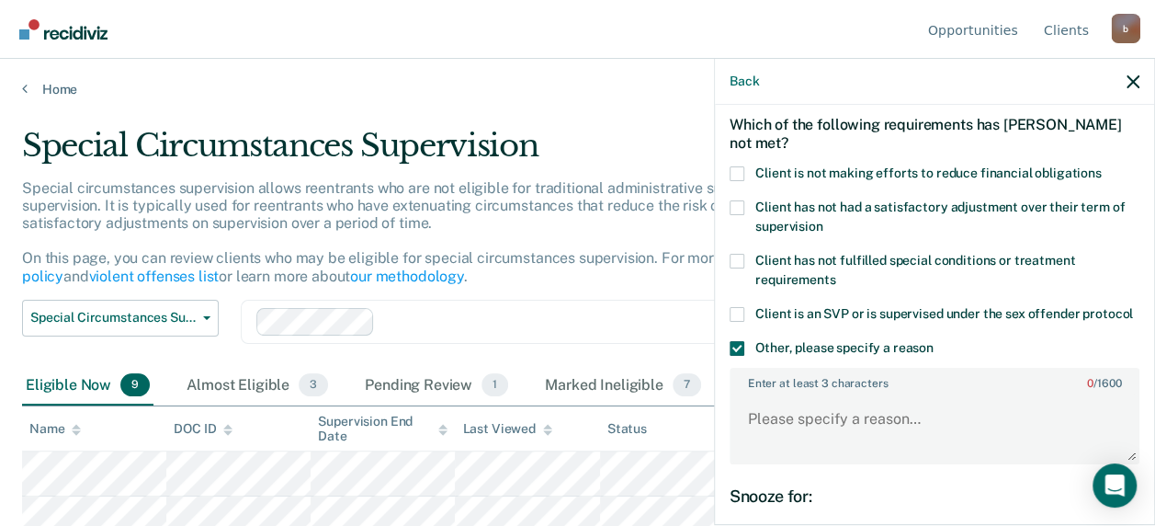
click at [734, 169] on span at bounding box center [737, 173] width 15 height 15
click at [1102, 166] on input "Client is not making efforts to reduce financial obligations" at bounding box center [1102, 166] width 0 height 0
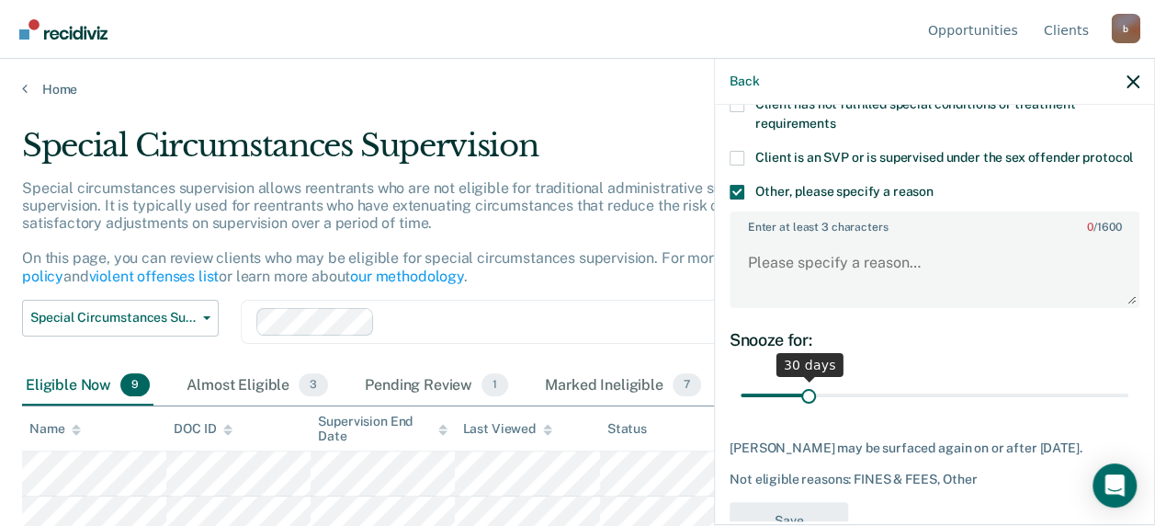
scroll to position [301, 0]
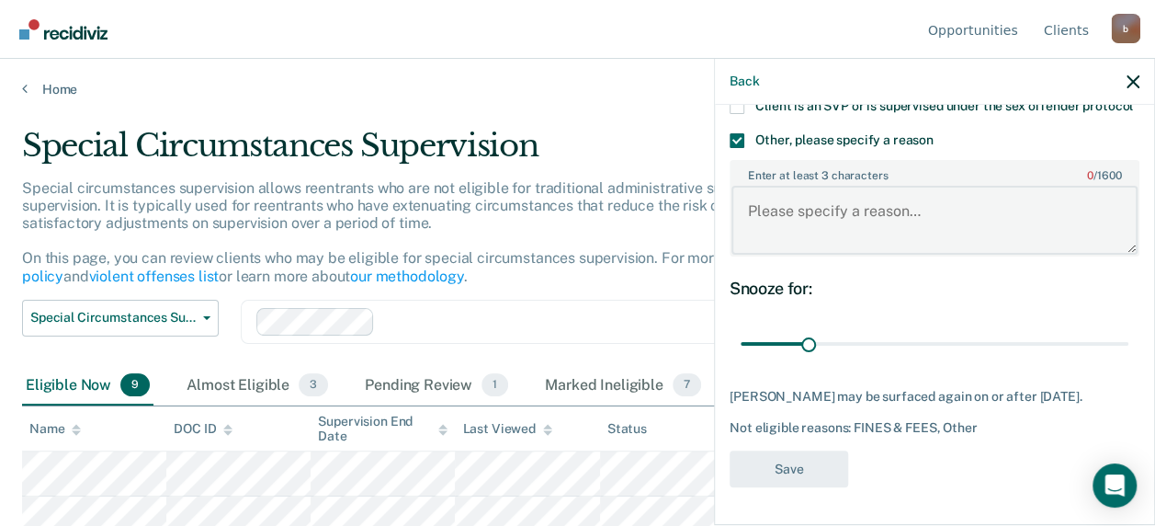
click at [796, 200] on textarea "Enter at least 3 characters 0 / 1600" at bounding box center [934, 220] width 406 height 68
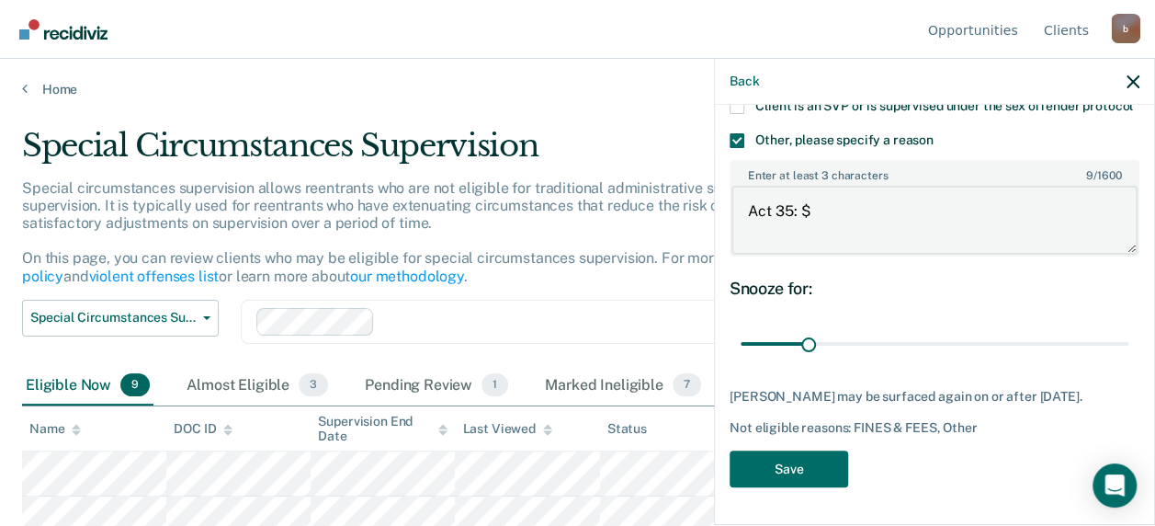
paste textarea "395.00"
type textarea "Act 35: $395.00"
click at [796, 456] on button "Save" at bounding box center [789, 469] width 119 height 38
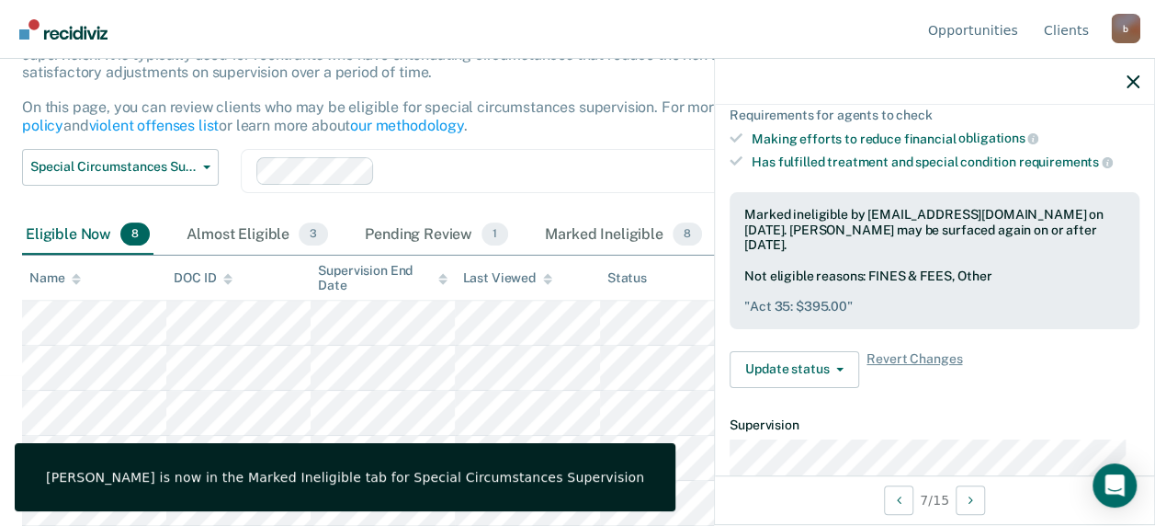
scroll to position [184, 0]
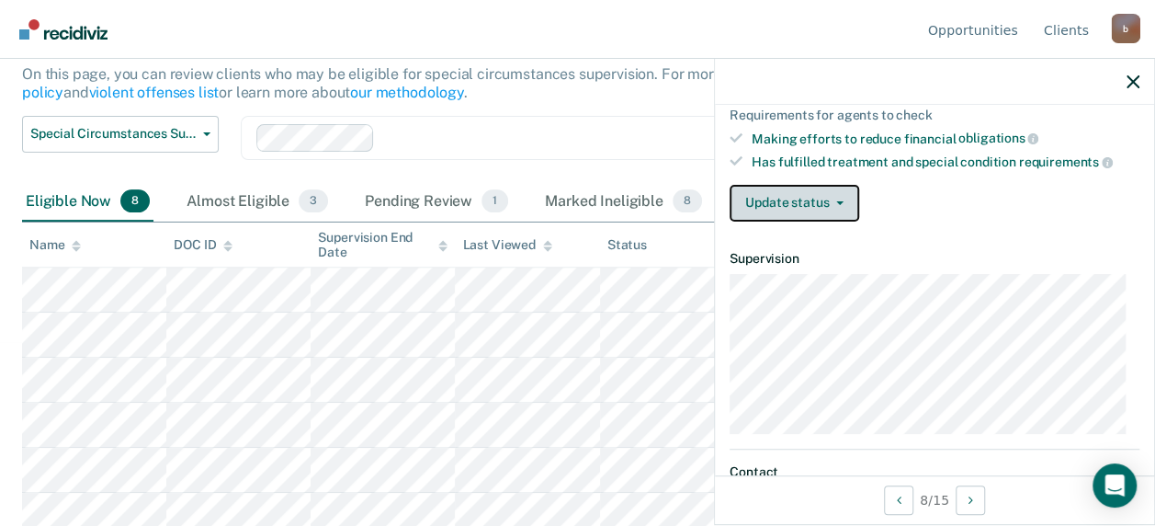
click at [795, 208] on button "Update status" at bounding box center [795, 203] width 130 height 37
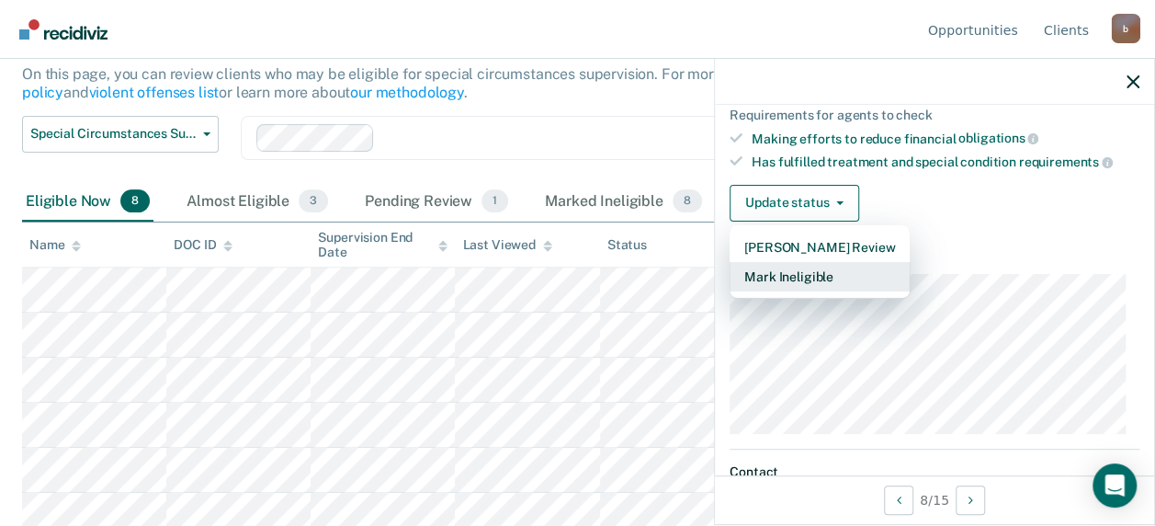
click at [788, 266] on button "Mark Ineligible" at bounding box center [820, 276] width 180 height 29
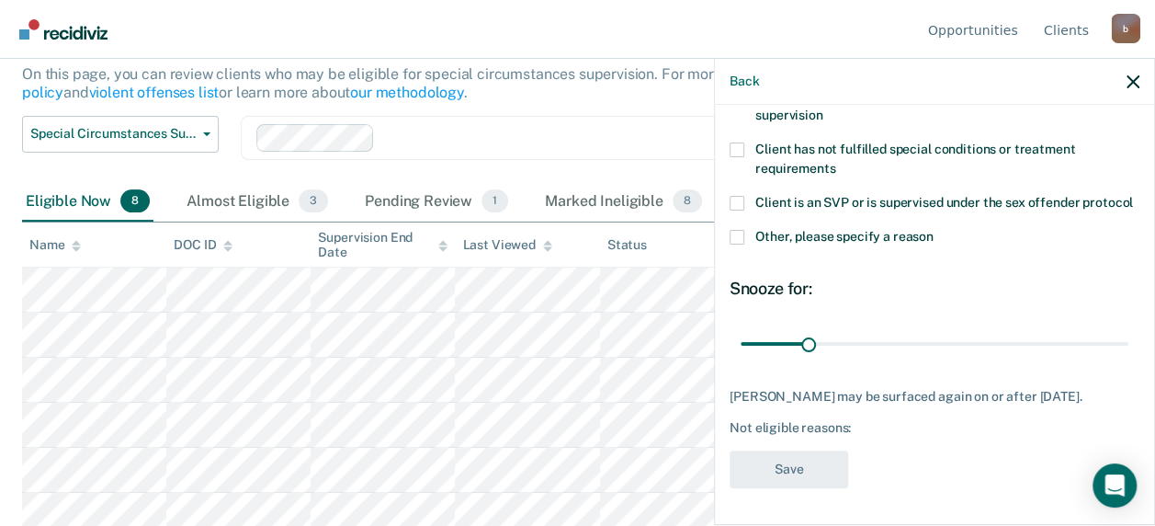
scroll to position [129, 0]
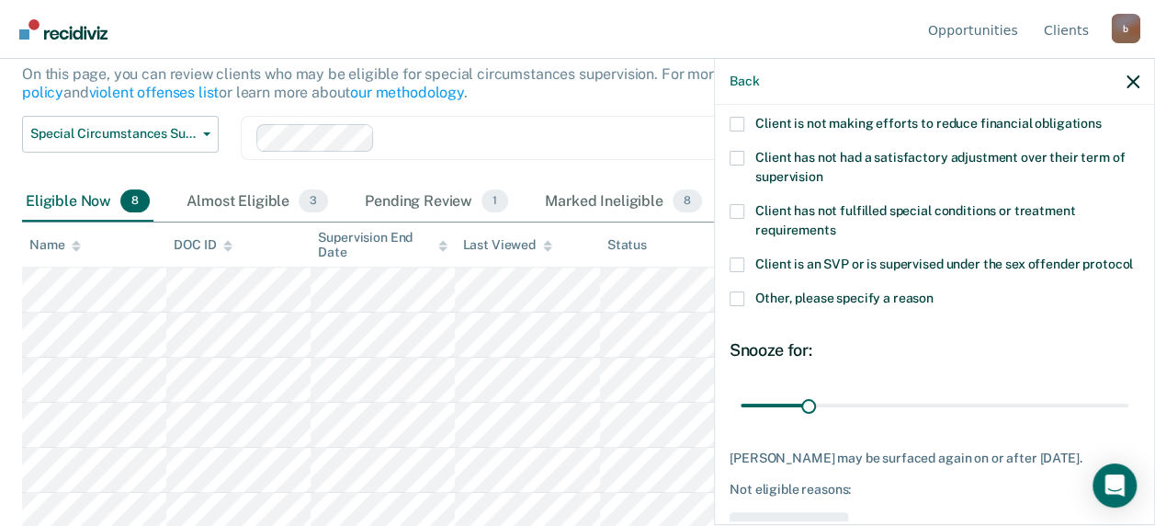
click at [737, 306] on span at bounding box center [737, 298] width 15 height 15
click at [934, 291] on input "Other, please specify a reason" at bounding box center [934, 291] width 0 height 0
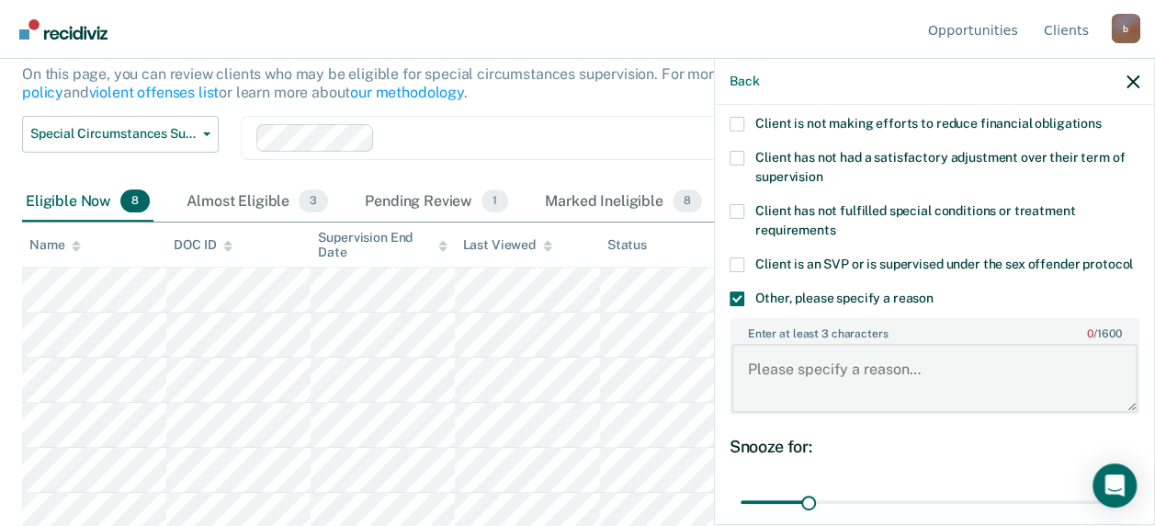
click at [798, 392] on textarea "Enter at least 3 characters 0 / 1600" at bounding box center [934, 378] width 406 height 68
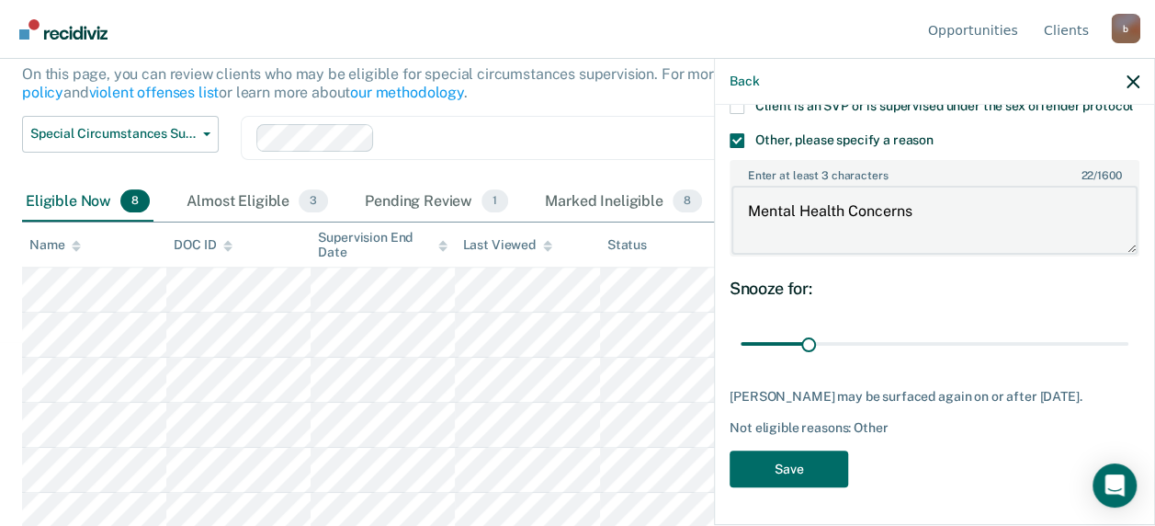
scroll to position [318, 0]
type textarea "Mental Health Concerns"
click at [809, 467] on button "Save" at bounding box center [789, 469] width 119 height 38
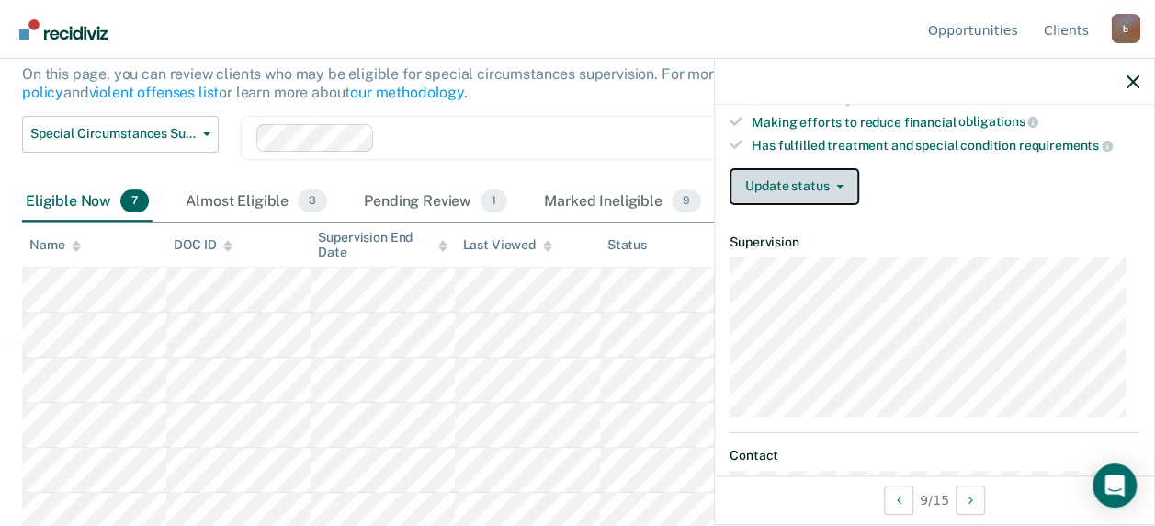
click at [775, 168] on button "Update status" at bounding box center [795, 186] width 130 height 37
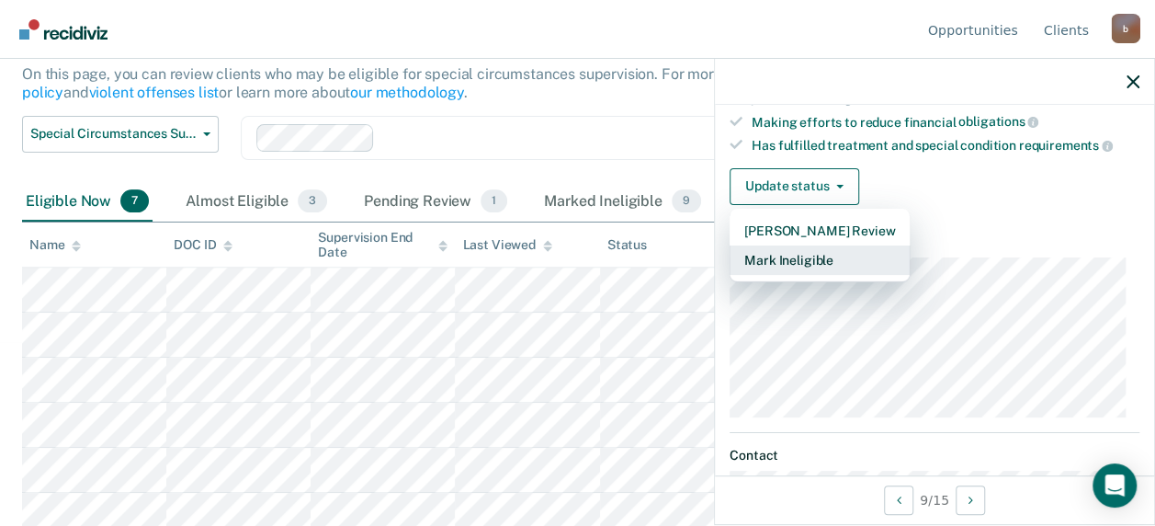
click at [776, 257] on button "Mark Ineligible" at bounding box center [820, 259] width 180 height 29
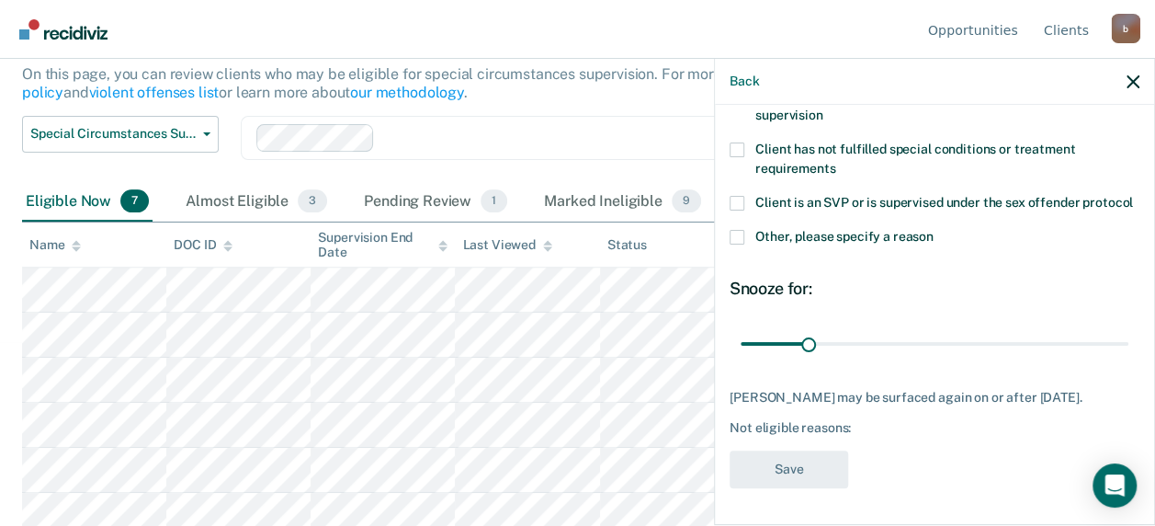
scroll to position [206, 0]
click at [743, 236] on span at bounding box center [737, 237] width 15 height 15
click at [934, 230] on input "Other, please specify a reason" at bounding box center [934, 230] width 0 height 0
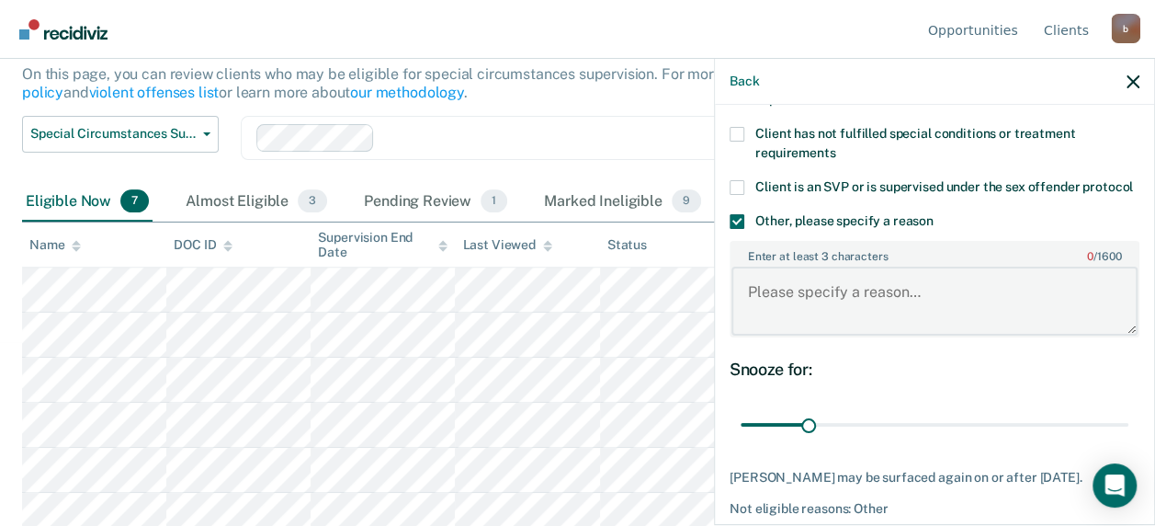
click at [770, 313] on textarea "Enter at least 3 characters 0 / 1600" at bounding box center [934, 300] width 406 height 68
paste textarea "1760.00"
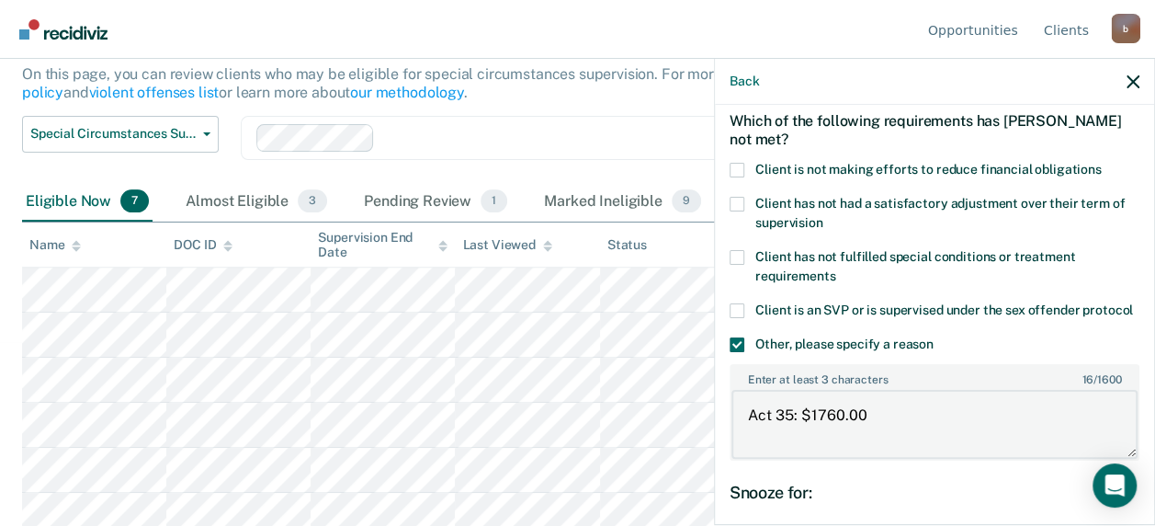
scroll to position [22, 0]
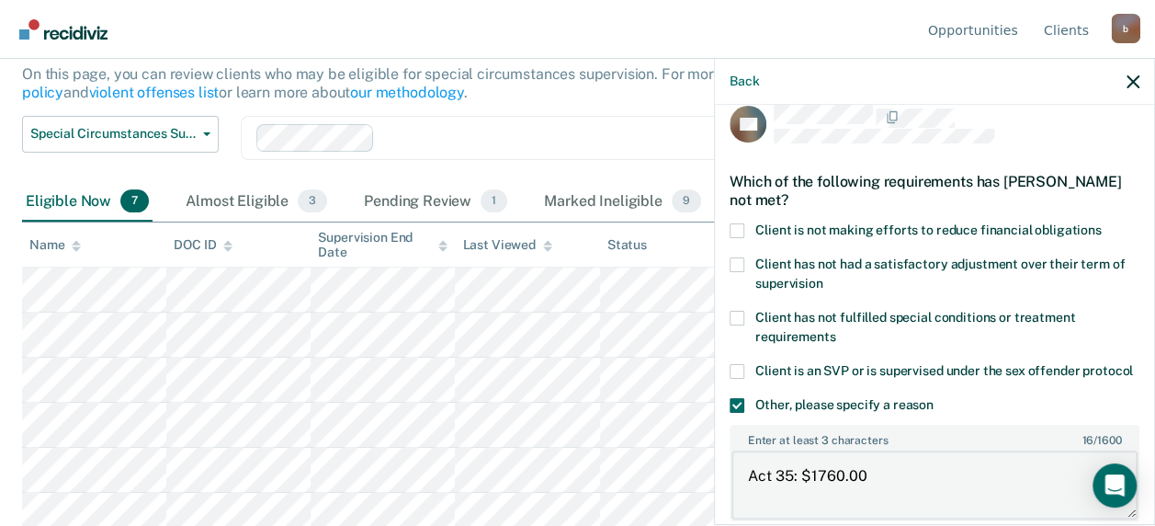
type textarea "Act 35: $1760.00"
click at [743, 228] on label "Client is not making efforts to reduce financial obligations" at bounding box center [935, 232] width 410 height 19
click at [1102, 223] on input "Client is not making efforts to reduce financial obligations" at bounding box center [1102, 223] width 0 height 0
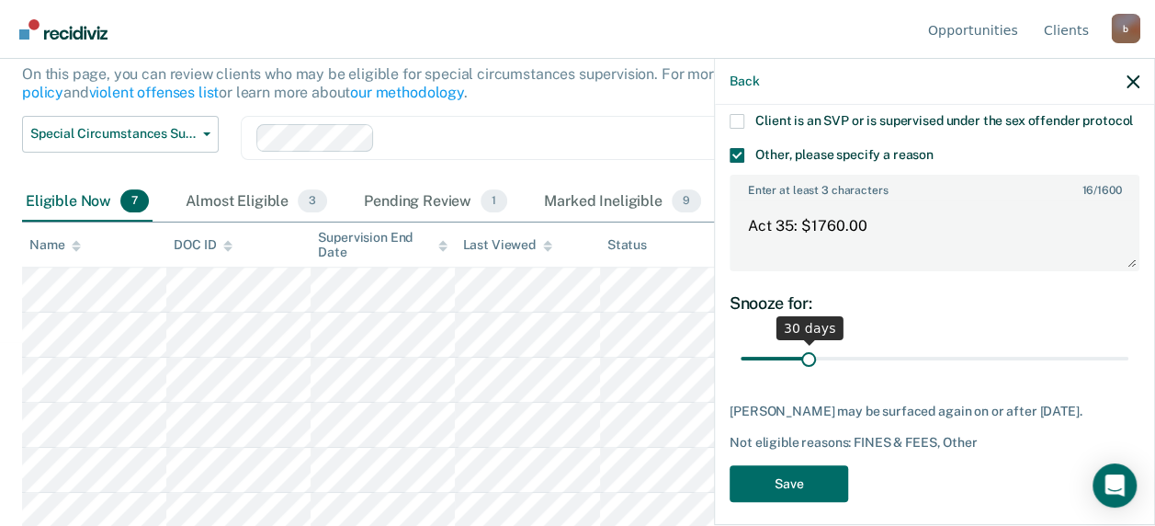
scroll to position [301, 0]
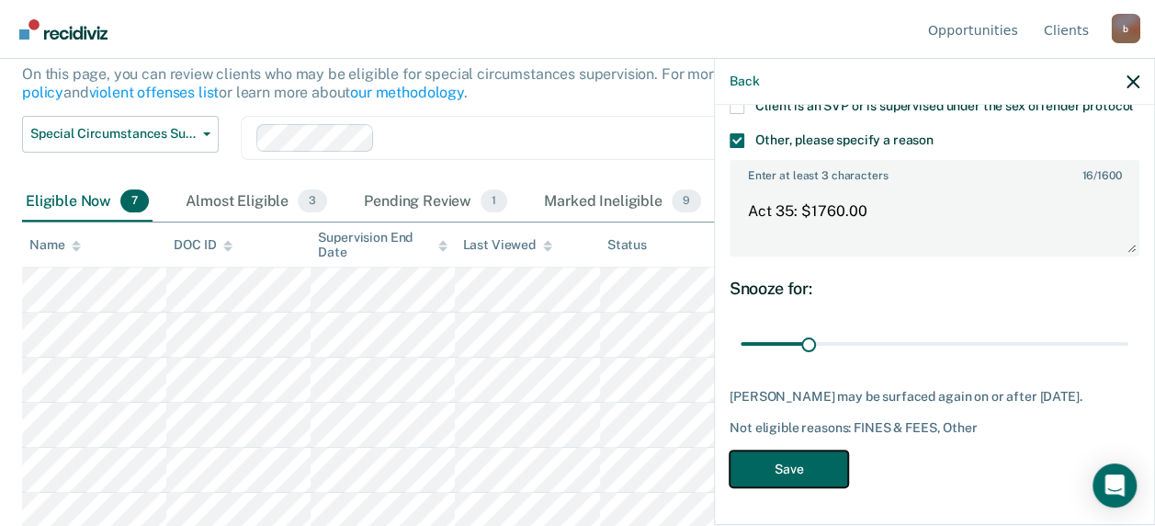
click at [815, 470] on button "Save" at bounding box center [789, 469] width 119 height 38
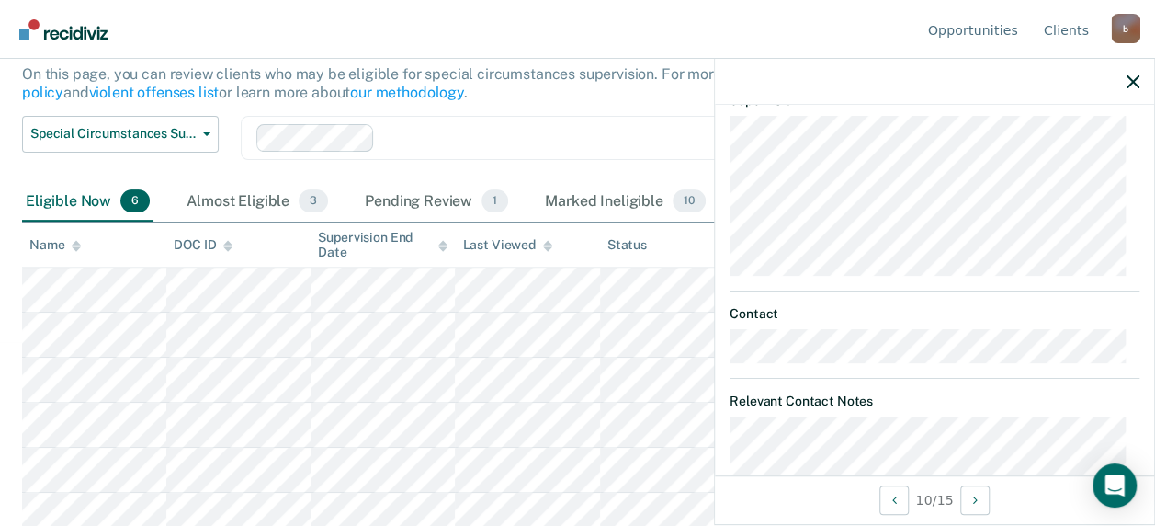
scroll to position [293, 0]
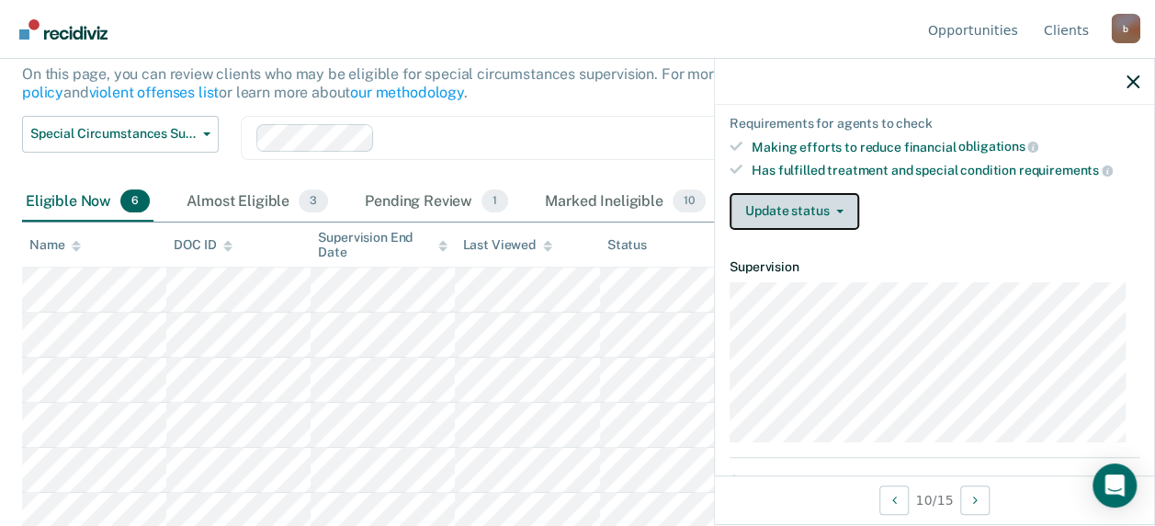
click at [773, 200] on button "Update status" at bounding box center [795, 211] width 130 height 37
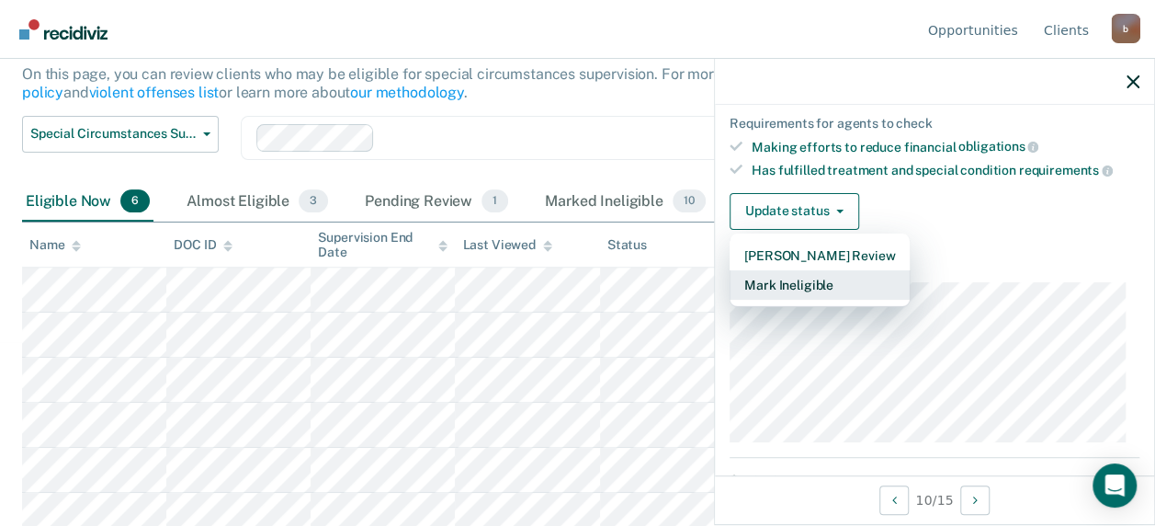
click at [777, 283] on button "Mark Ineligible" at bounding box center [820, 284] width 180 height 29
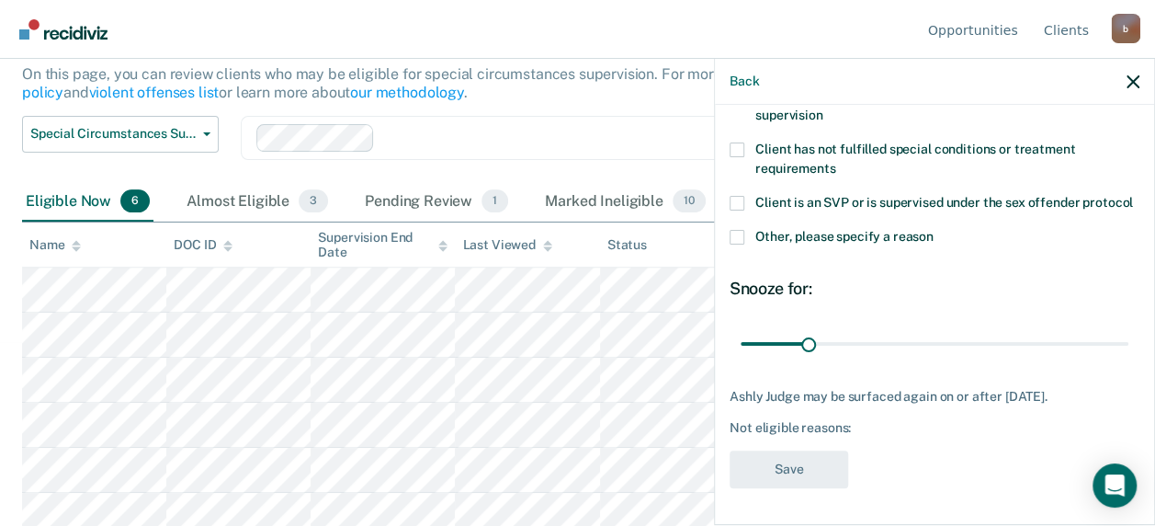
click at [735, 238] on span at bounding box center [737, 237] width 15 height 15
click at [934, 230] on input "Other, please specify a reason" at bounding box center [934, 230] width 0 height 0
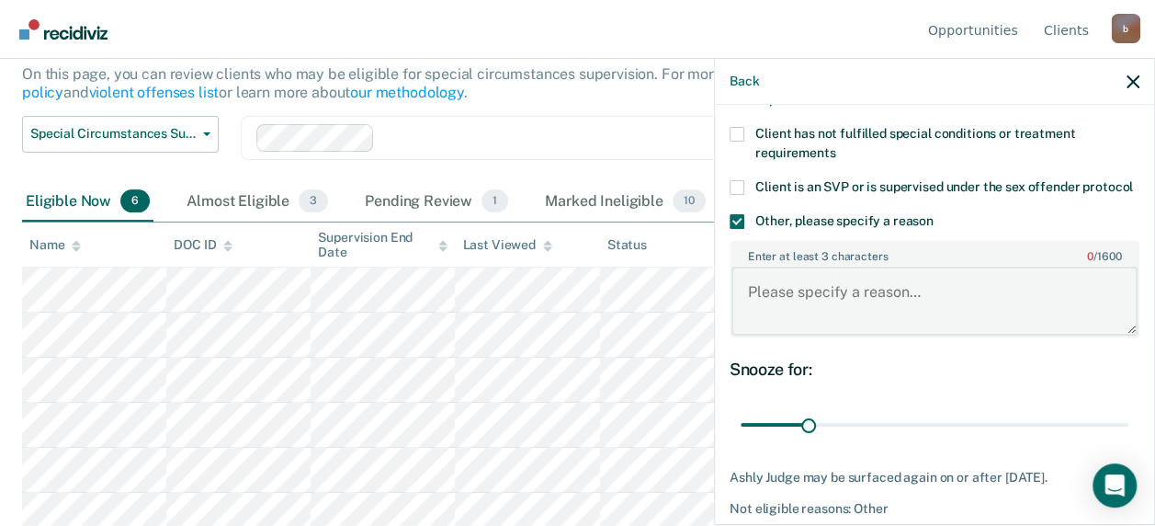
drag, startPoint x: 774, startPoint y: 313, endPoint x: 754, endPoint y: 311, distance: 20.4
click at [767, 312] on textarea "Enter at least 3 characters 0 / 1600" at bounding box center [934, 300] width 406 height 68
paste textarea "370.00"
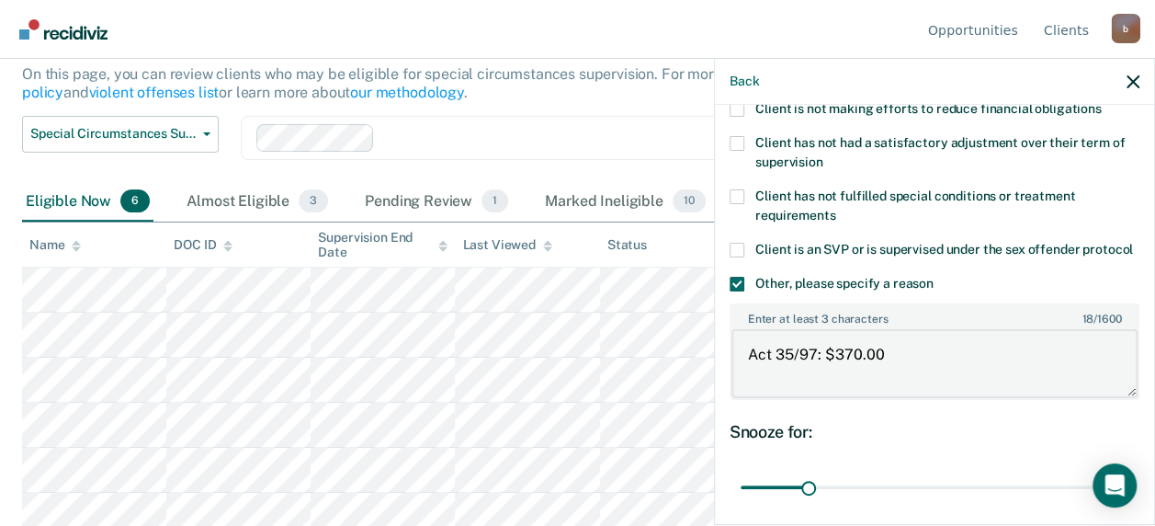
scroll to position [114, 0]
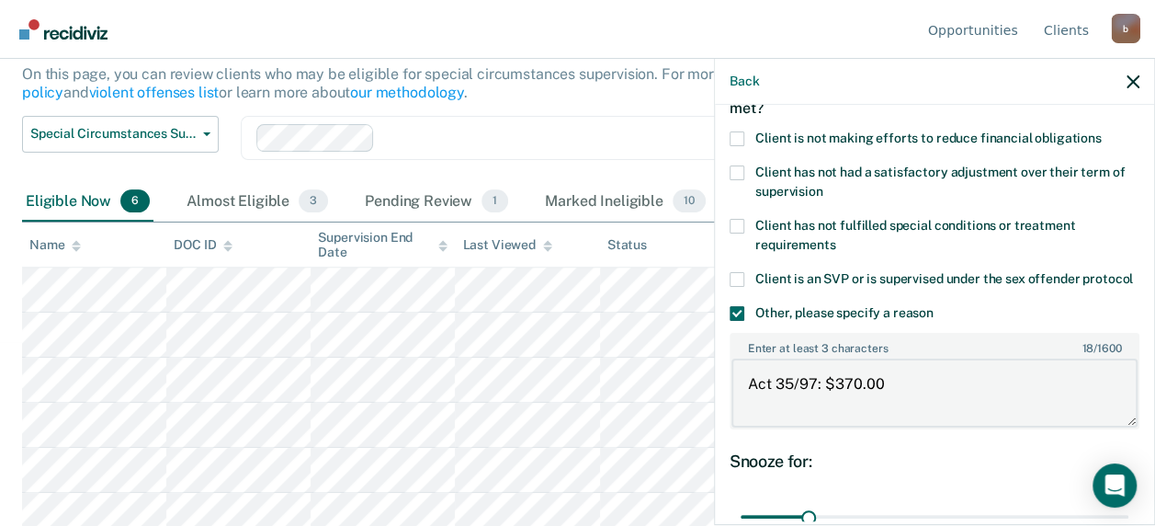
type textarea "Act 35/97: $370.00"
click at [738, 138] on span at bounding box center [737, 138] width 15 height 15
click at [1102, 131] on input "Client is not making efforts to reduce financial obligations" at bounding box center [1102, 131] width 0 height 0
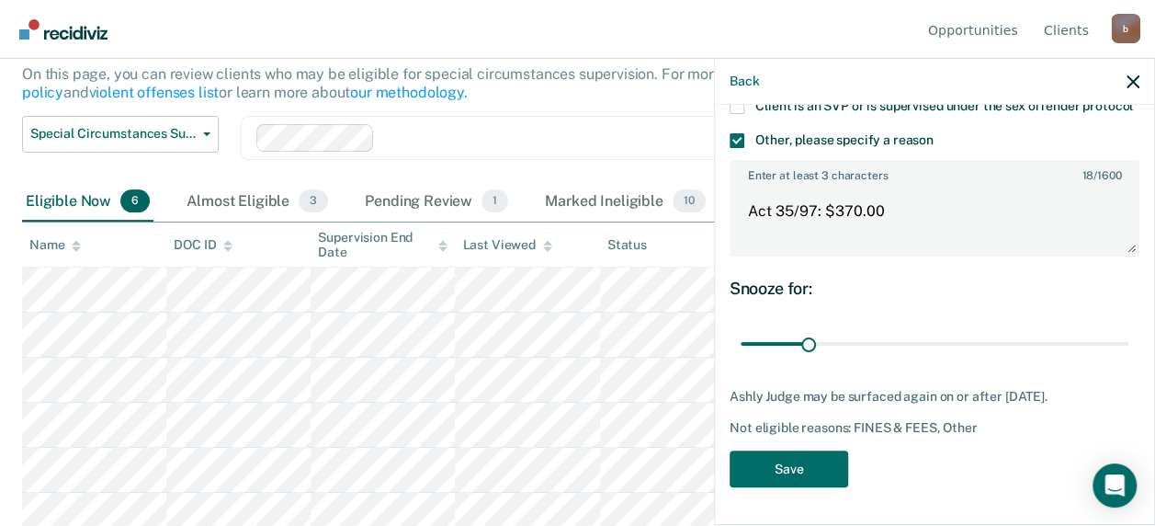
scroll to position [301, 0]
click at [807, 469] on button "Save" at bounding box center [789, 469] width 119 height 38
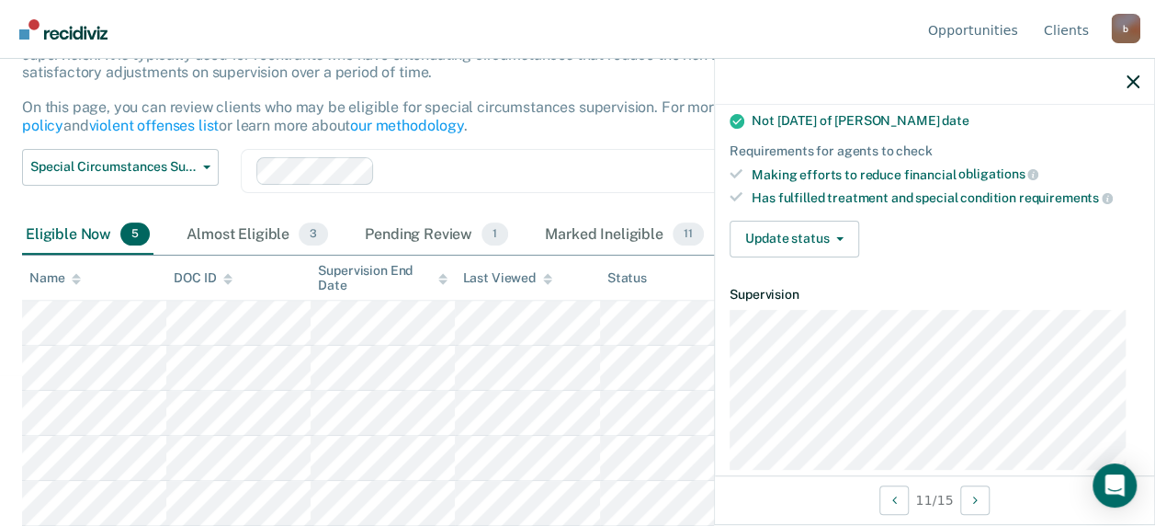
scroll to position [224, 0]
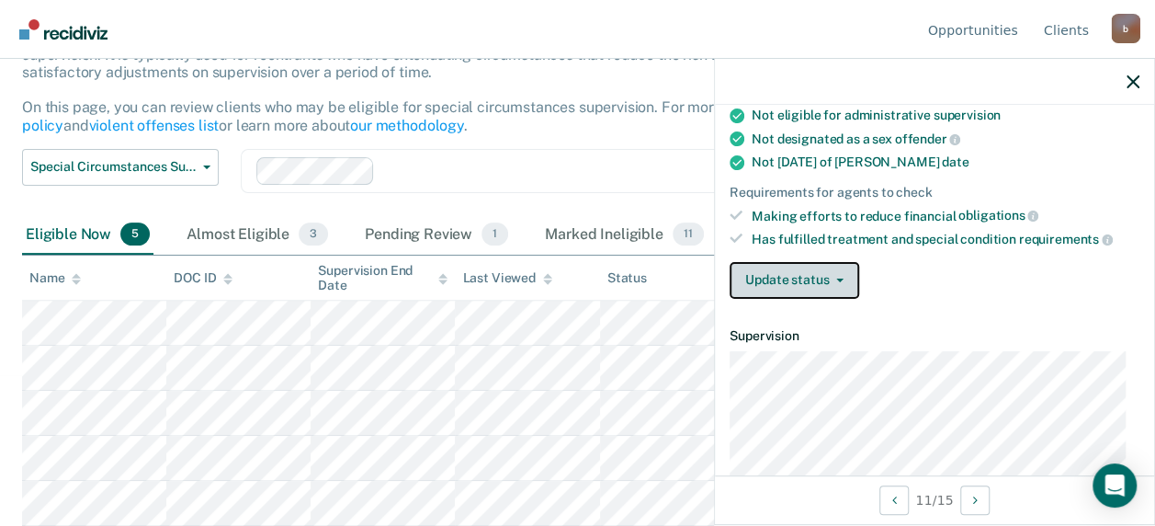
click at [784, 279] on button "Update status" at bounding box center [795, 280] width 130 height 37
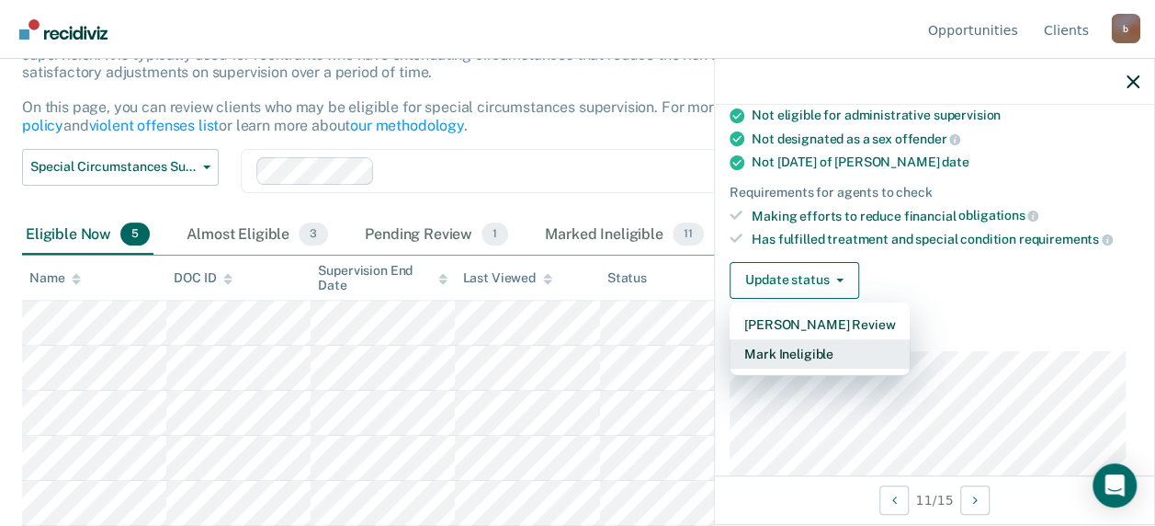
click at [788, 342] on button "Mark Ineligible" at bounding box center [820, 353] width 180 height 29
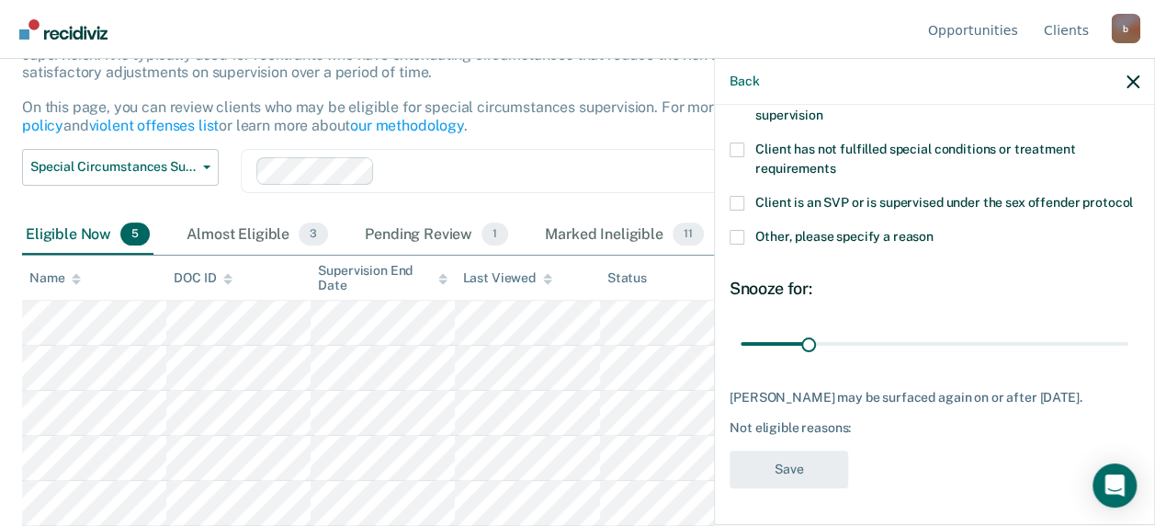
scroll to position [221, 0]
click at [737, 230] on span at bounding box center [737, 237] width 15 height 15
click at [934, 230] on input "Other, please specify a reason" at bounding box center [934, 230] width 0 height 0
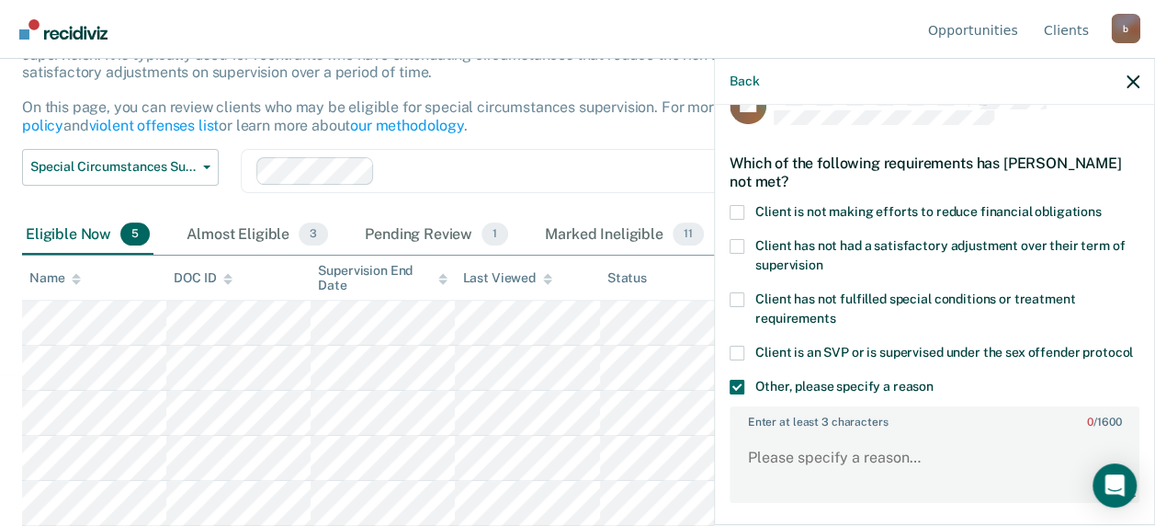
scroll to position [37, 0]
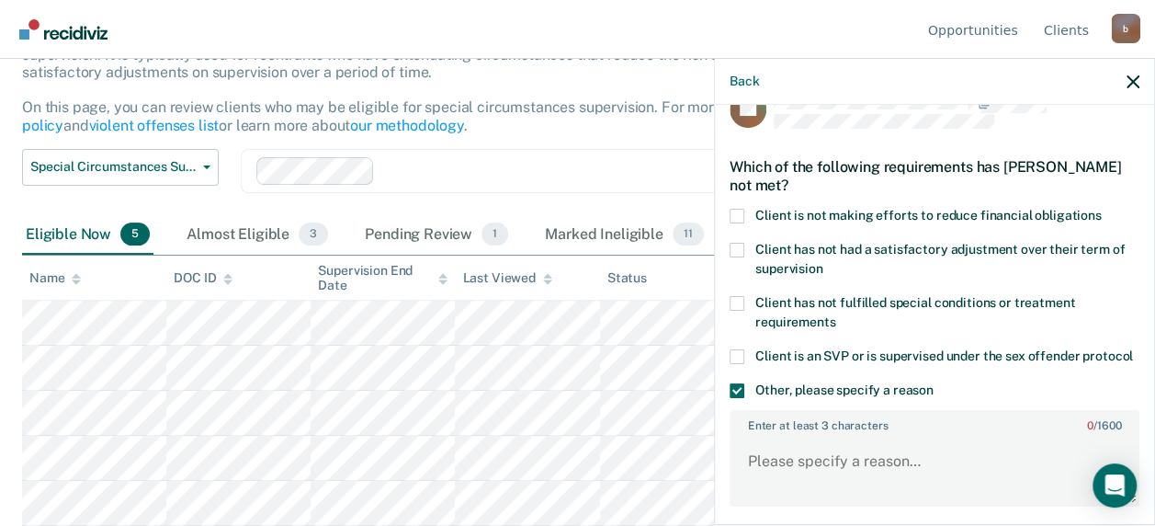
click at [739, 211] on span at bounding box center [737, 216] width 15 height 15
click at [1102, 209] on input "Client is not making efforts to reduce financial obligations" at bounding box center [1102, 209] width 0 height 0
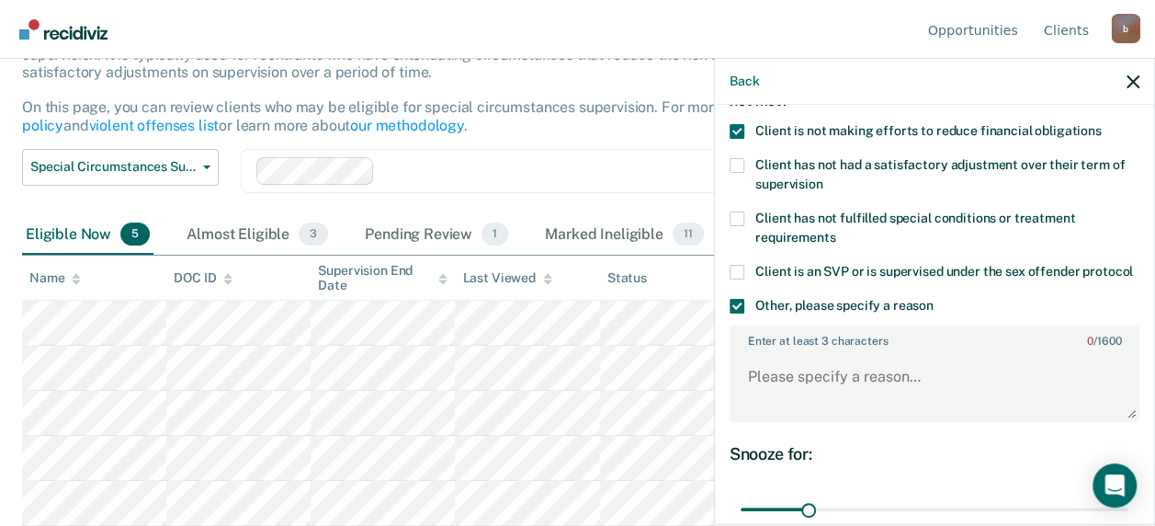
scroll to position [221, 0]
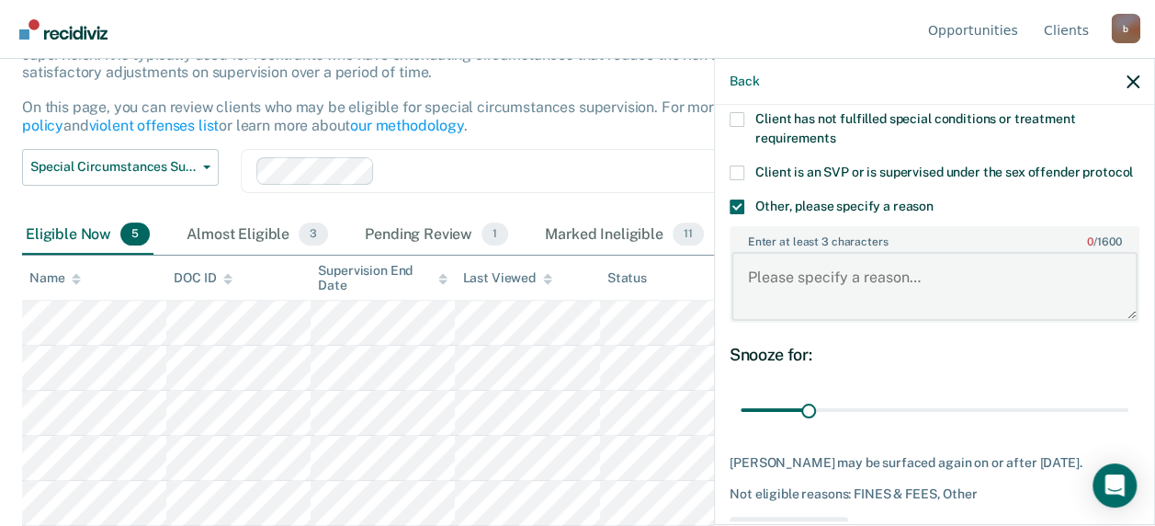
click at [794, 300] on textarea "Enter at least 3 characters 0 / 1600" at bounding box center [934, 286] width 406 height 68
paste textarea "1507.25"
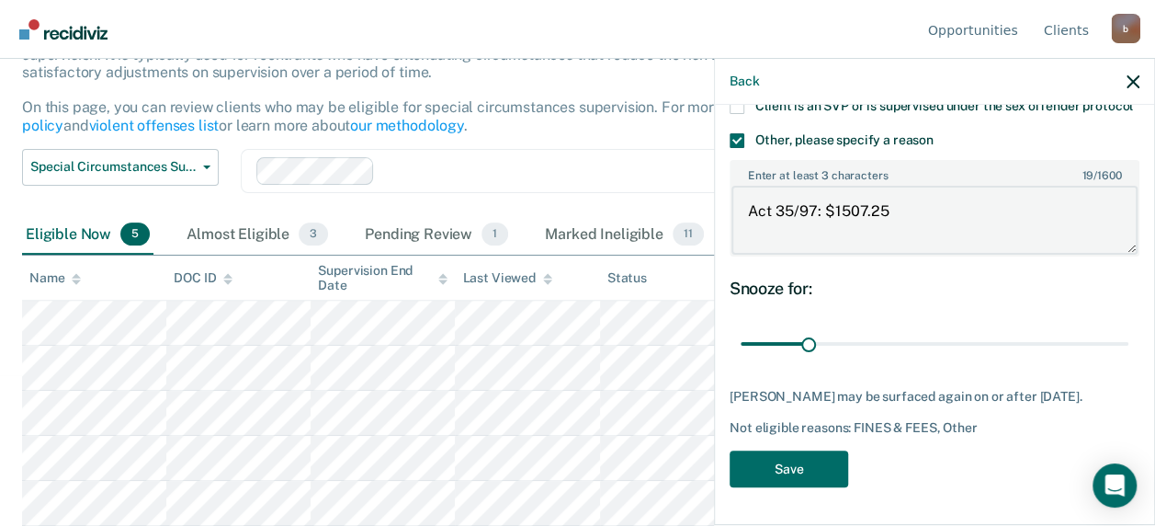
scroll to position [318, 0]
type textarea "Act 35/97: $1507.25"
click at [805, 459] on button "Save" at bounding box center [789, 469] width 119 height 38
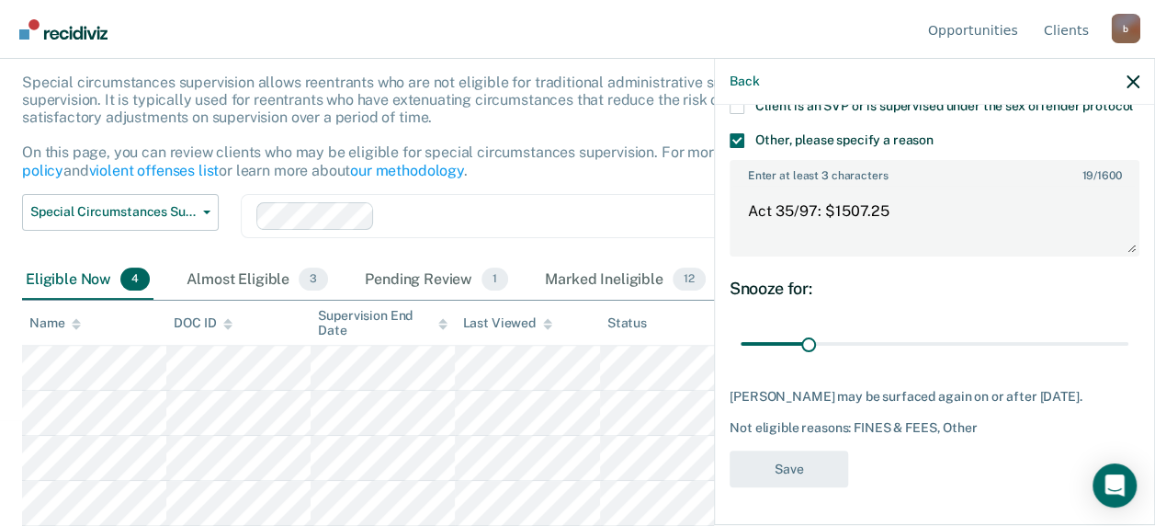
scroll to position [105, 0]
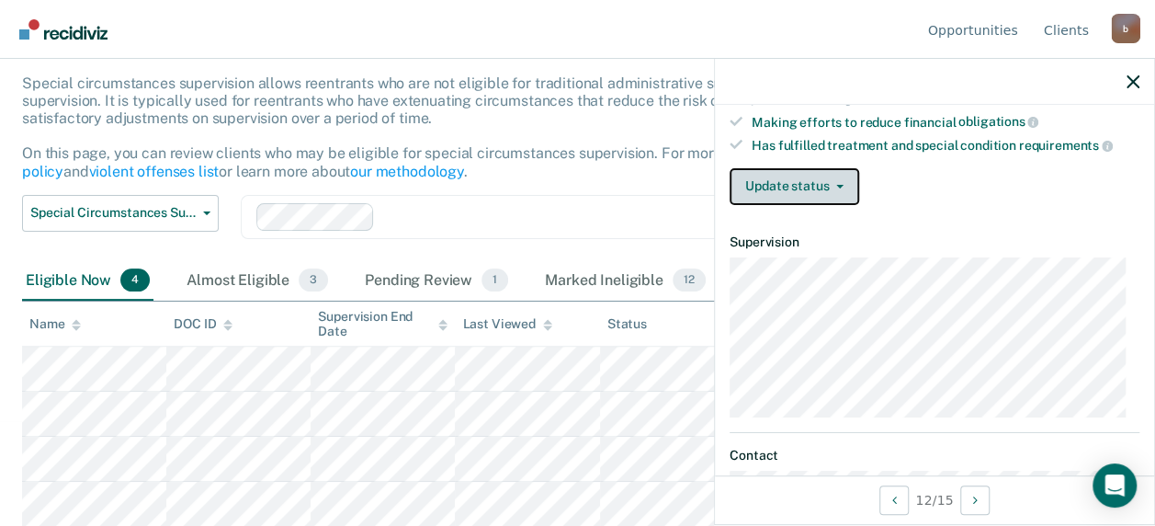
click at [787, 192] on button "Update status" at bounding box center [795, 186] width 130 height 37
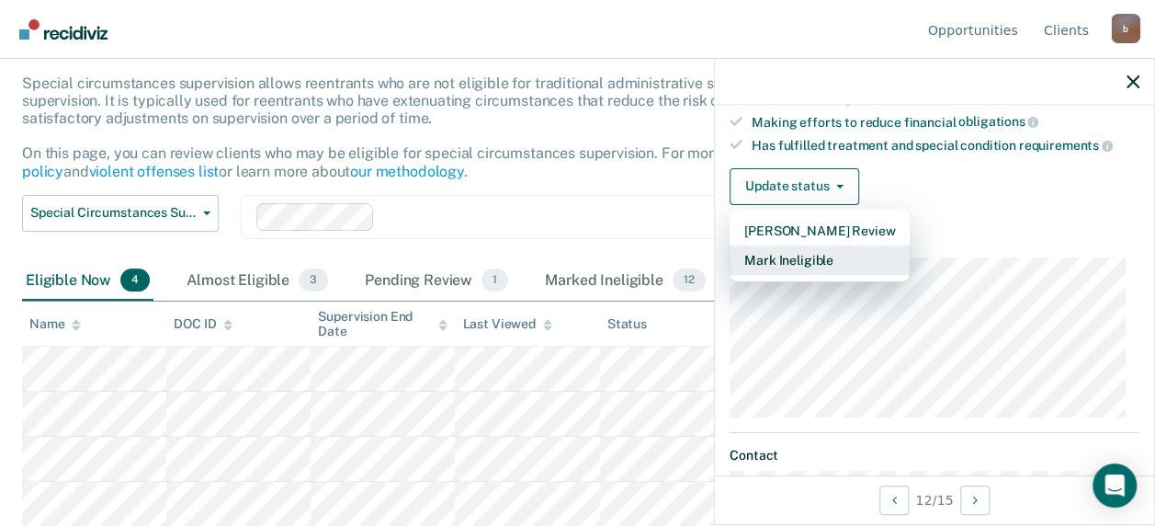
click at [794, 250] on button "Mark Ineligible" at bounding box center [820, 259] width 180 height 29
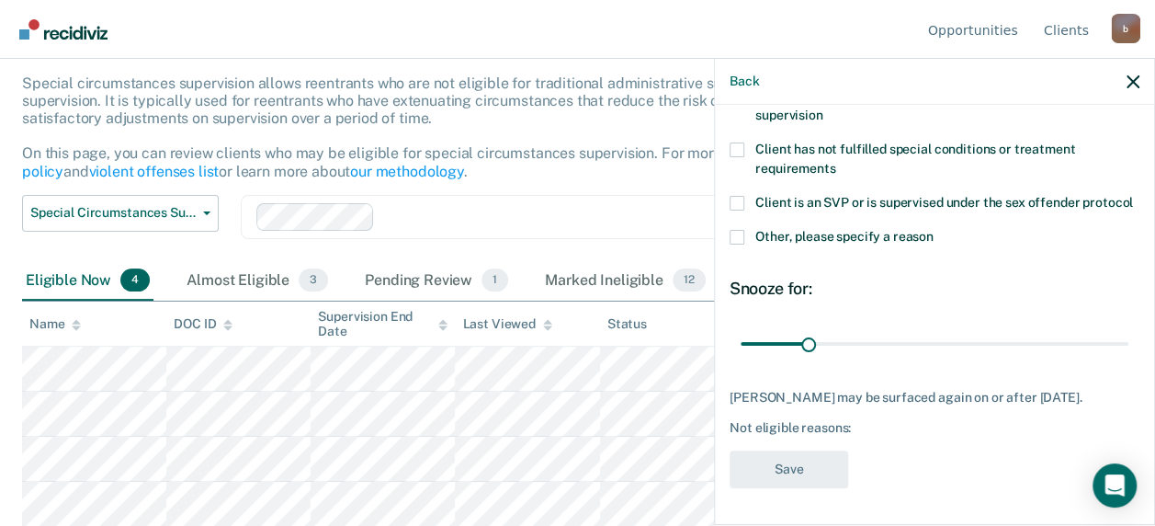
scroll to position [206, 0]
click at [740, 241] on span at bounding box center [737, 237] width 15 height 15
click at [934, 230] on input "Other, please specify a reason" at bounding box center [934, 230] width 0 height 0
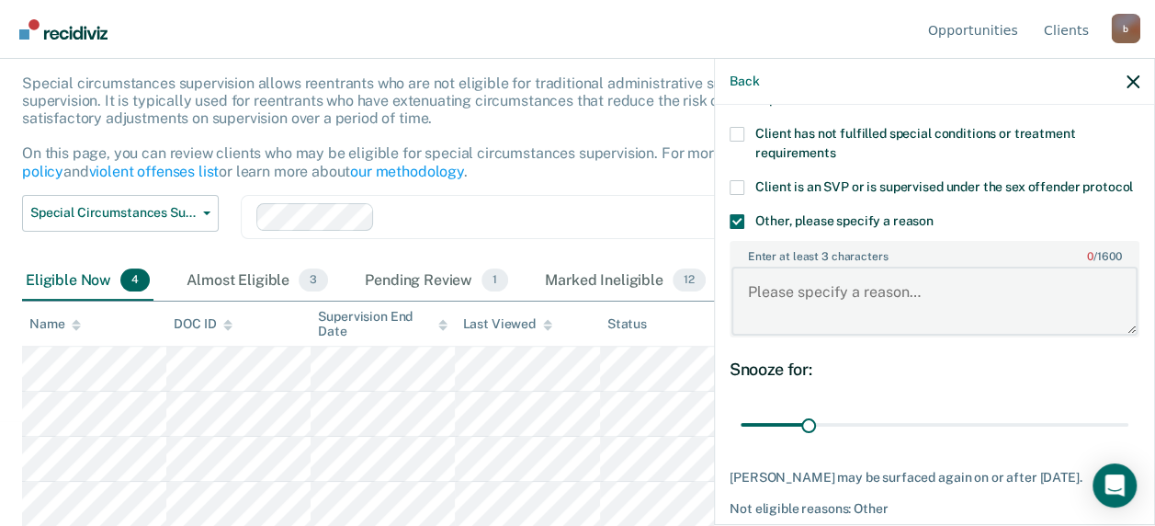
click at [755, 327] on textarea "Enter at least 3 characters 0 / 1600" at bounding box center [934, 300] width 406 height 68
paste textarea "1103.33"
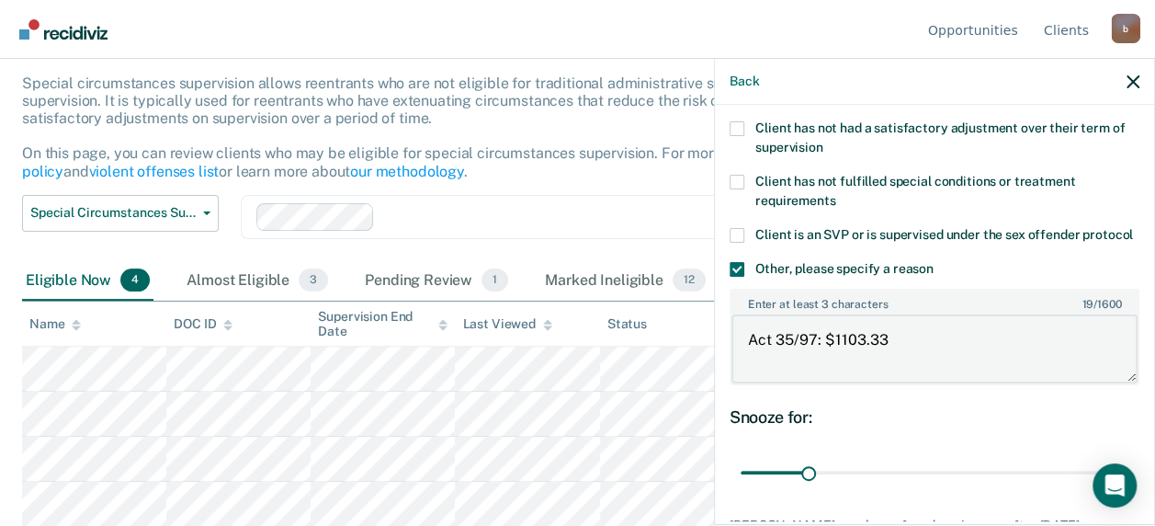
scroll to position [114, 0]
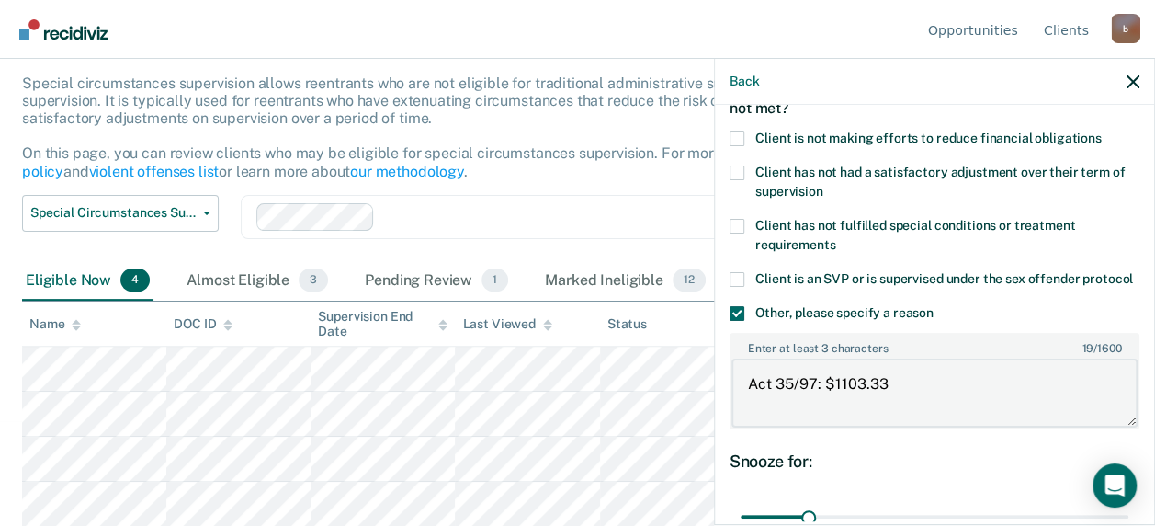
type textarea "Act 35/97: $1103.33"
click at [740, 134] on span at bounding box center [737, 138] width 15 height 15
click at [1102, 131] on input "Client is not making efforts to reduce financial obligations" at bounding box center [1102, 131] width 0 height 0
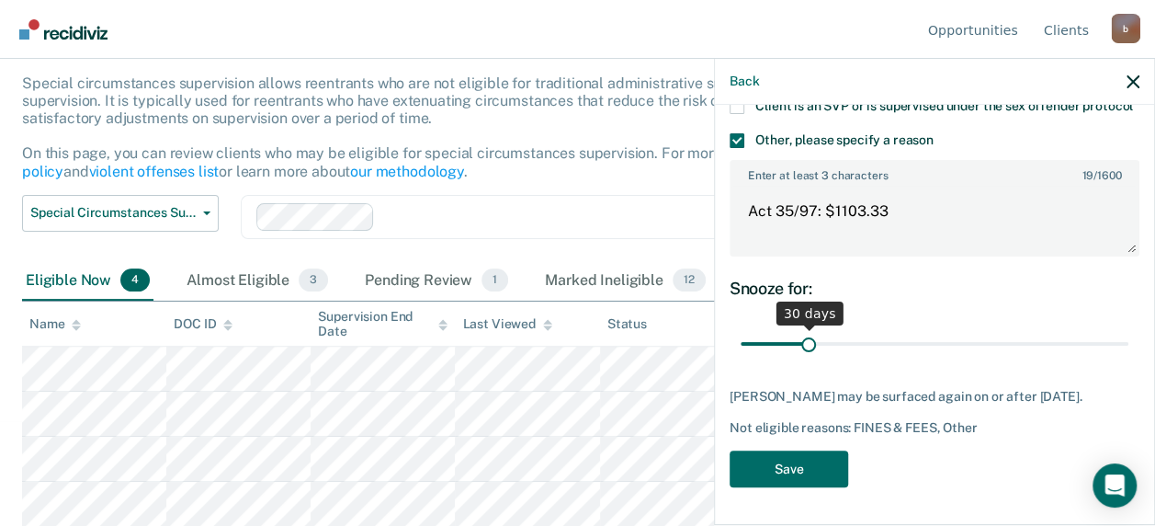
scroll to position [301, 0]
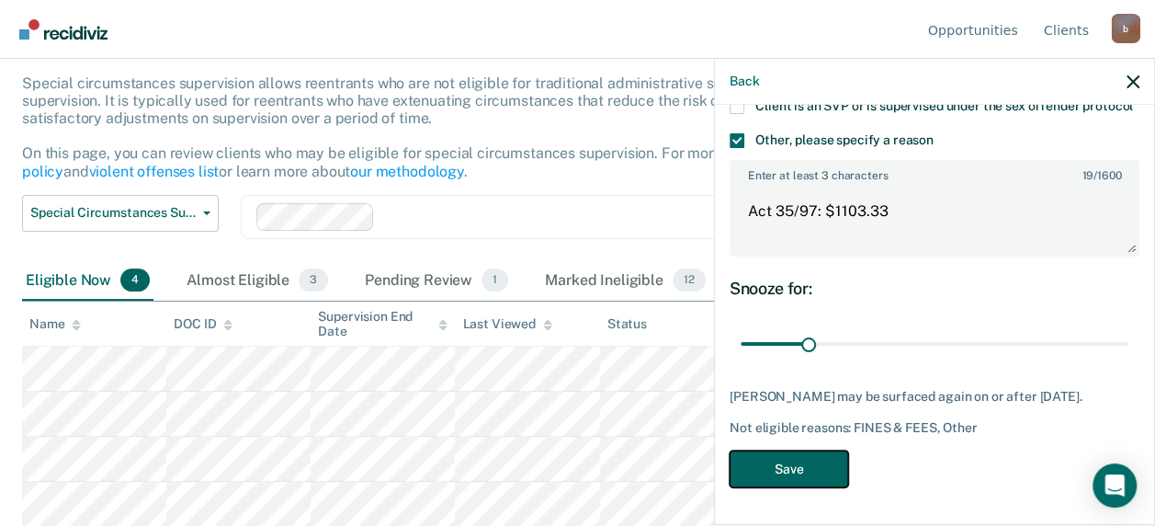
click at [812, 471] on button "Save" at bounding box center [789, 469] width 119 height 38
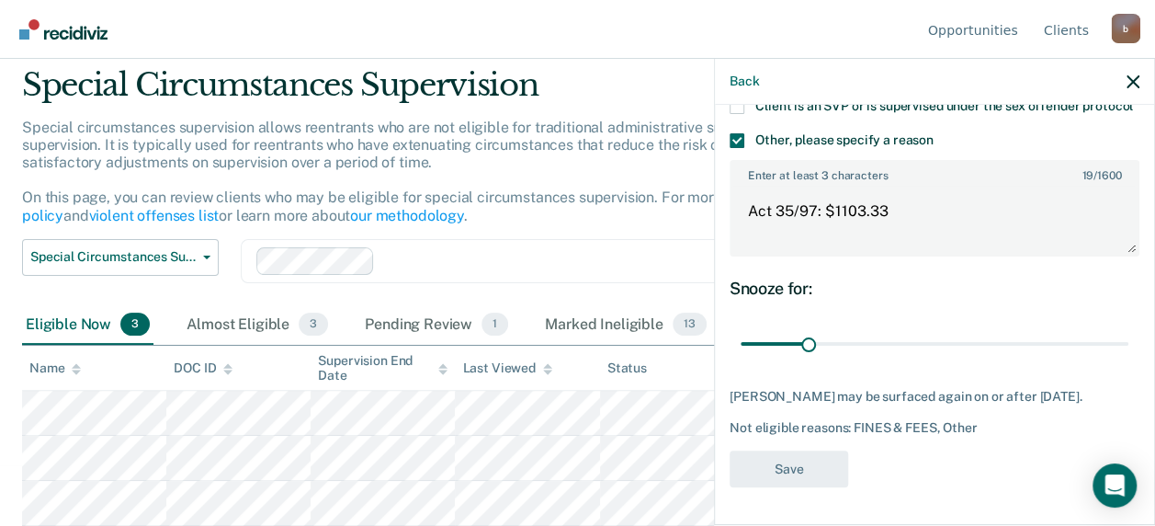
scroll to position [61, 0]
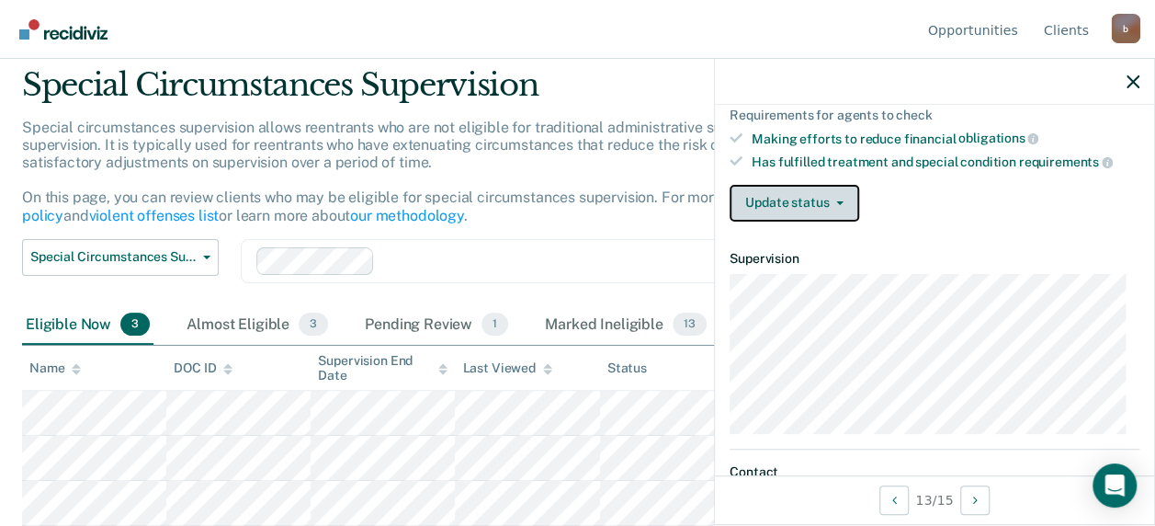
click at [785, 202] on button "Update status" at bounding box center [795, 203] width 130 height 37
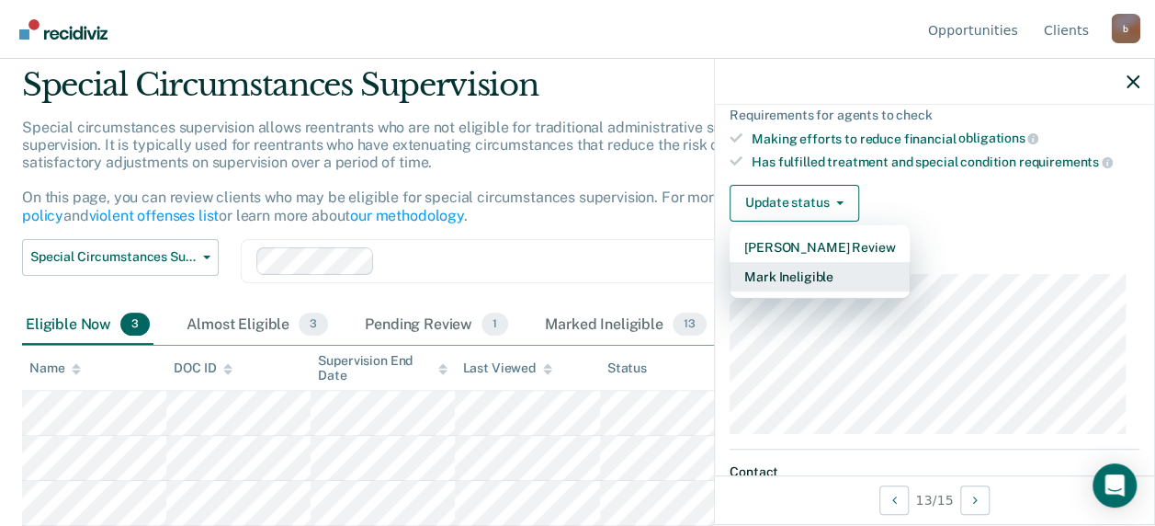
click at [769, 269] on button "Mark Ineligible" at bounding box center [820, 276] width 180 height 29
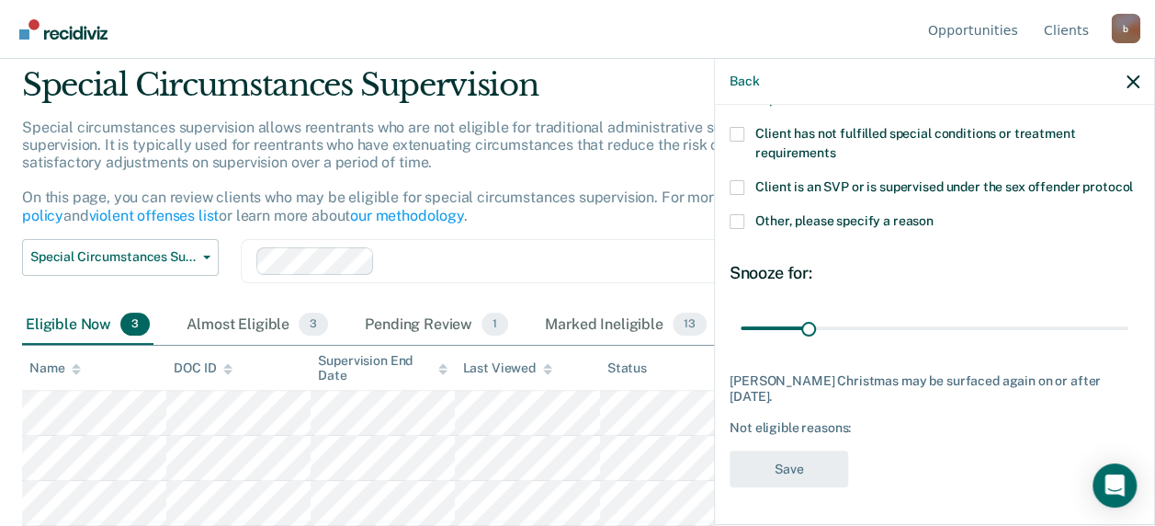
click at [733, 222] on span at bounding box center [737, 221] width 15 height 15
click at [934, 214] on input "Other, please specify a reason" at bounding box center [934, 214] width 0 height 0
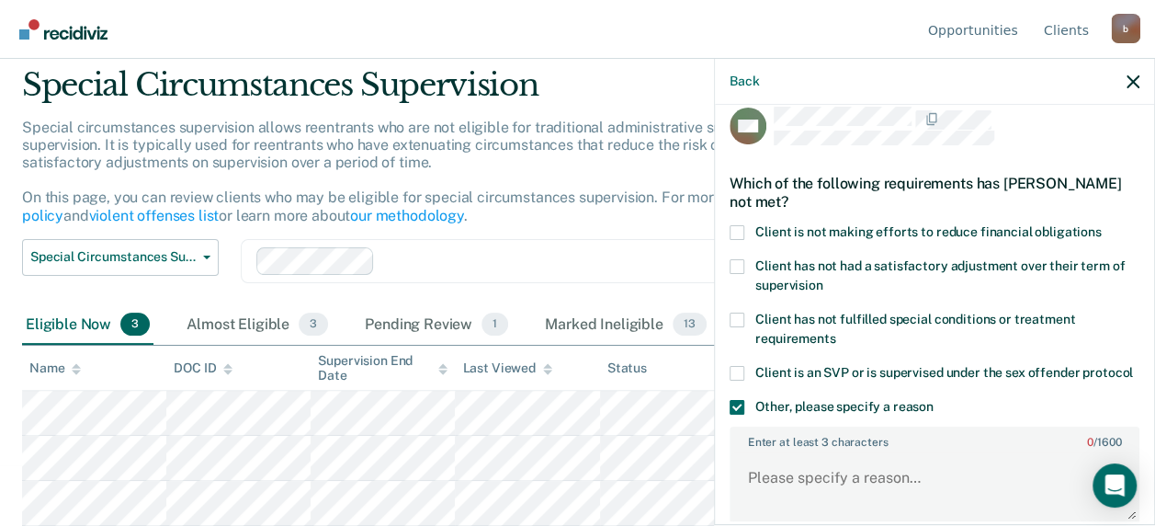
scroll to position [0, 0]
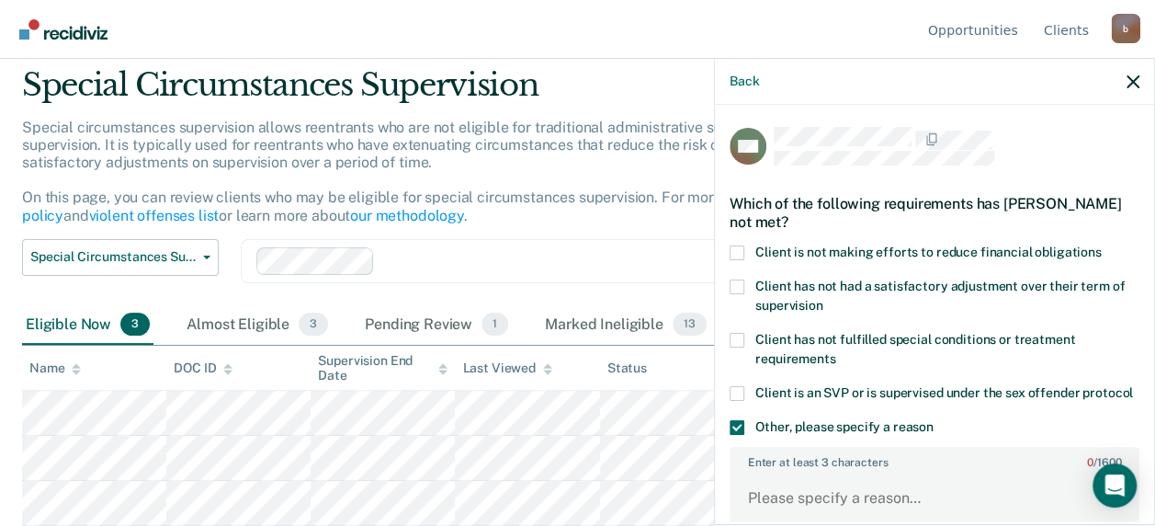
click at [737, 250] on span at bounding box center [737, 252] width 15 height 15
click at [1102, 245] on input "Client is not making efforts to reduce financial obligations" at bounding box center [1102, 245] width 0 height 0
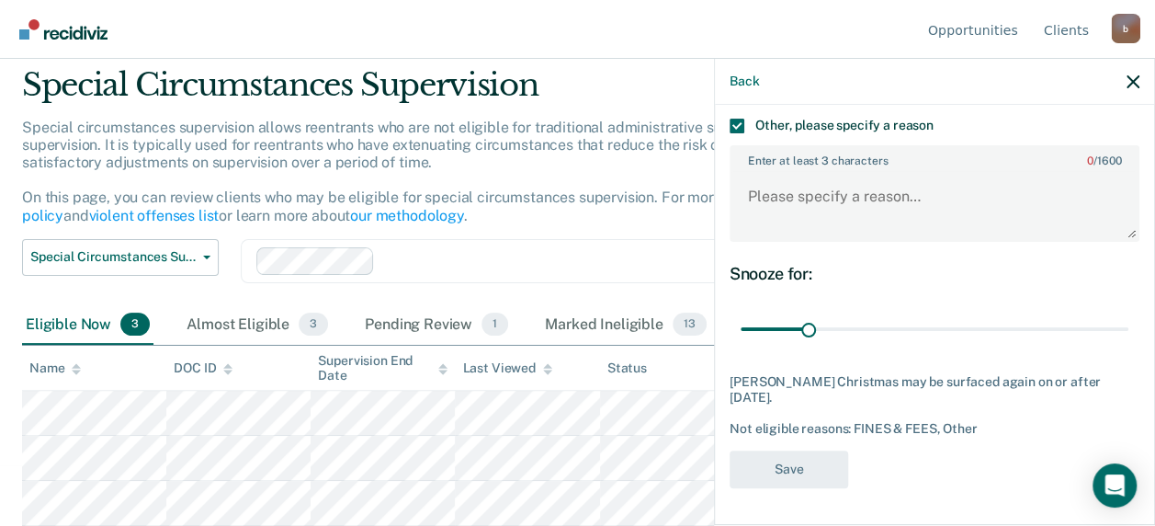
scroll to position [318, 0]
click at [811, 204] on textarea "Enter at least 3 characters 0 / 1600" at bounding box center [934, 205] width 406 height 68
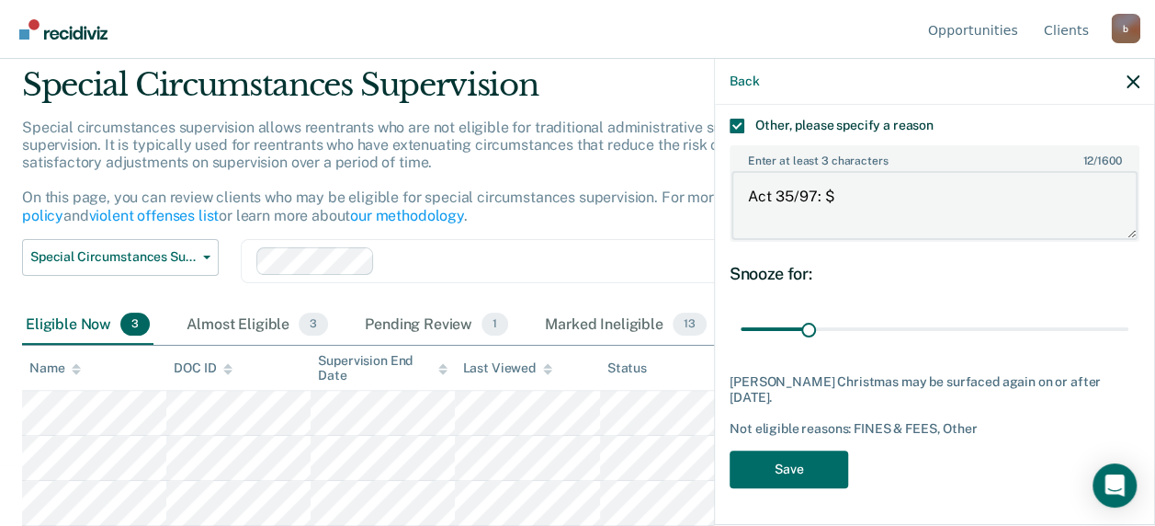
paste textarea "3000.00"
drag, startPoint x: 867, startPoint y: 201, endPoint x: 855, endPoint y: 201, distance: 12.9
click at [855, 201] on textarea "Act 35/97: $3000.00" at bounding box center [934, 205] width 406 height 68
drag, startPoint x: 890, startPoint y: 197, endPoint x: 871, endPoint y: 197, distance: 19.3
click at [871, 197] on textarea "Act 35/97: $3052.00" at bounding box center [934, 205] width 406 height 68
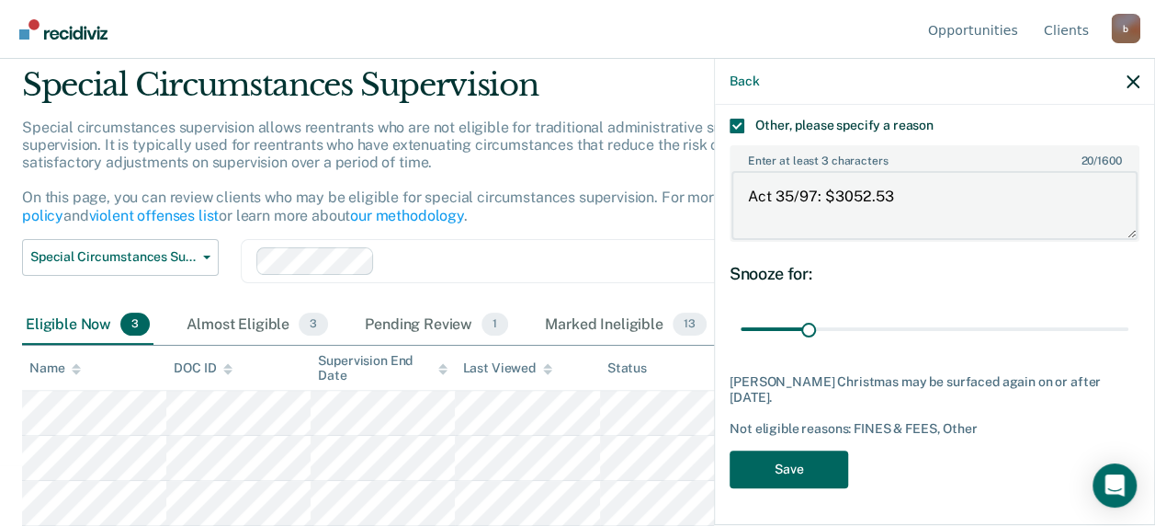
type textarea "Act 35/97: $3052.53"
click at [811, 457] on button "Save" at bounding box center [789, 469] width 119 height 38
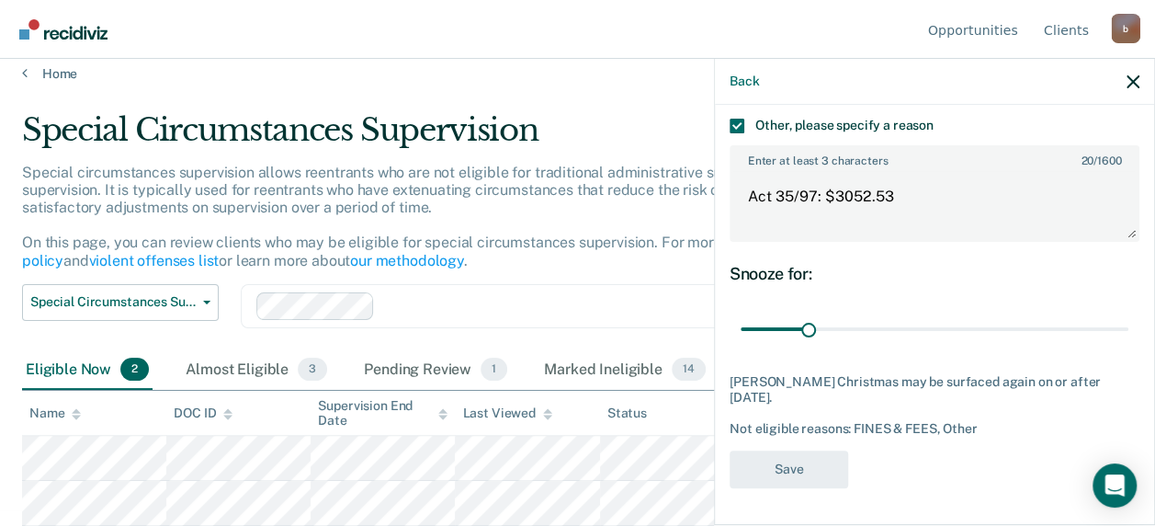
scroll to position [15, 0]
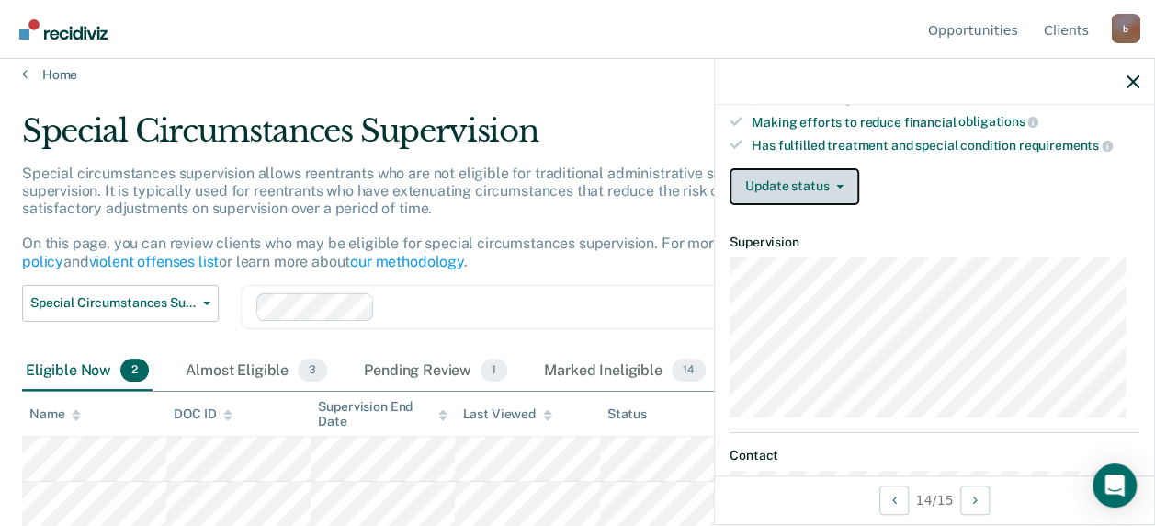
click at [798, 187] on button "Update status" at bounding box center [795, 186] width 130 height 37
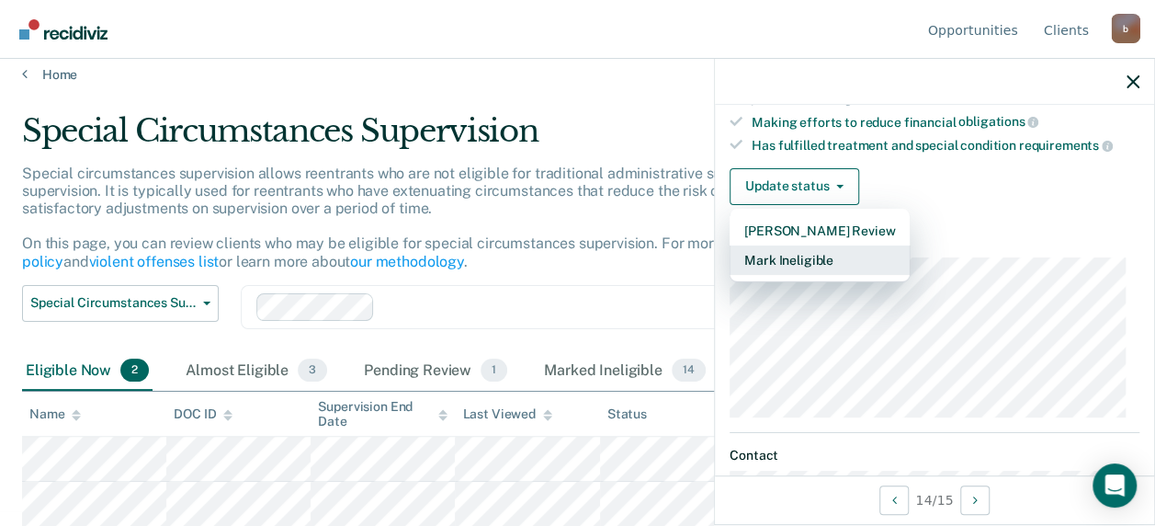
click at [769, 258] on button "Mark Ineligible" at bounding box center [820, 259] width 180 height 29
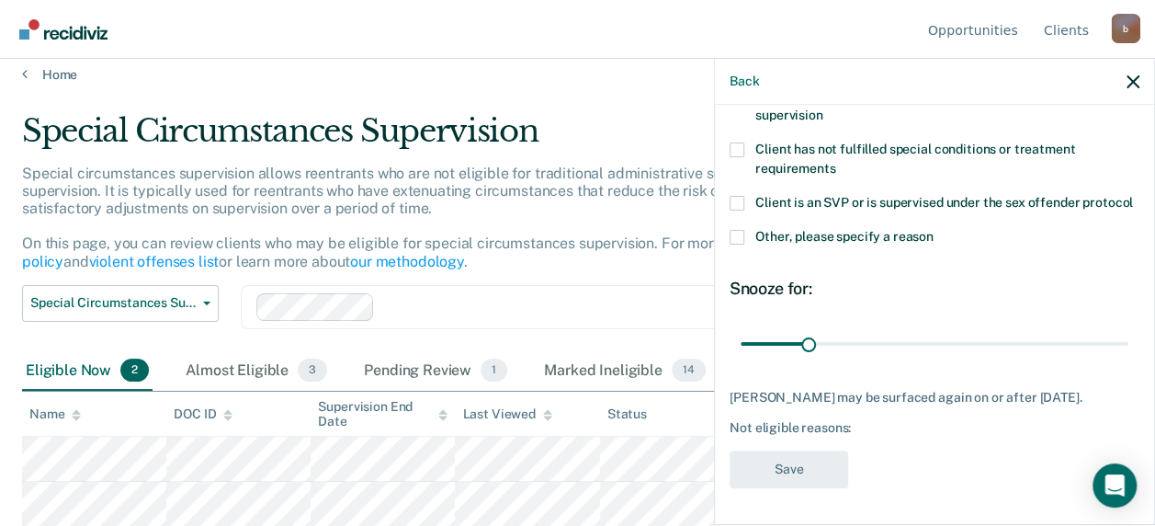
scroll to position [221, 0]
click at [744, 230] on label "Other, please specify a reason" at bounding box center [935, 239] width 410 height 19
click at [934, 230] on input "Other, please specify a reason" at bounding box center [934, 230] width 0 height 0
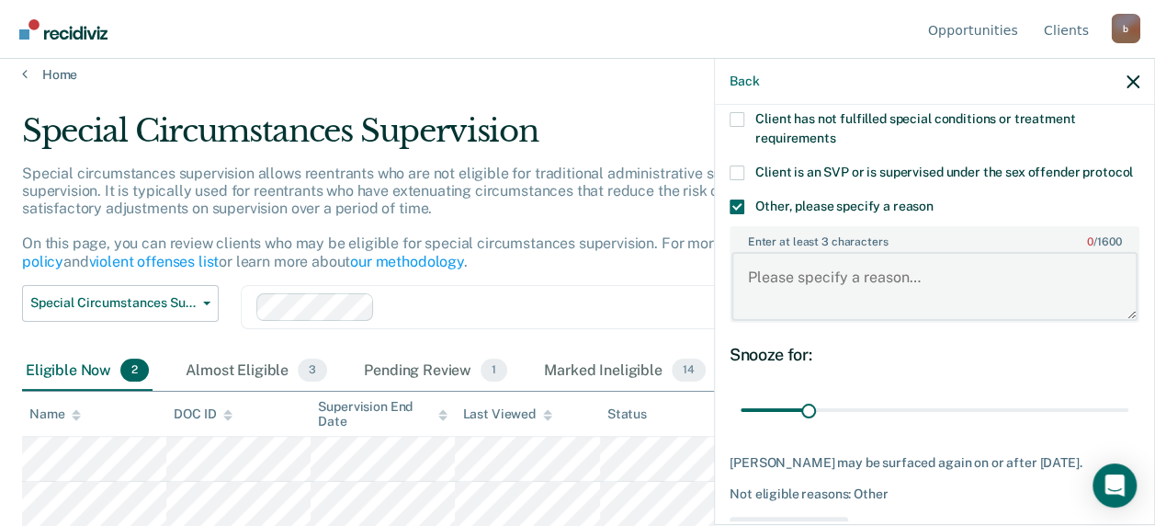
click at [807, 307] on textarea "Enter at least 3 characters 0 / 1600" at bounding box center [934, 286] width 406 height 68
paste textarea "2684.75"
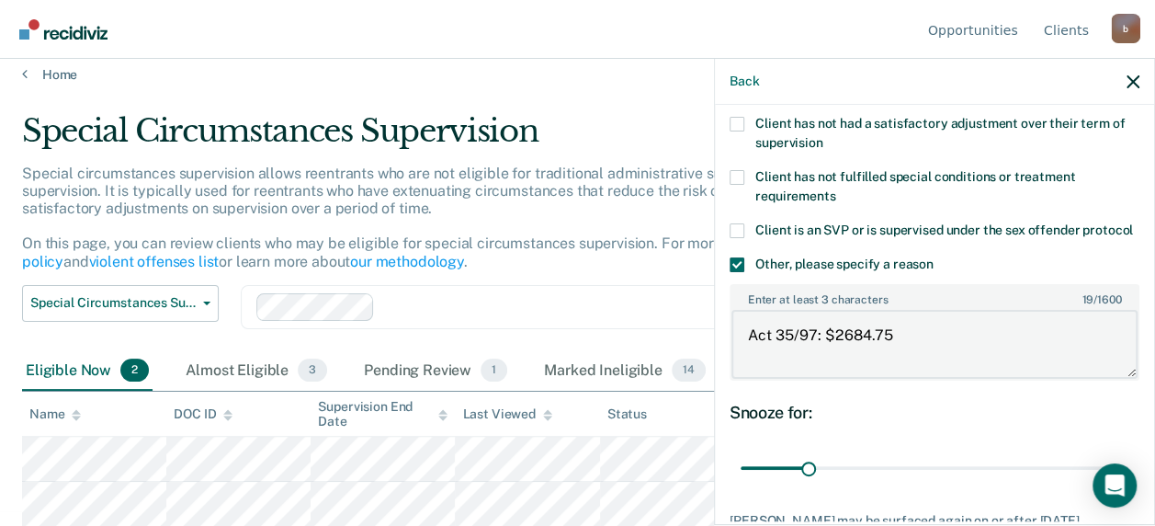
scroll to position [129, 0]
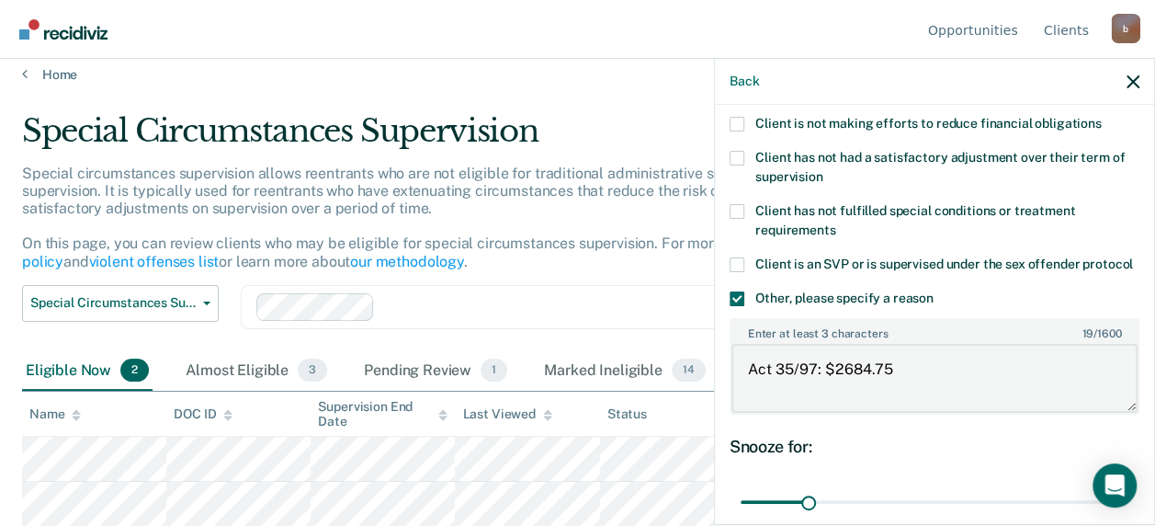
type textarea "Act 35/97: $2684.75"
click at [740, 117] on span at bounding box center [737, 124] width 15 height 15
click at [1102, 117] on input "Client is not making efforts to reduce financial obligations" at bounding box center [1102, 117] width 0 height 0
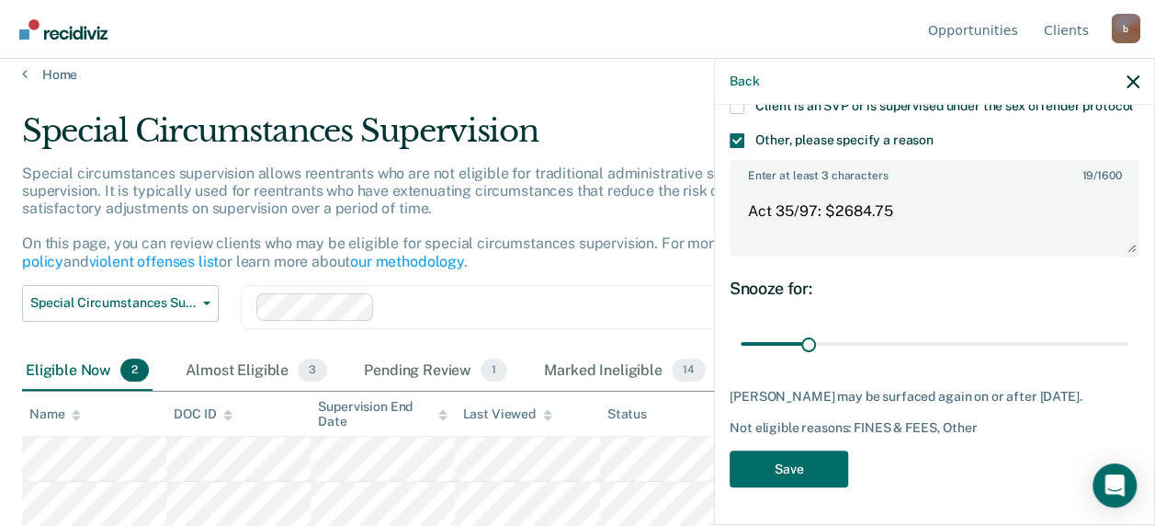
scroll to position [318, 0]
click at [798, 466] on button "Save" at bounding box center [789, 469] width 119 height 38
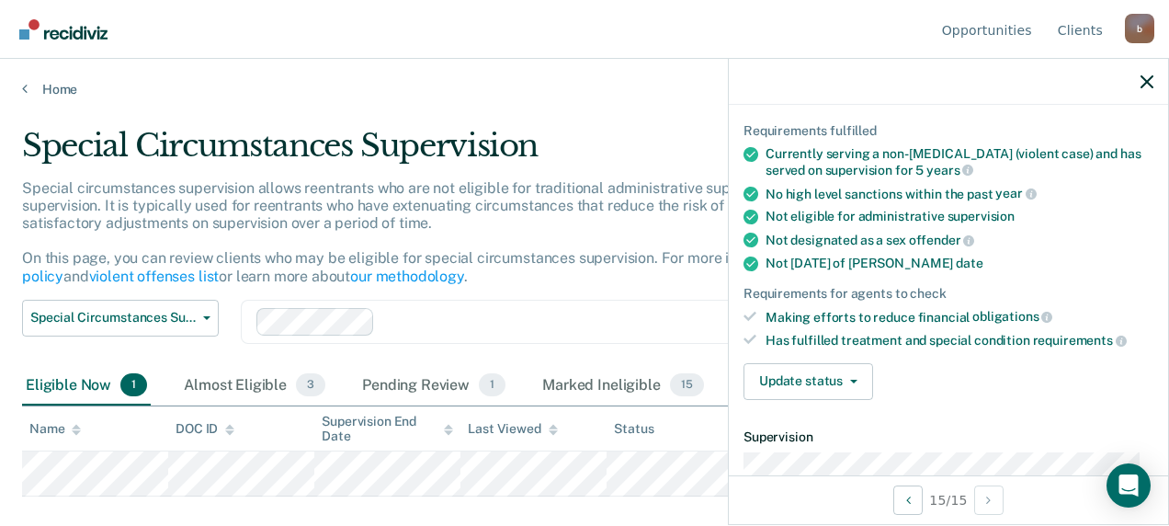
scroll to position [55, 0]
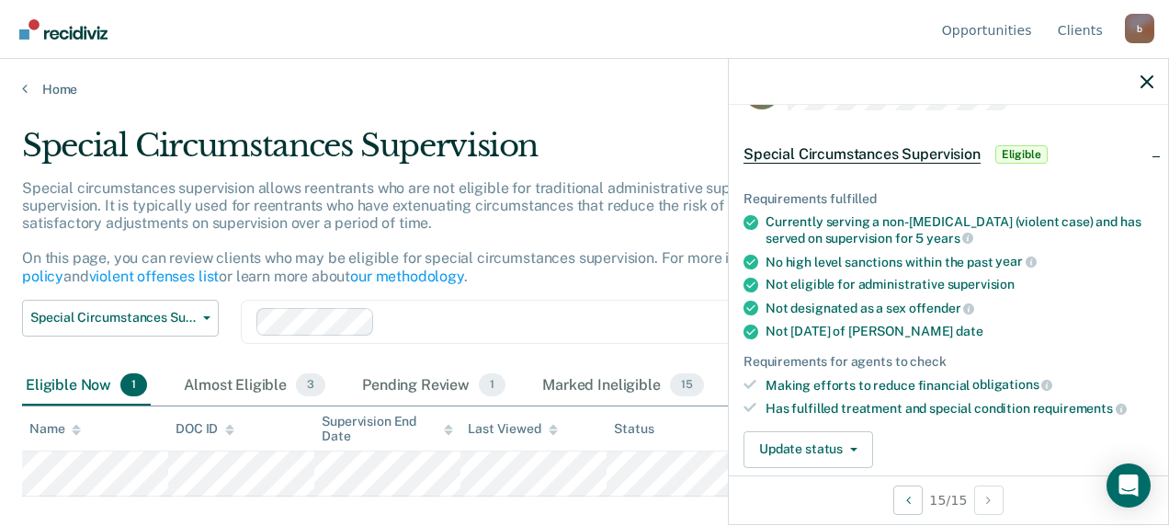
click at [1153, 79] on div at bounding box center [948, 82] width 439 height 46
click at [1143, 82] on icon "button" at bounding box center [1146, 81] width 13 height 13
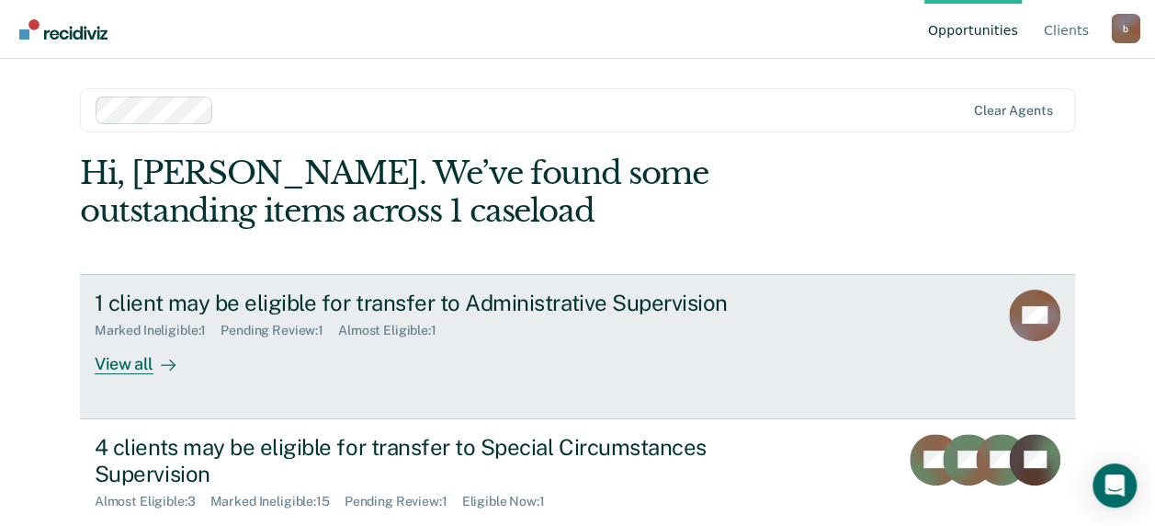
click at [374, 300] on div "1 client may be eligible for transfer to Administrative Supervision" at bounding box center [417, 302] width 645 height 27
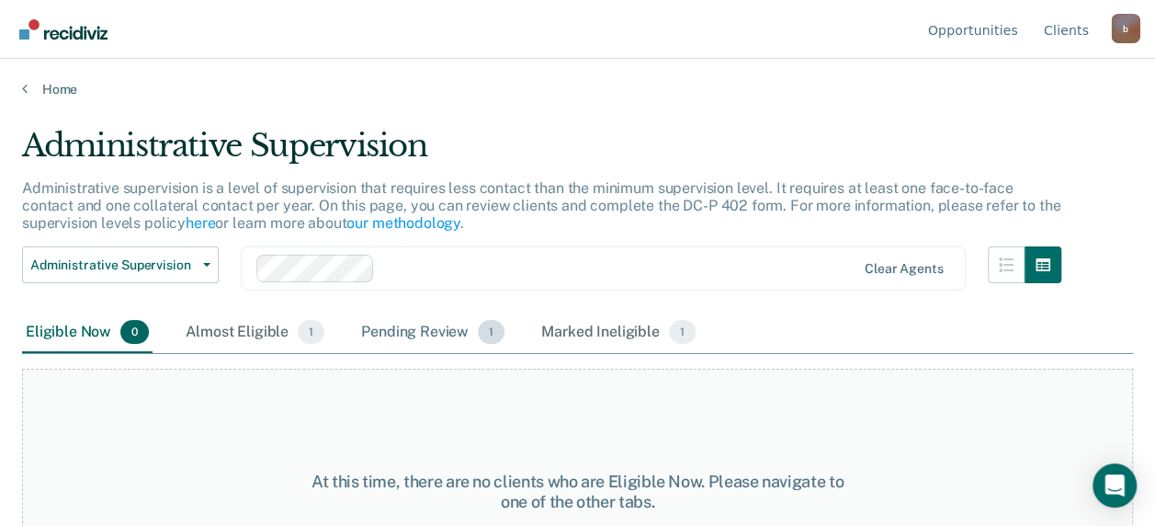
click at [405, 328] on div "Pending Review 1" at bounding box center [432, 332] width 151 height 40
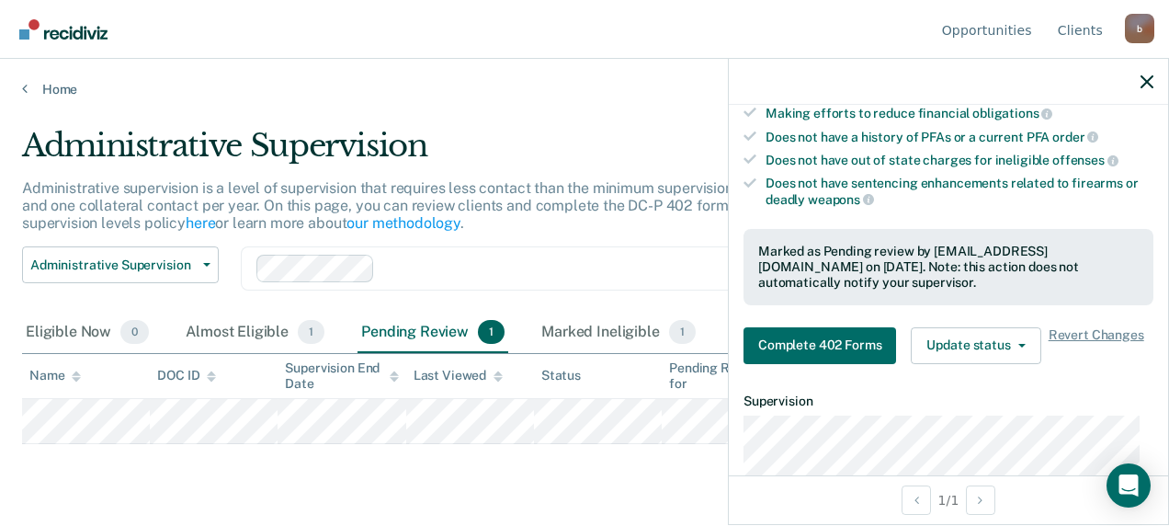
scroll to position [459, 0]
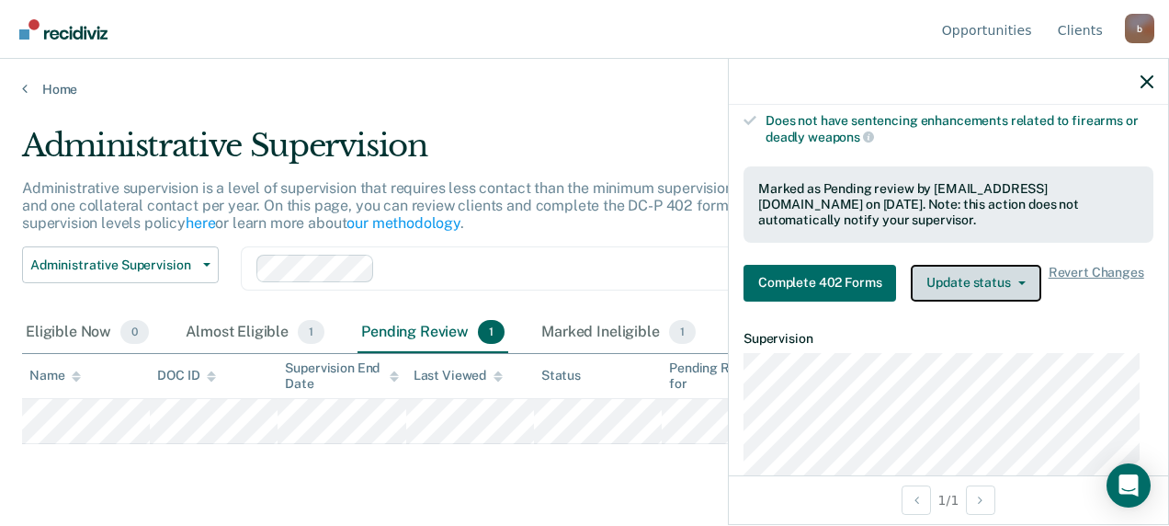
click at [1002, 268] on button "Update status" at bounding box center [976, 283] width 130 height 37
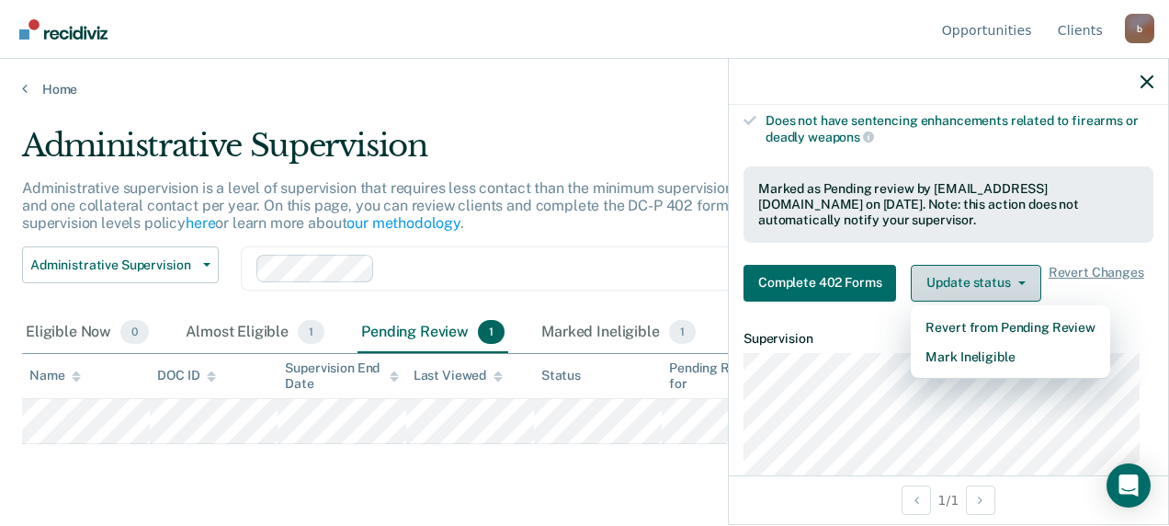
click at [1002, 268] on button "Update status" at bounding box center [976, 283] width 130 height 37
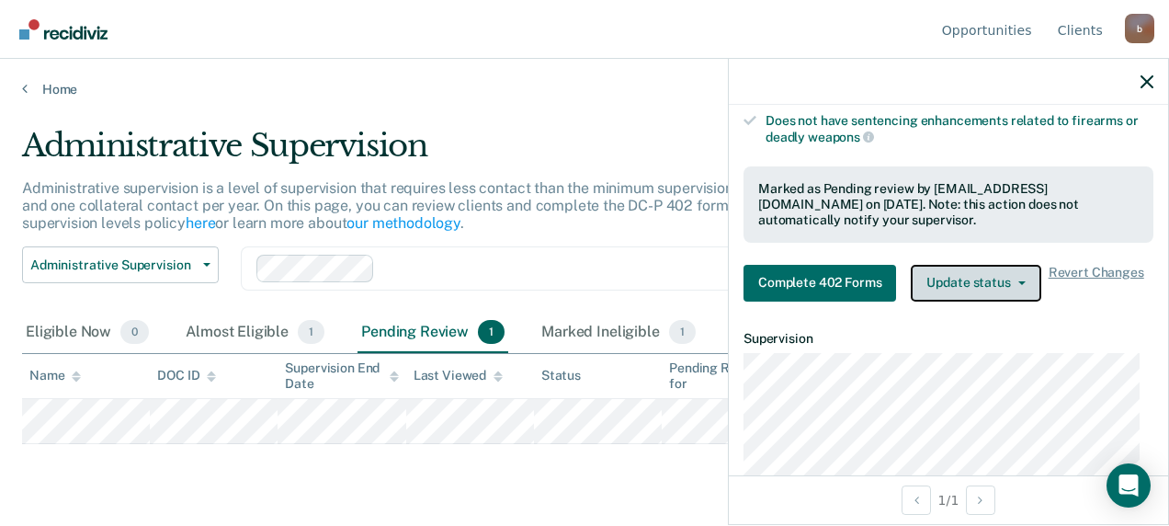
click at [1003, 266] on button "Update status" at bounding box center [976, 283] width 130 height 37
click at [966, 207] on div "Marked as Pending review by [EMAIL_ADDRESS][DOMAIN_NAME] on [DATE]. Note: this …" at bounding box center [948, 204] width 380 height 46
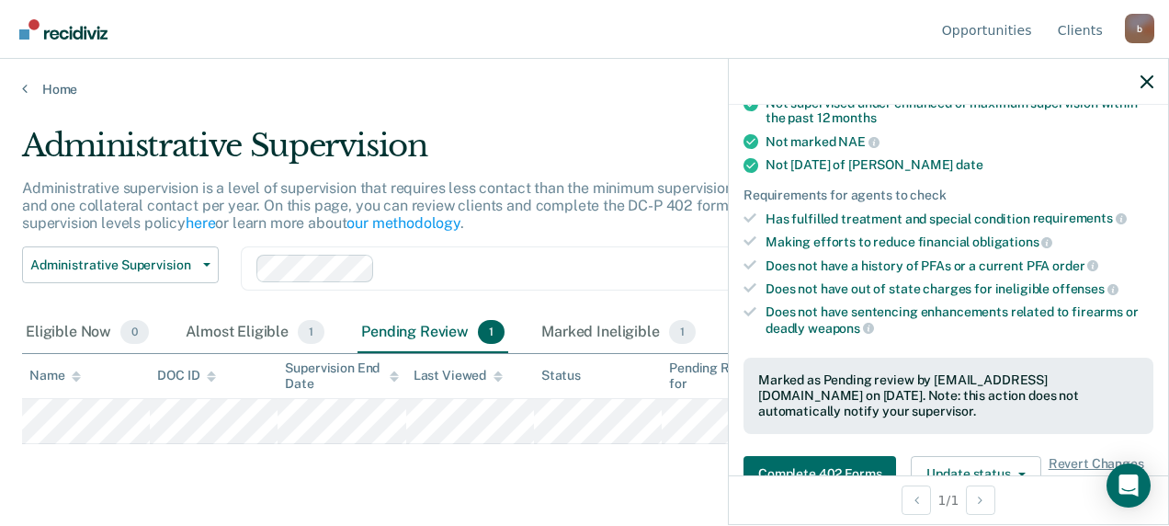
scroll to position [276, 0]
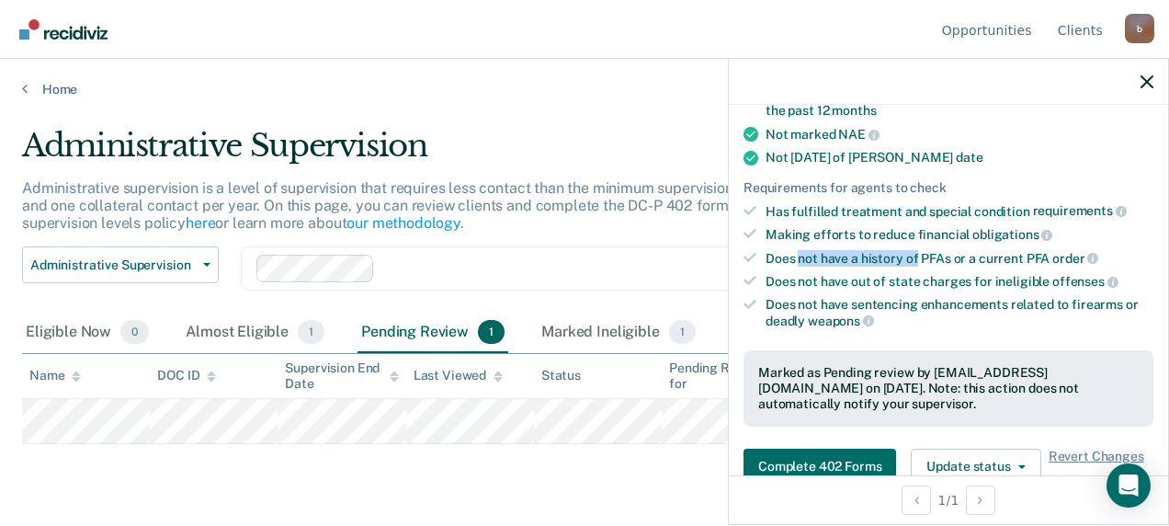
drag, startPoint x: 804, startPoint y: 250, endPoint x: 913, endPoint y: 248, distance: 109.4
click at [913, 250] on div "Does not have a history of PFAs or a current PFA order" at bounding box center [959, 258] width 388 height 17
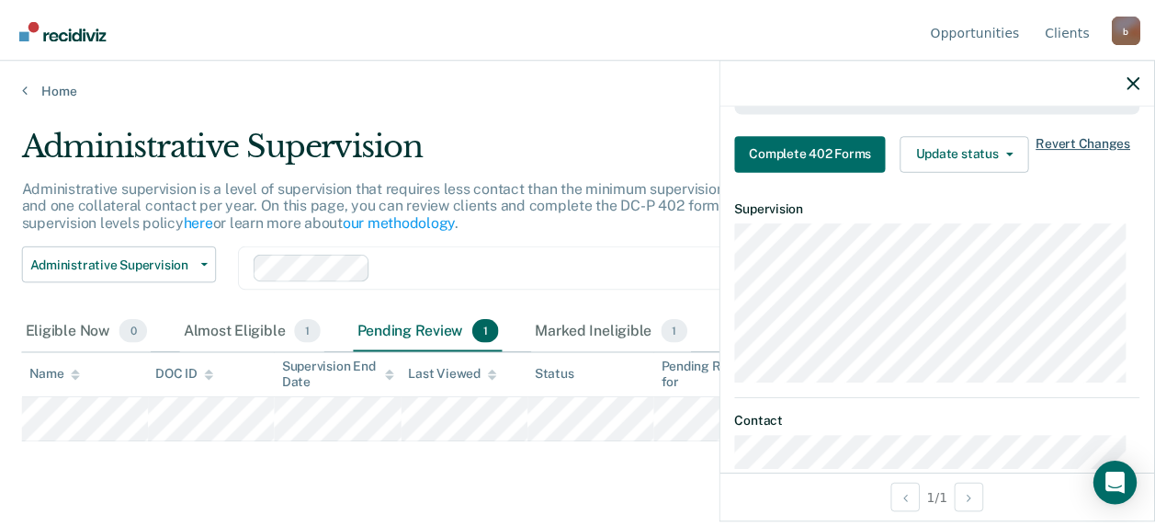
scroll to position [547, 0]
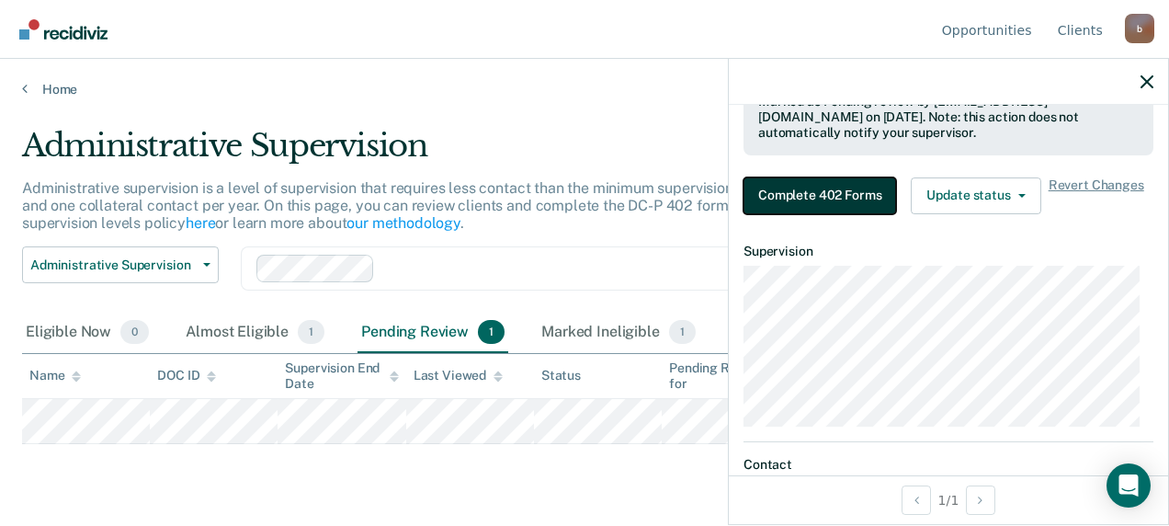
click at [851, 184] on button "Complete 402 Forms" at bounding box center [819, 195] width 153 height 37
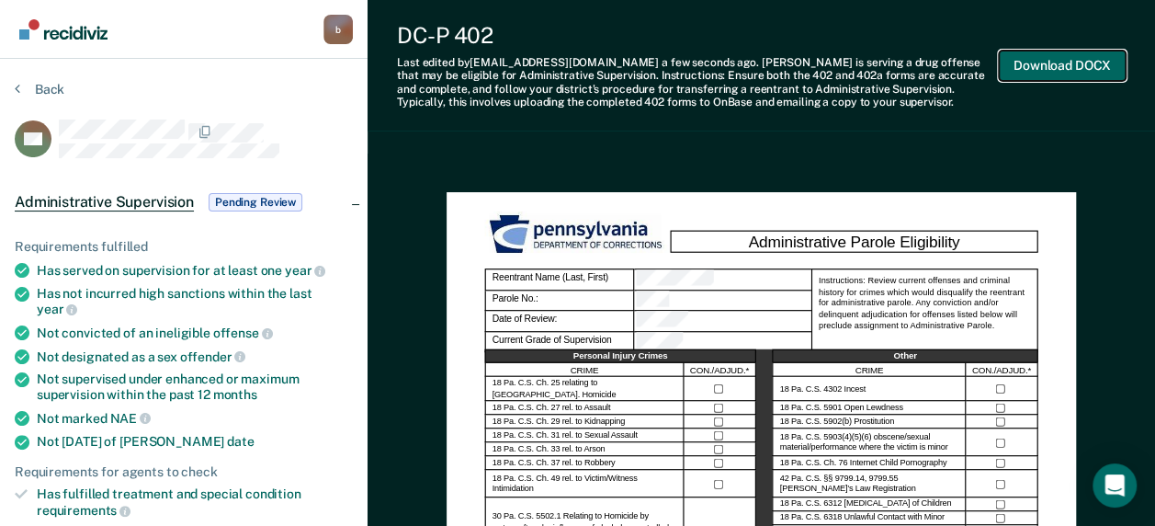
click at [1062, 74] on button "Download DOCX" at bounding box center [1062, 66] width 127 height 30
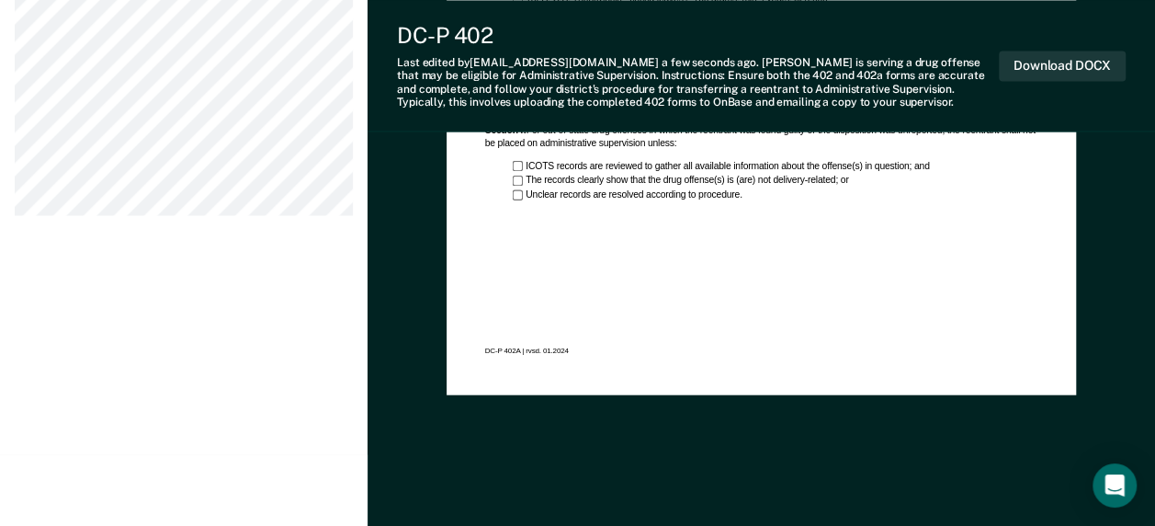
scroll to position [1470, 0]
